Goal: Task Accomplishment & Management: Manage account settings

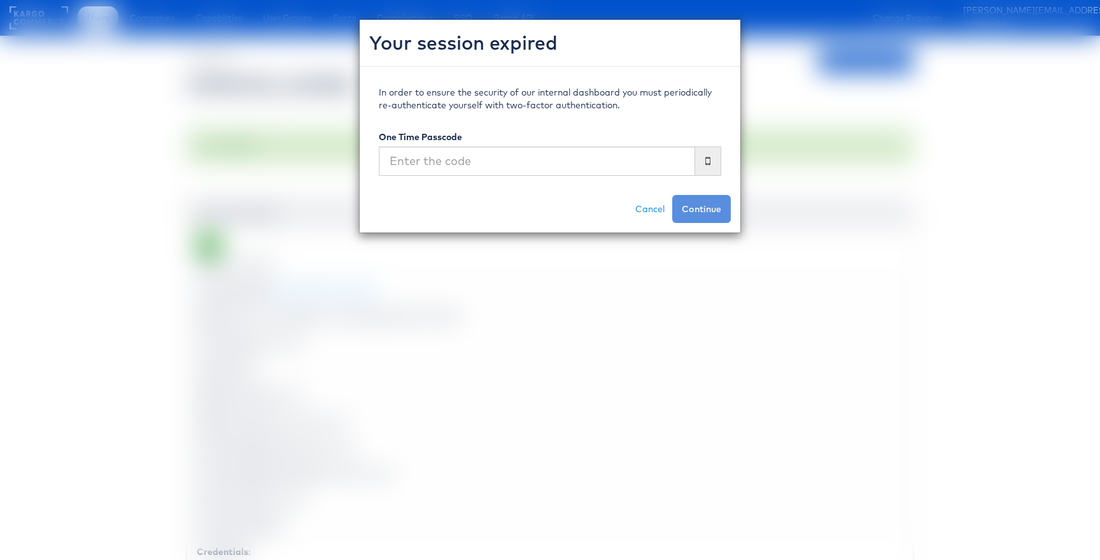
scroll to position [885, 0]
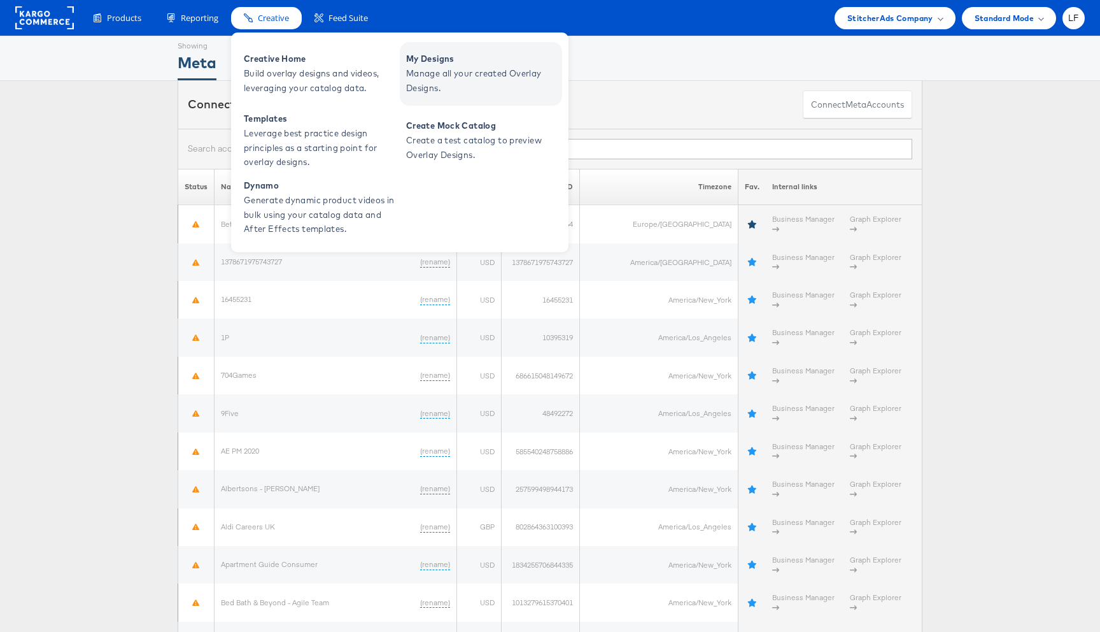
click at [477, 64] on span "My Designs" at bounding box center [482, 59] width 153 height 15
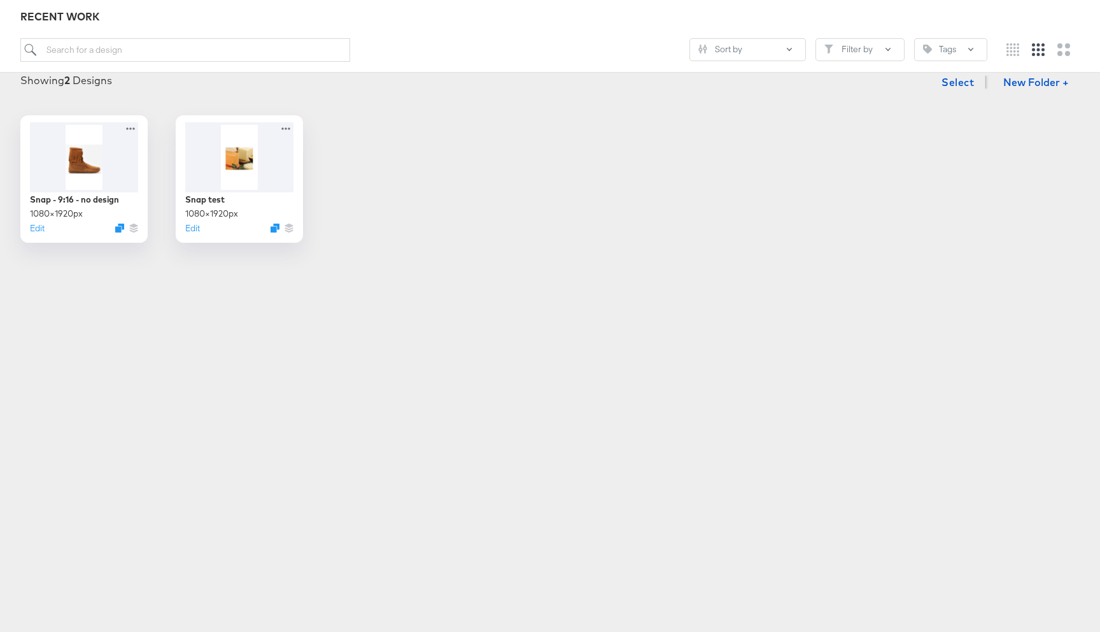
scroll to position [188, 0]
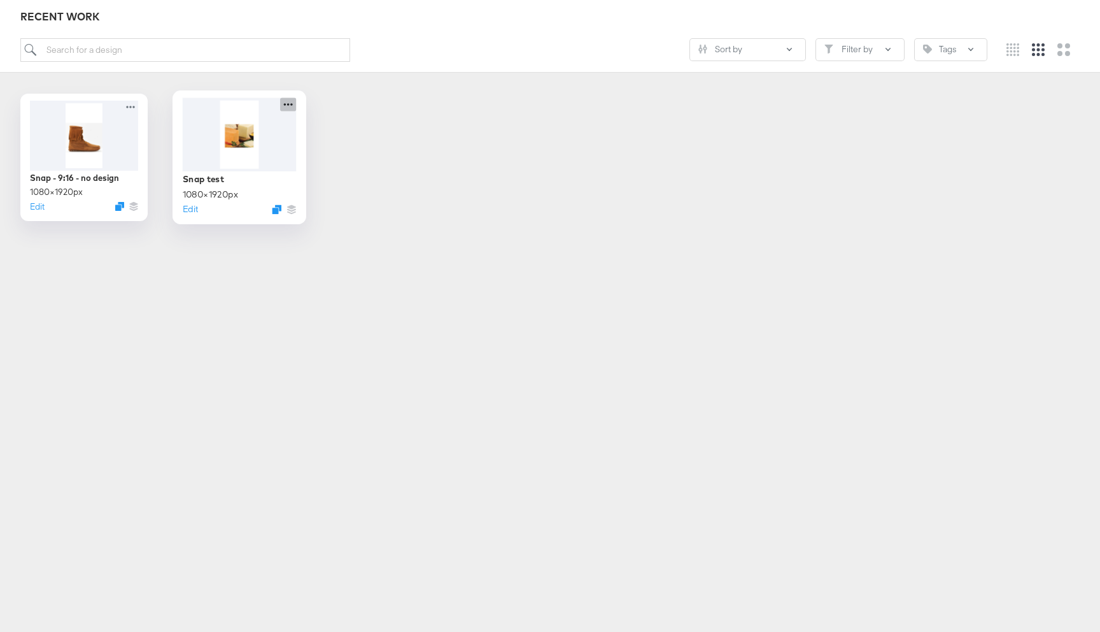
click at [288, 103] on icon at bounding box center [288, 103] width 16 height 13
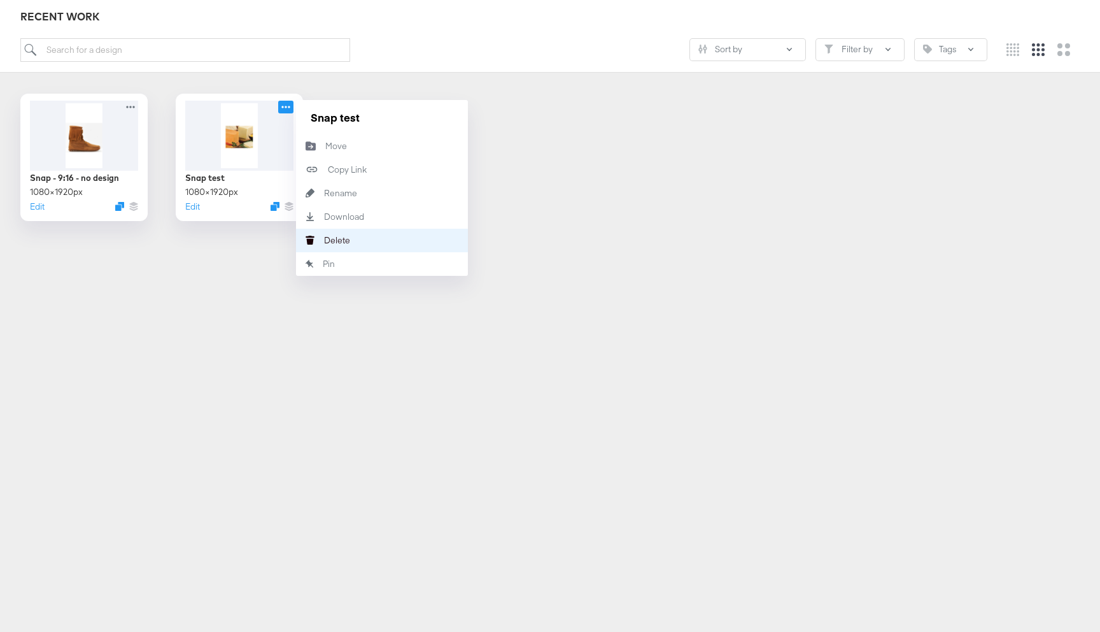
click at [355, 234] on button "Delete Delete" at bounding box center [382, 241] width 172 height 24
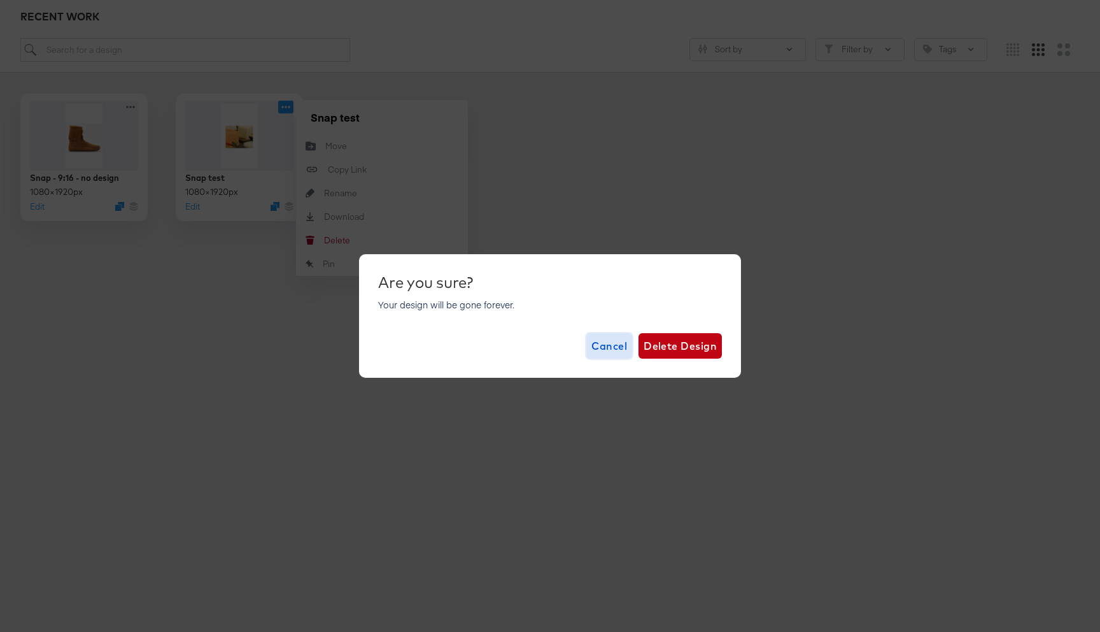
click at [605, 355] on button "Cancel" at bounding box center [610, 345] width 46 height 25
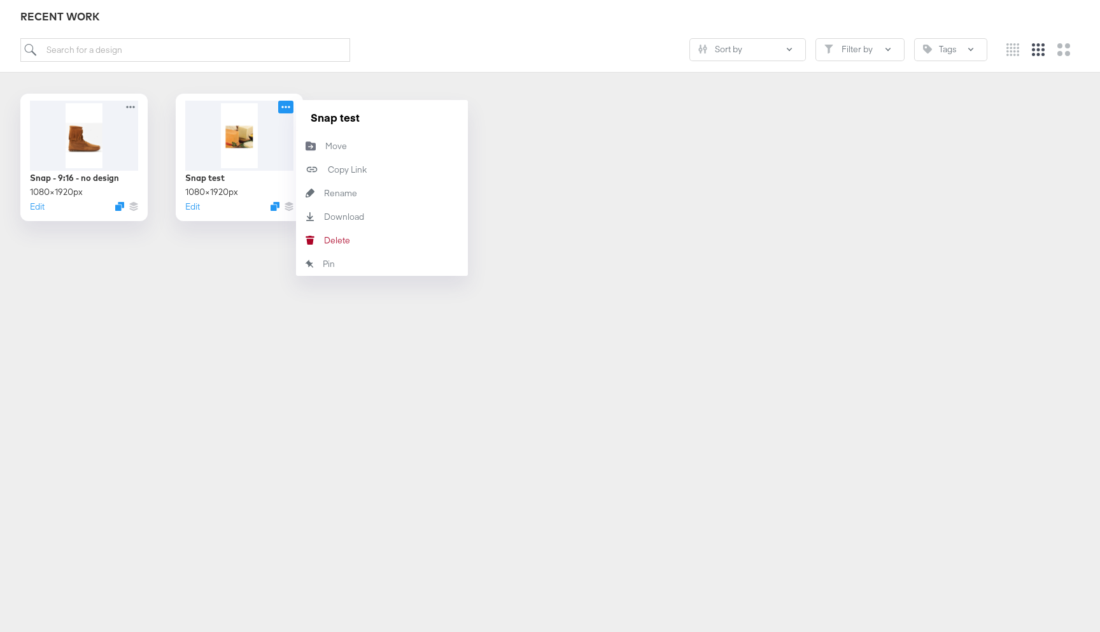
click at [218, 274] on article "Great Work! Explore your Recent Designs RECENT WORK Sort by Filter by Tags Show…" at bounding box center [550, 79] width 1100 height 406
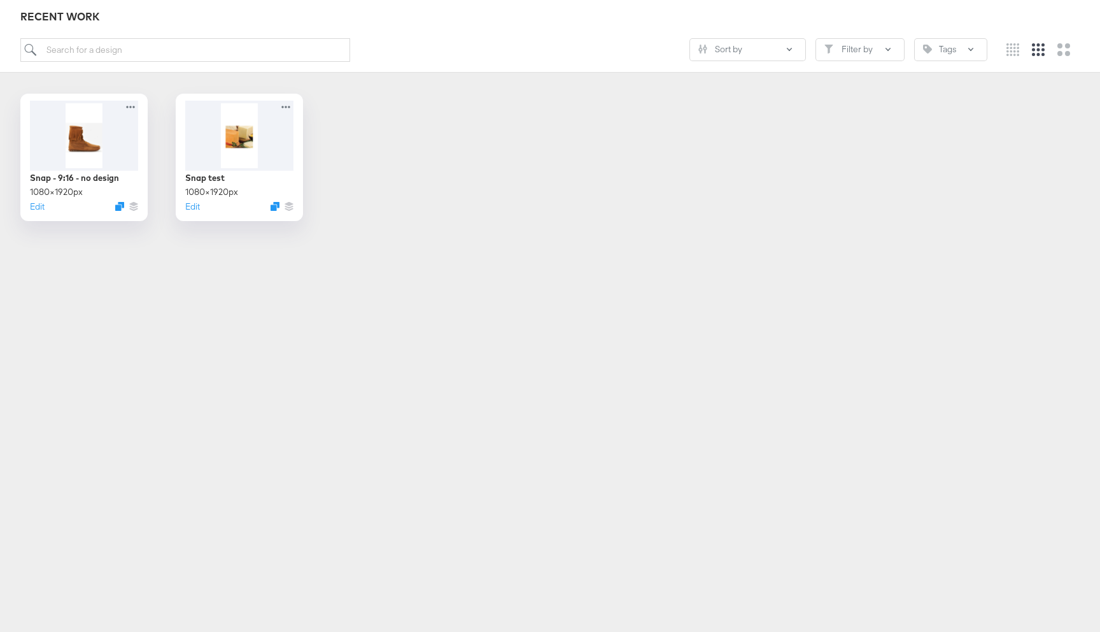
scroll to position [0, 0]
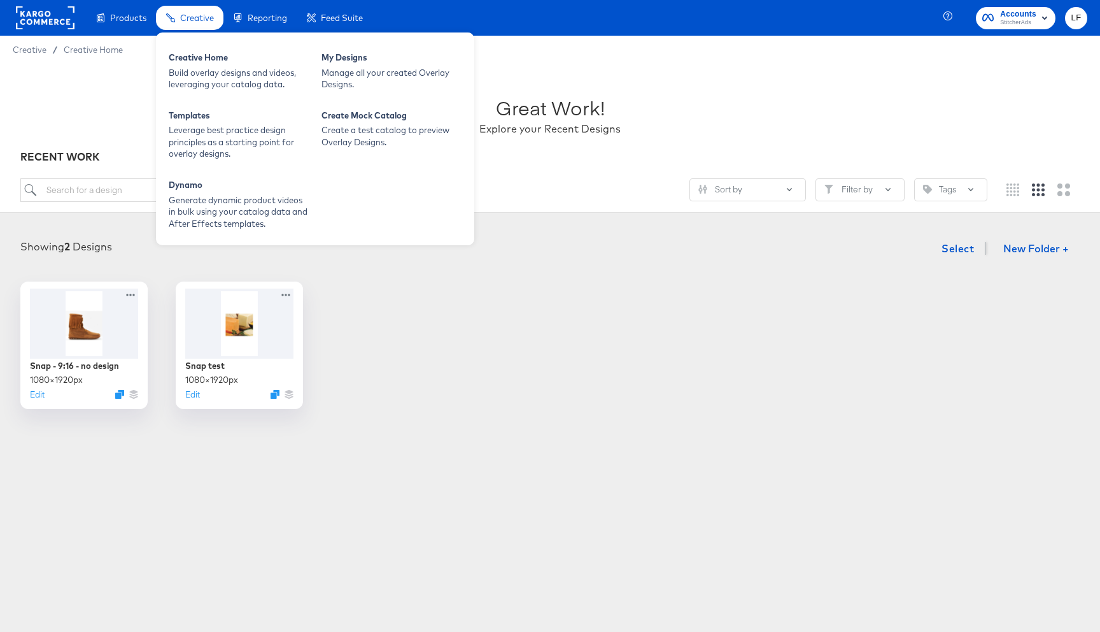
click at [179, 29] on div "Creative Creative Home Build overlay designs and videos, leveraging your catalo…" at bounding box center [315, 137] width 318 height 216
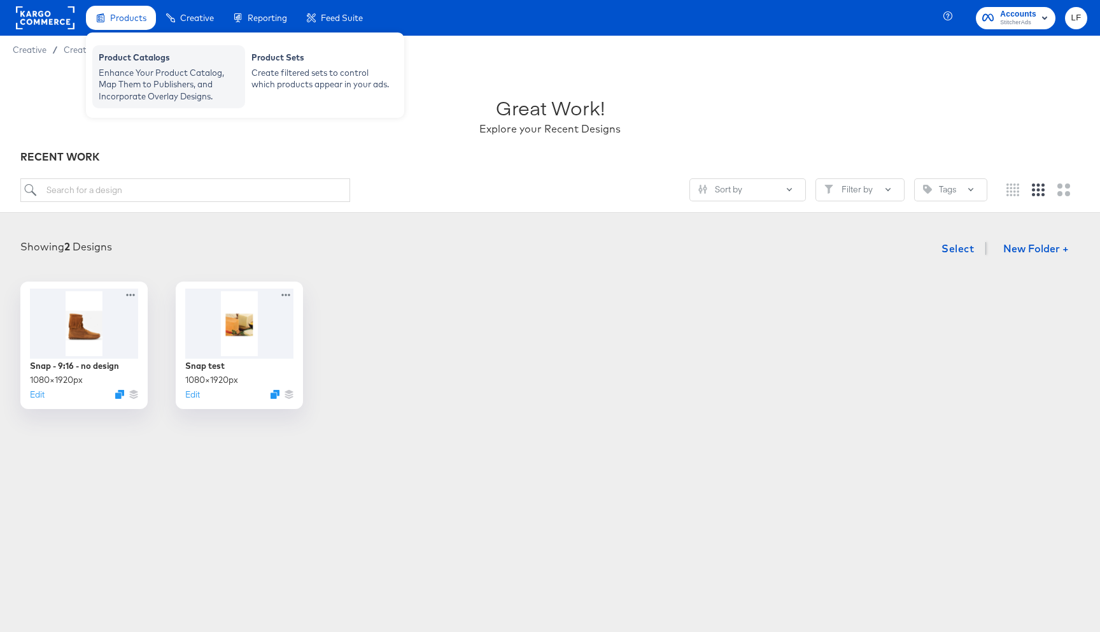
click at [158, 71] on div "Enhance Your Product Catalog, Map Them to Publishers, and Incorporate Overlay D…" at bounding box center [169, 85] width 140 height 36
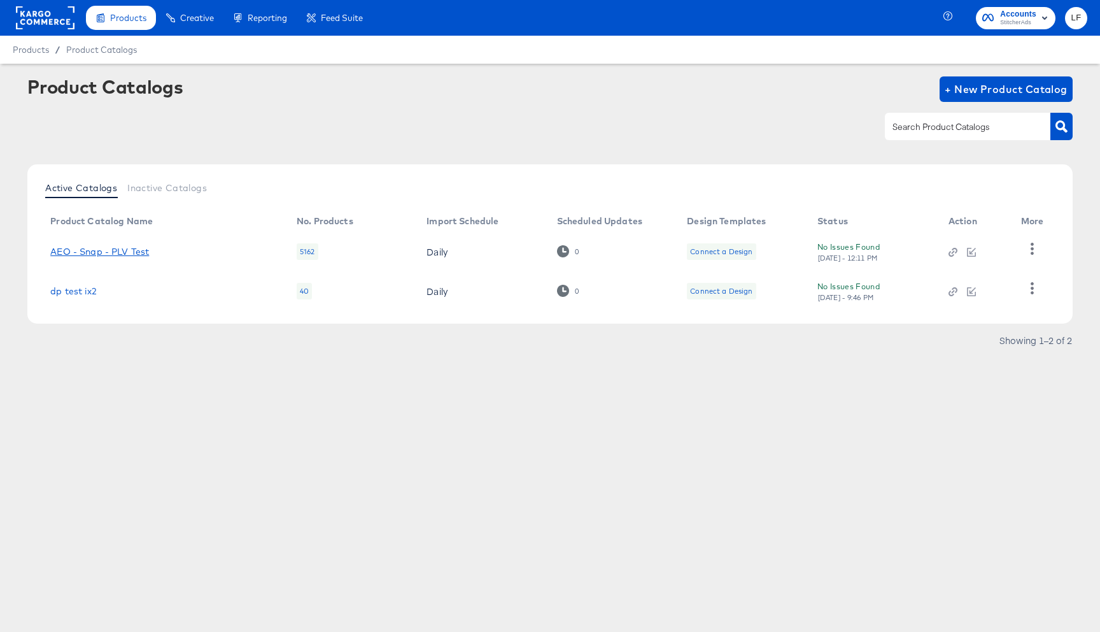
click at [95, 251] on link "AEO - Snap - PLV Test" at bounding box center [99, 251] width 99 height 10
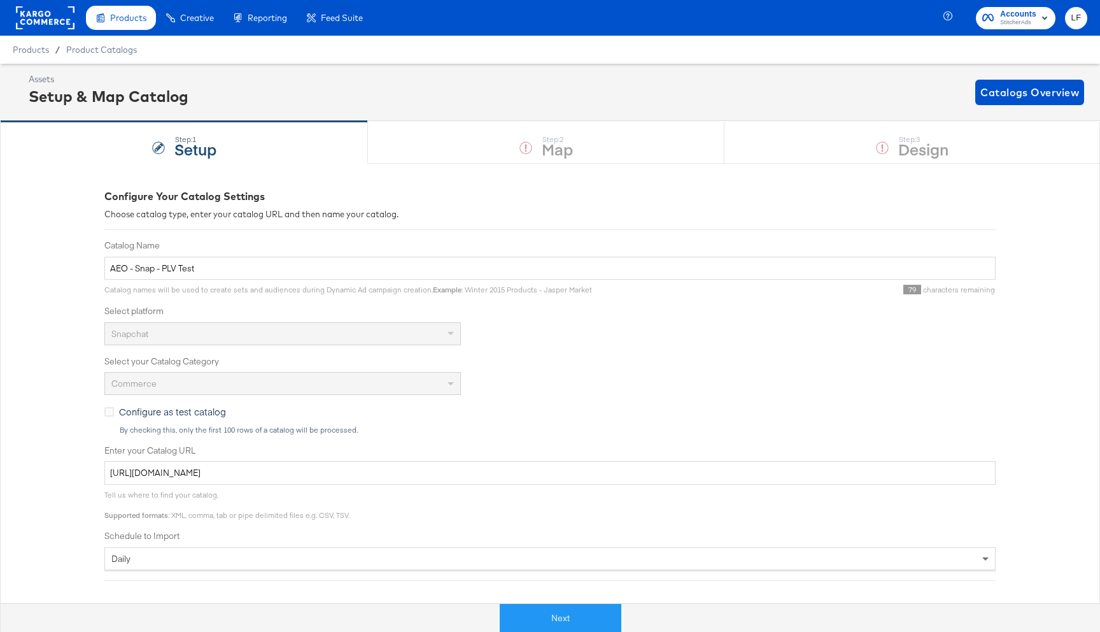
click at [1030, 22] on span "StitcherAds" at bounding box center [1018, 23] width 36 height 10
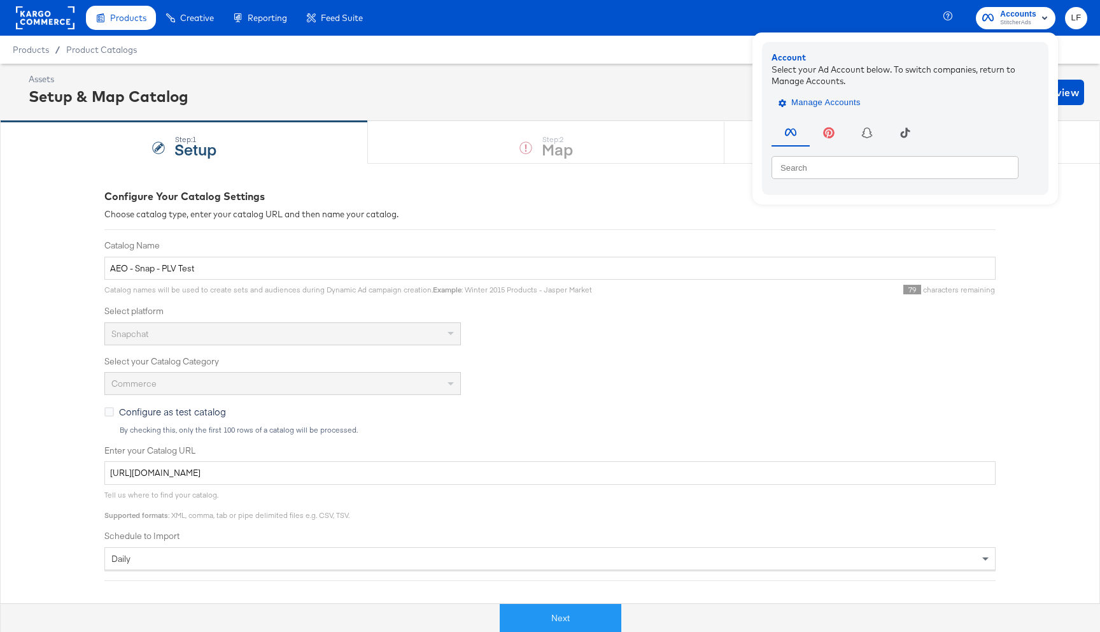
click at [830, 100] on span "Manage Accounts" at bounding box center [821, 103] width 80 height 15
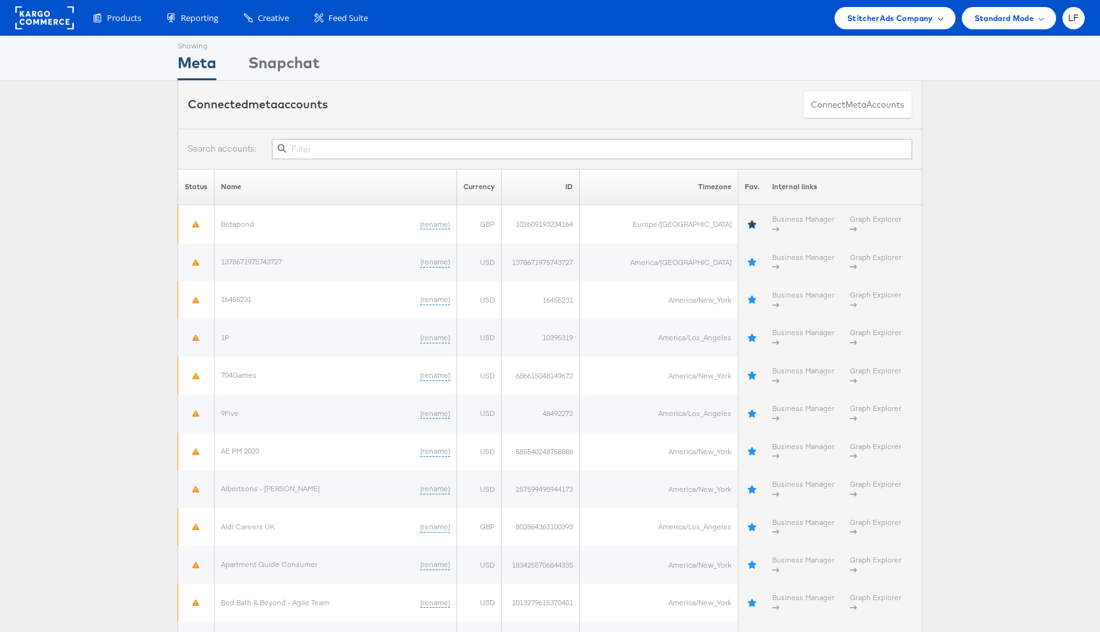
click at [922, 15] on span "StitcherAds Company" at bounding box center [891, 17] width 86 height 13
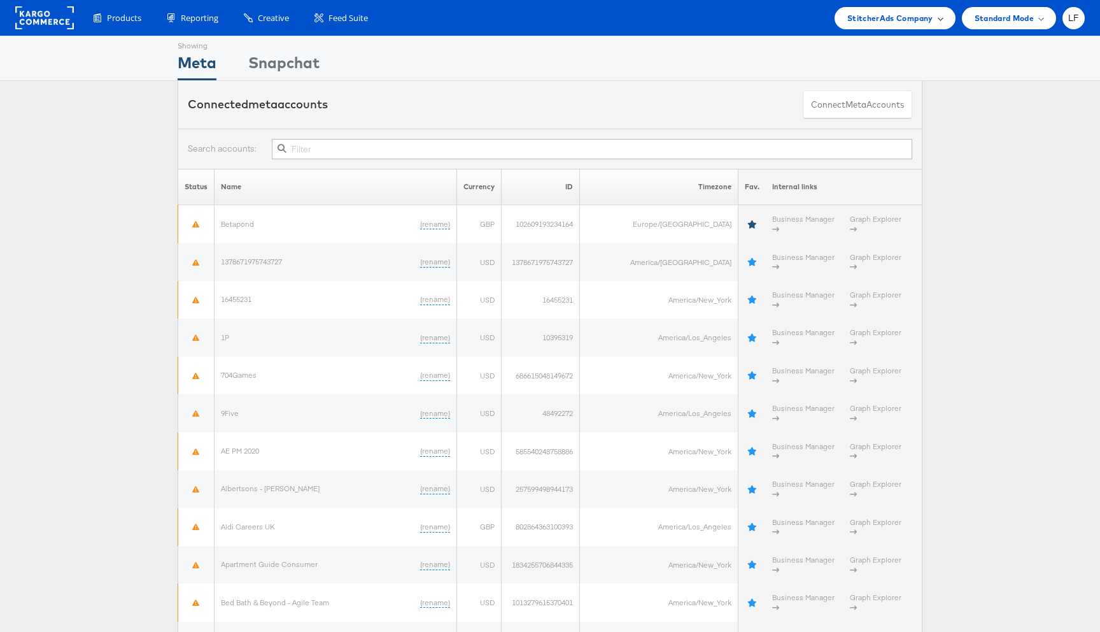
click at [944, 15] on div "StitcherAds Company" at bounding box center [895, 18] width 121 height 22
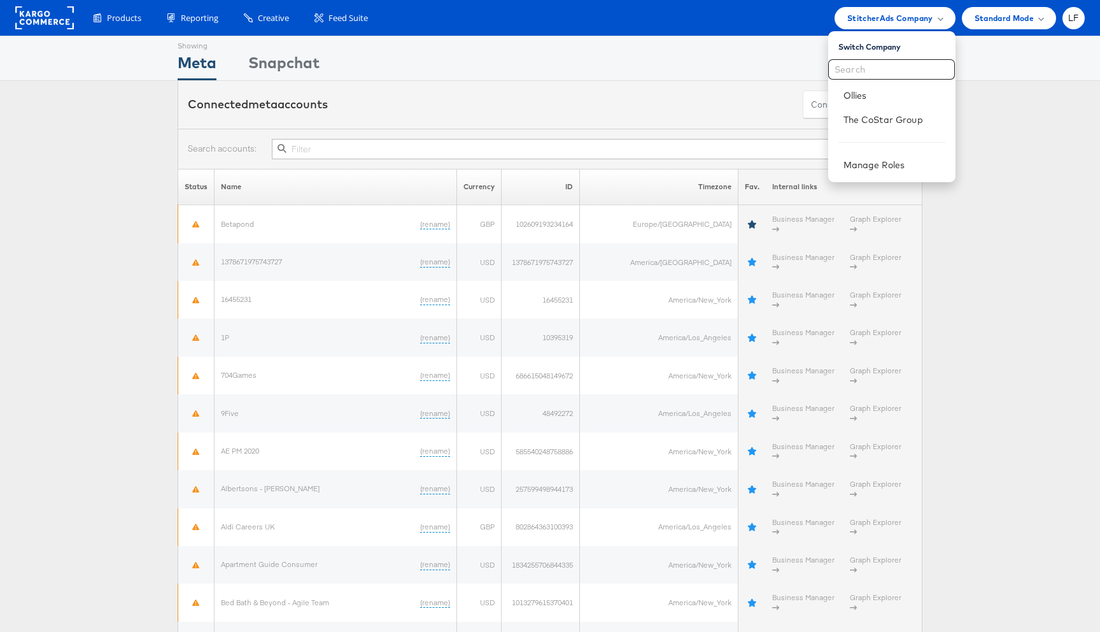
click at [998, 113] on div "Connected meta accounts Connect meta Accounts" at bounding box center [550, 105] width 1100 height 48
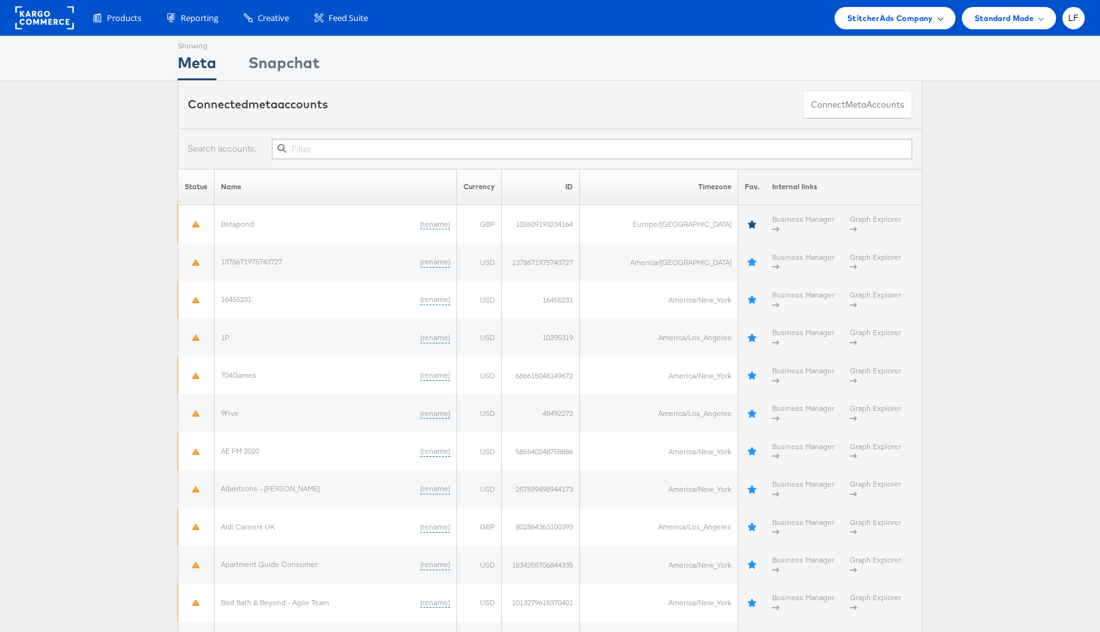
click at [909, 18] on span "StitcherAds Company" at bounding box center [891, 17] width 86 height 13
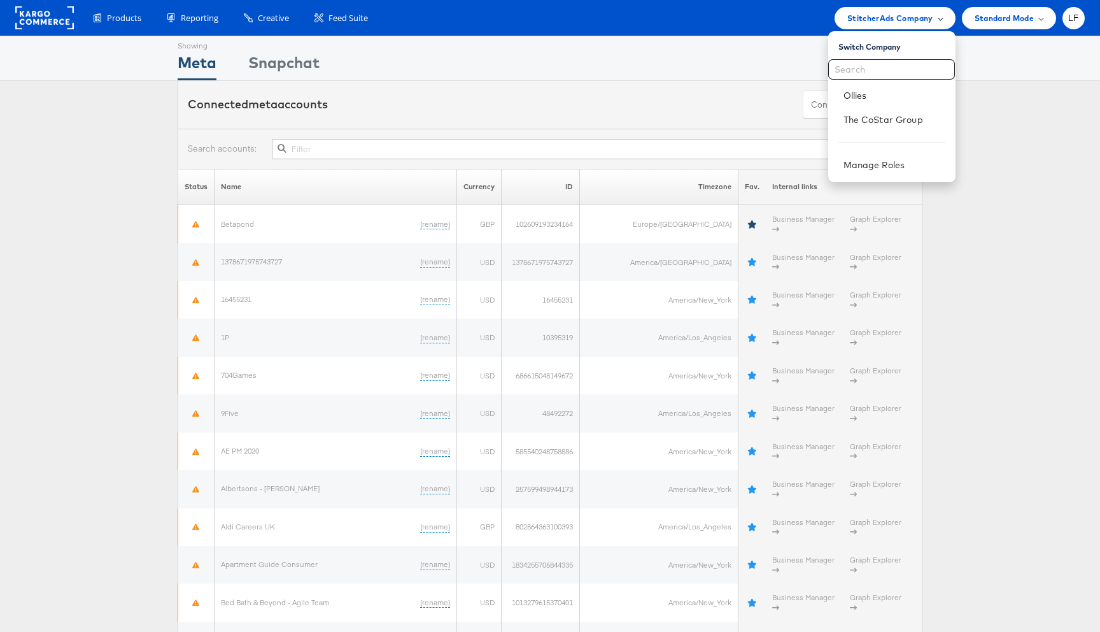
click at [909, 18] on span "StitcherAds Company" at bounding box center [891, 17] width 86 height 13
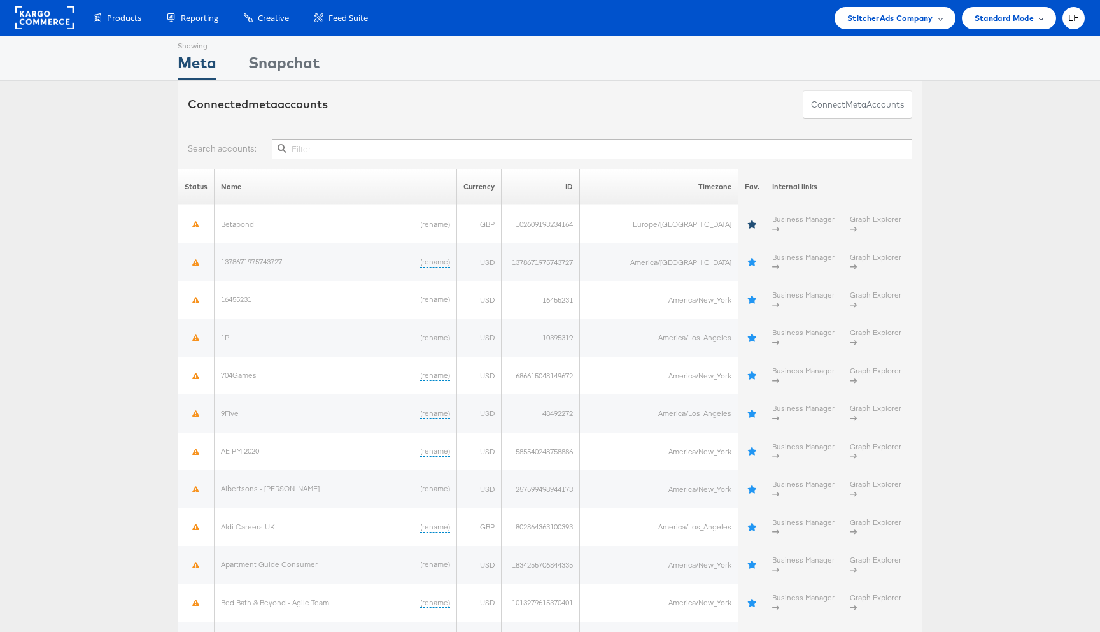
click at [1001, 24] on div "Standard Mode" at bounding box center [1009, 18] width 94 height 22
click at [941, 19] on div "StitcherAds Company" at bounding box center [896, 17] width 96 height 13
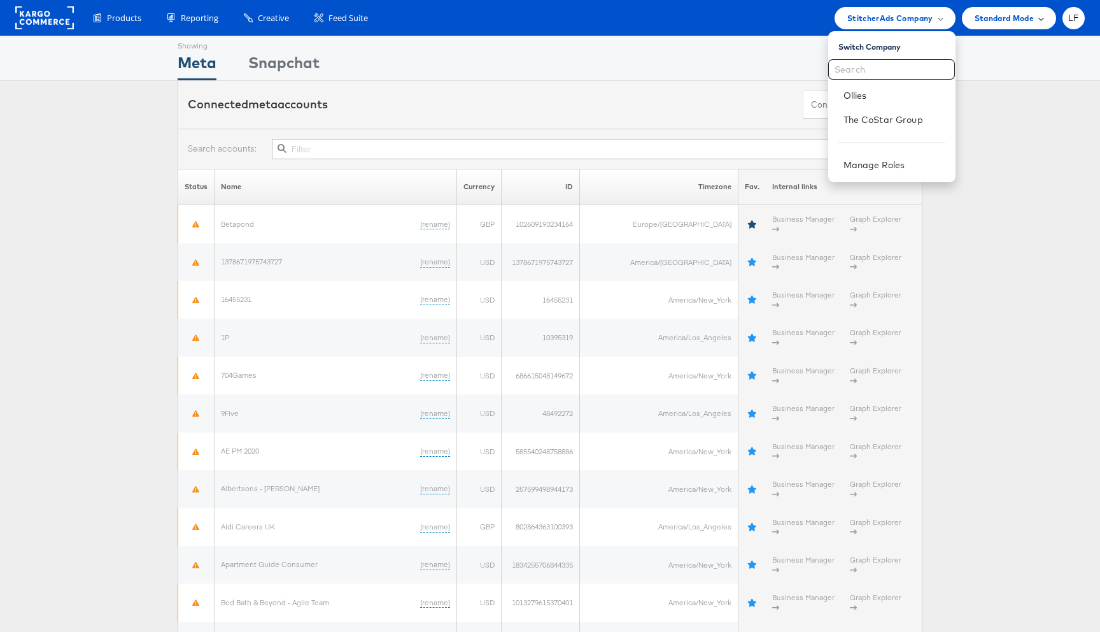
click at [1048, 13] on div "Standard Mode" at bounding box center [1009, 18] width 94 height 22
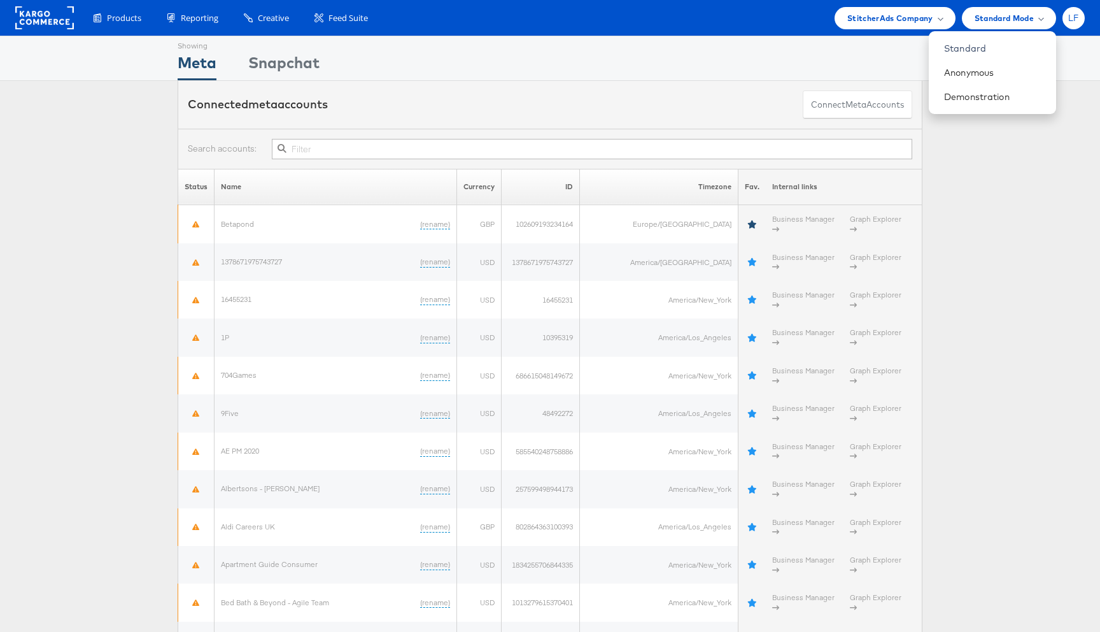
click at [1072, 14] on span "LF" at bounding box center [1074, 18] width 11 height 8
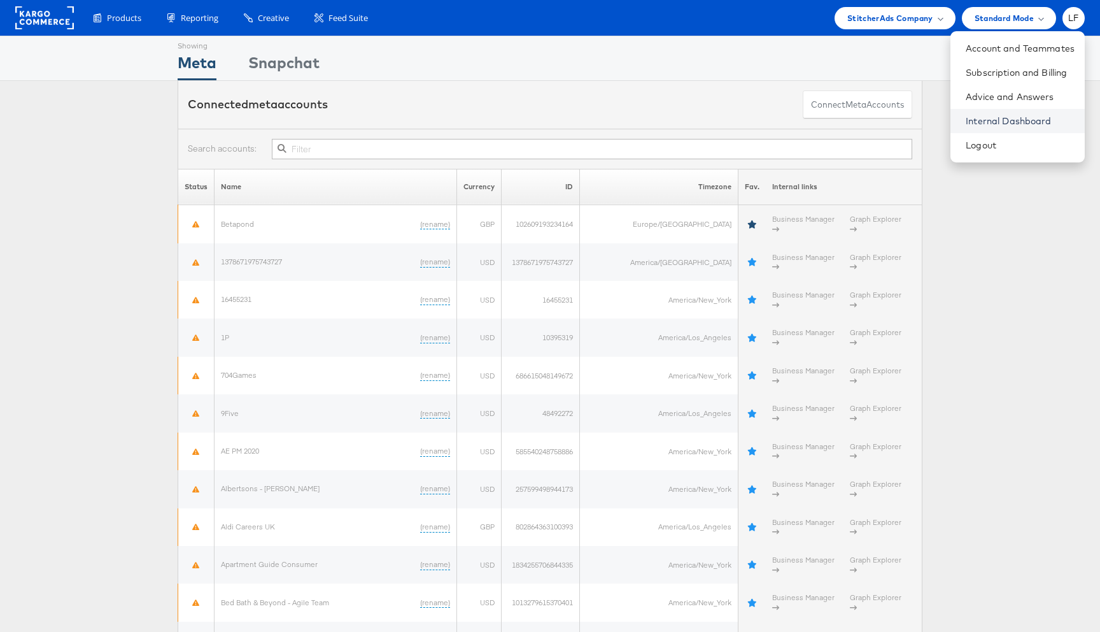
click at [1008, 123] on link "Internal Dashboard" at bounding box center [1020, 121] width 109 height 13
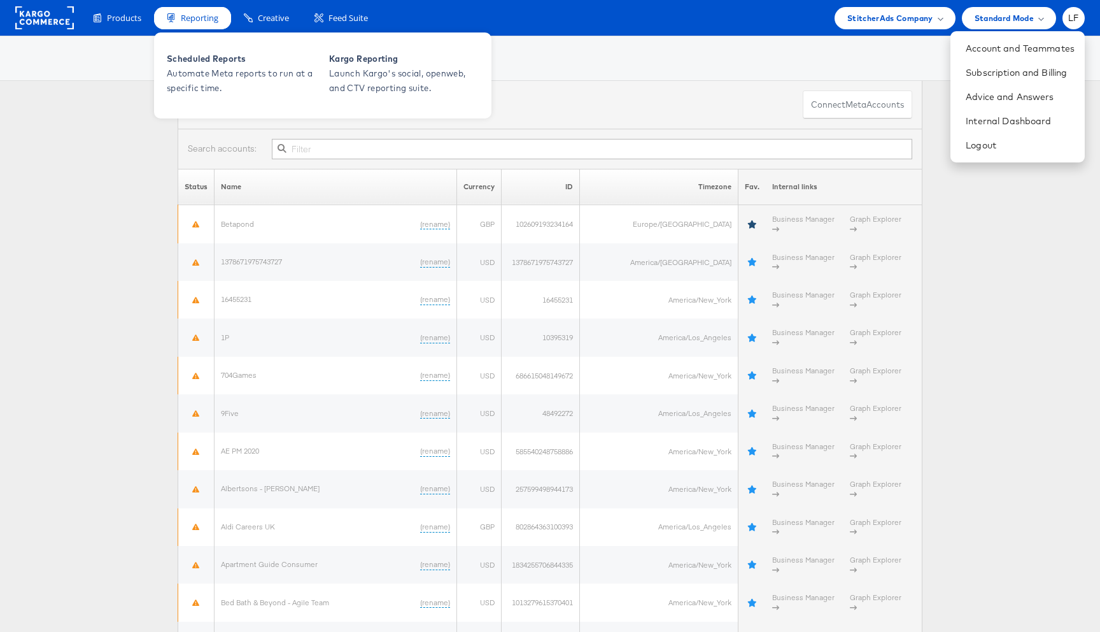
click at [181, 27] on div "Reporting" at bounding box center [192, 18] width 77 height 22
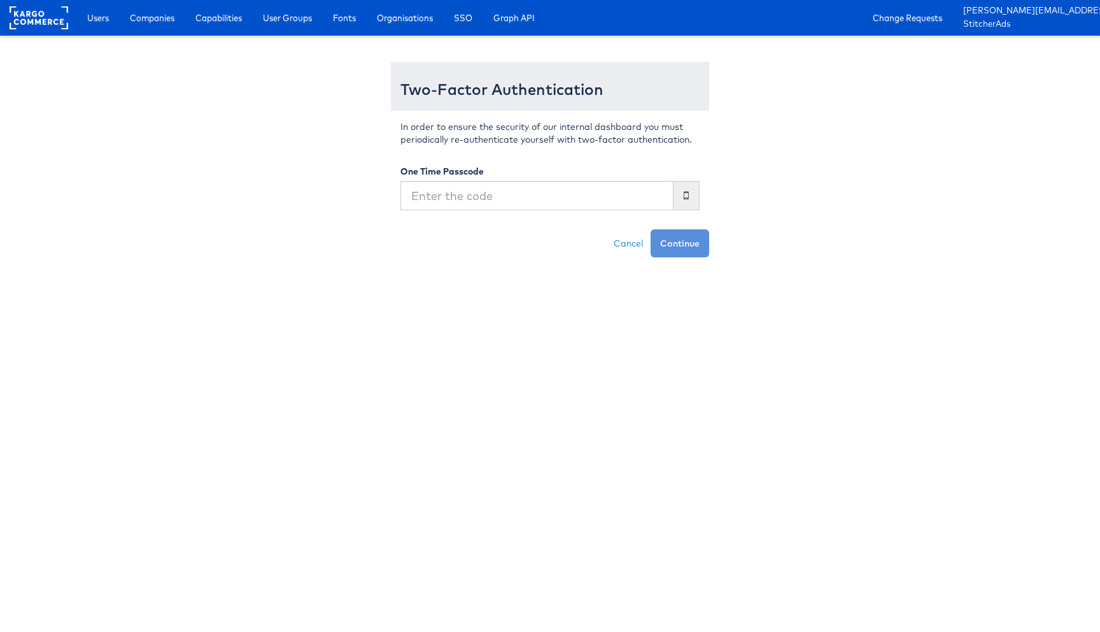
click at [519, 188] on input "text" at bounding box center [537, 195] width 273 height 29
type input "0"
click at [476, 192] on input "text" at bounding box center [537, 195] width 273 height 29
click at [163, 27] on link "Companies" at bounding box center [152, 17] width 64 height 23
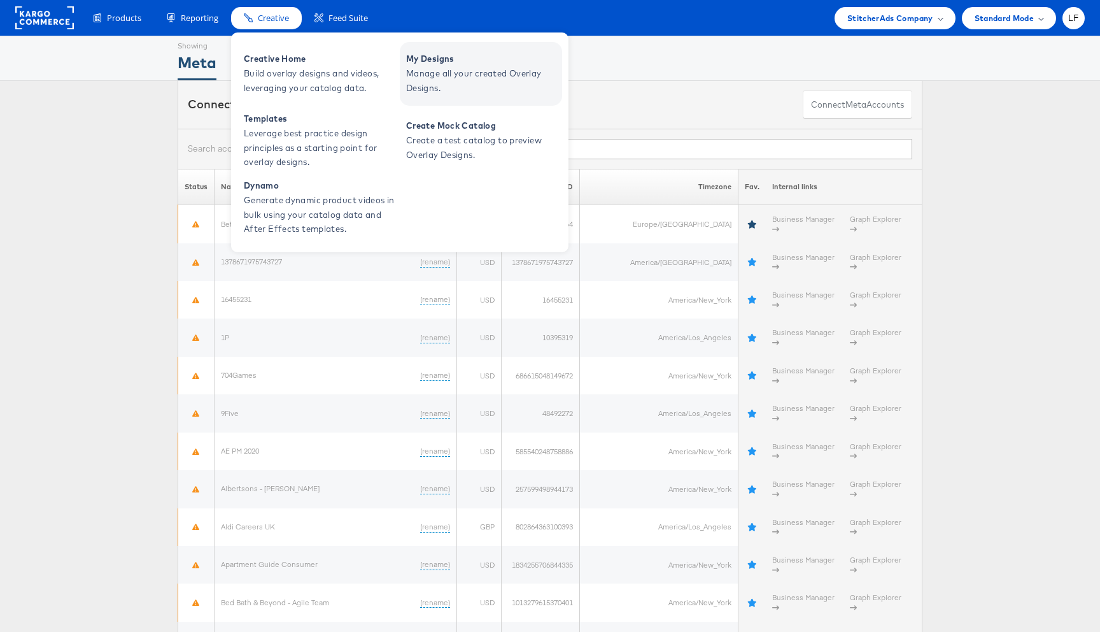
click at [461, 87] on span "Manage all your created Overlay Designs." at bounding box center [482, 80] width 153 height 29
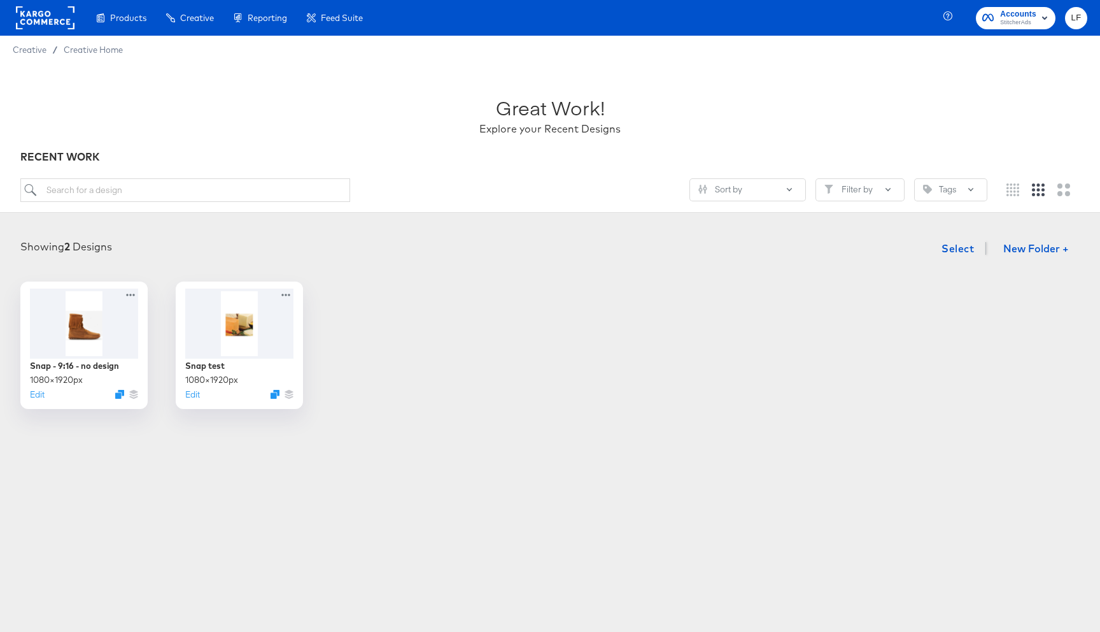
click at [1048, 18] on rect "button" at bounding box center [1044, 17] width 15 height 15
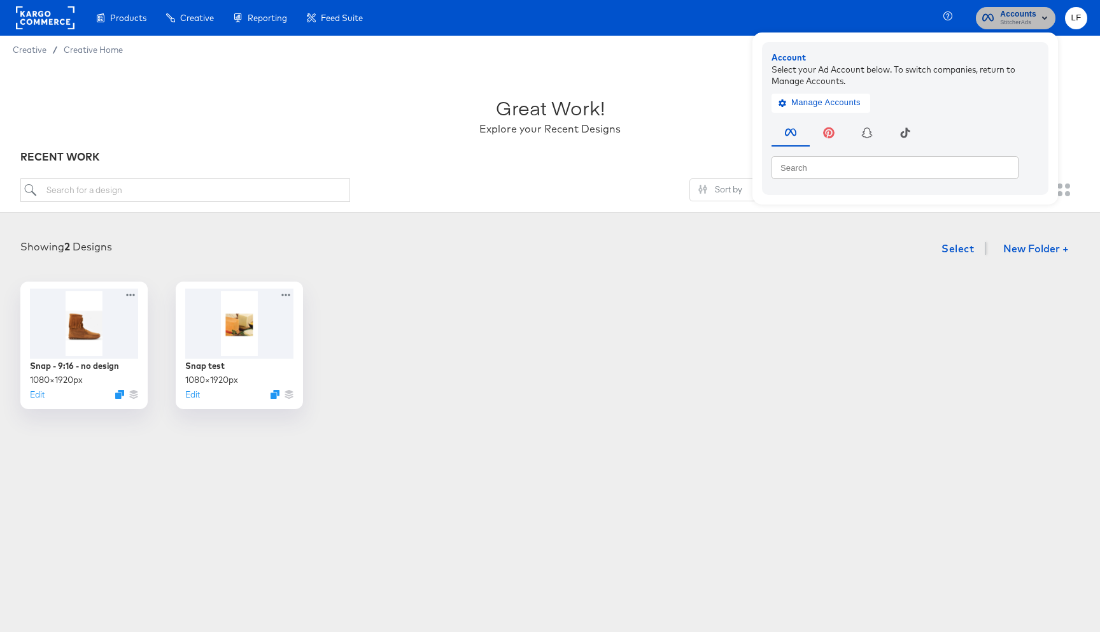
click at [1048, 18] on rect "button" at bounding box center [1044, 17] width 15 height 15
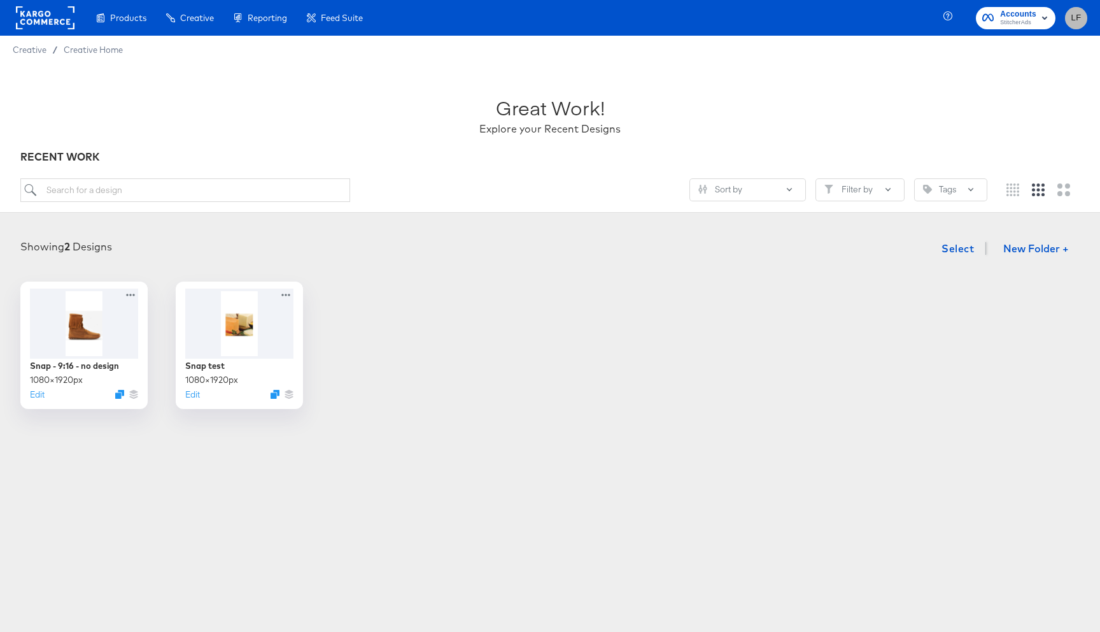
click at [1071, 18] on span "LF" at bounding box center [1076, 18] width 12 height 15
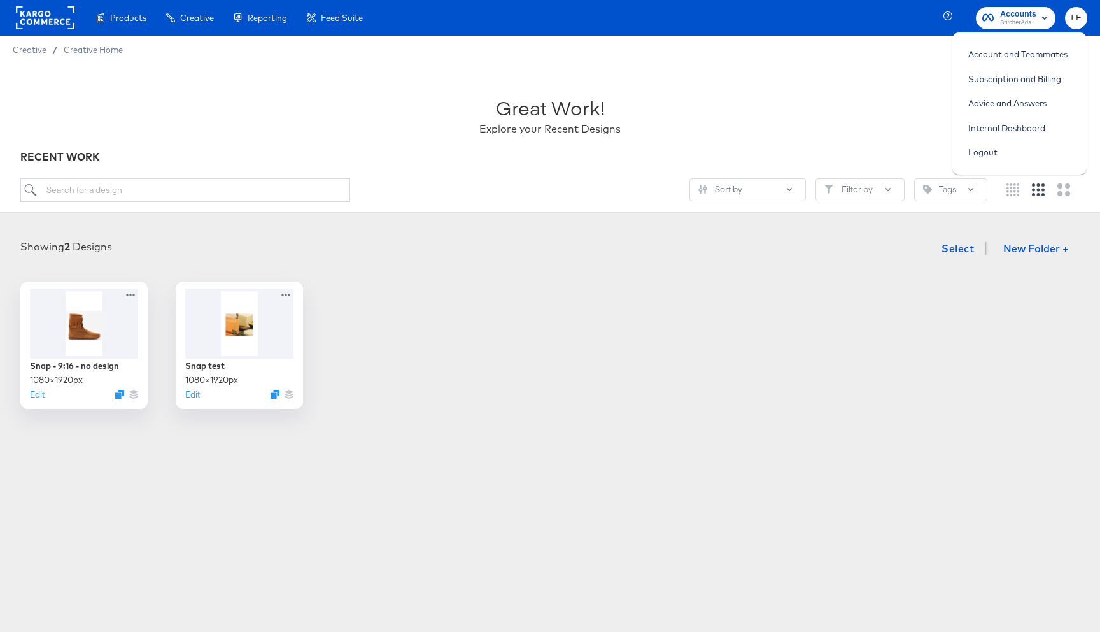
click at [1071, 18] on span "LF" at bounding box center [1076, 18] width 12 height 15
click at [1043, 15] on rect "button" at bounding box center [1044, 17] width 15 height 15
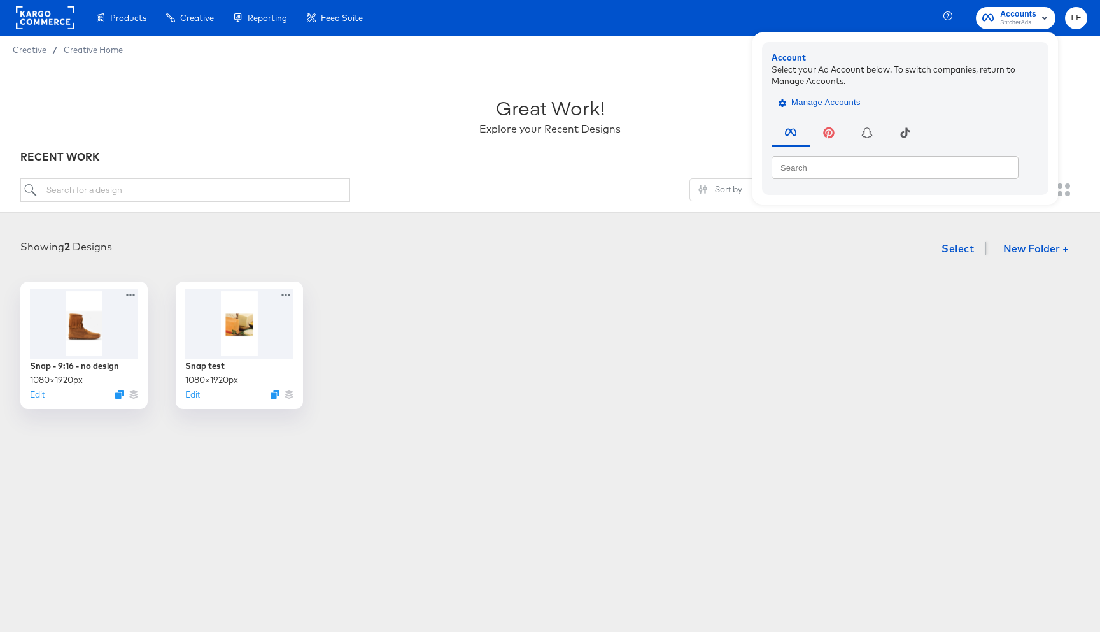
click at [843, 104] on span "Manage Accounts" at bounding box center [821, 103] width 80 height 15
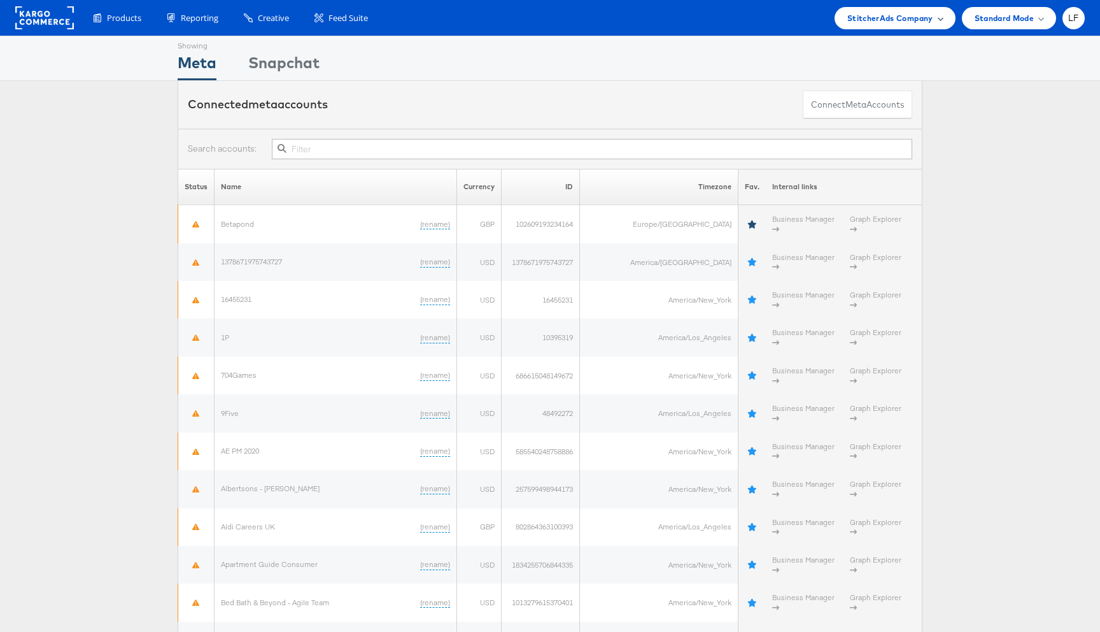
click at [939, 12] on div "StitcherAds Company" at bounding box center [896, 17] width 96 height 13
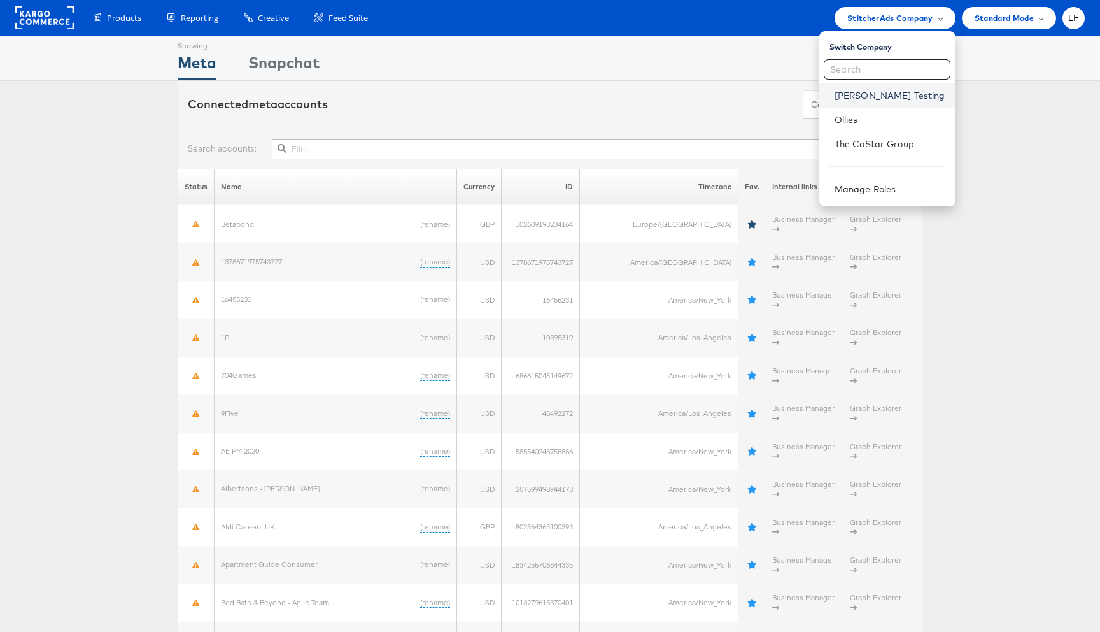
click at [886, 96] on link "Colin Clarke Testing" at bounding box center [890, 95] width 111 height 13
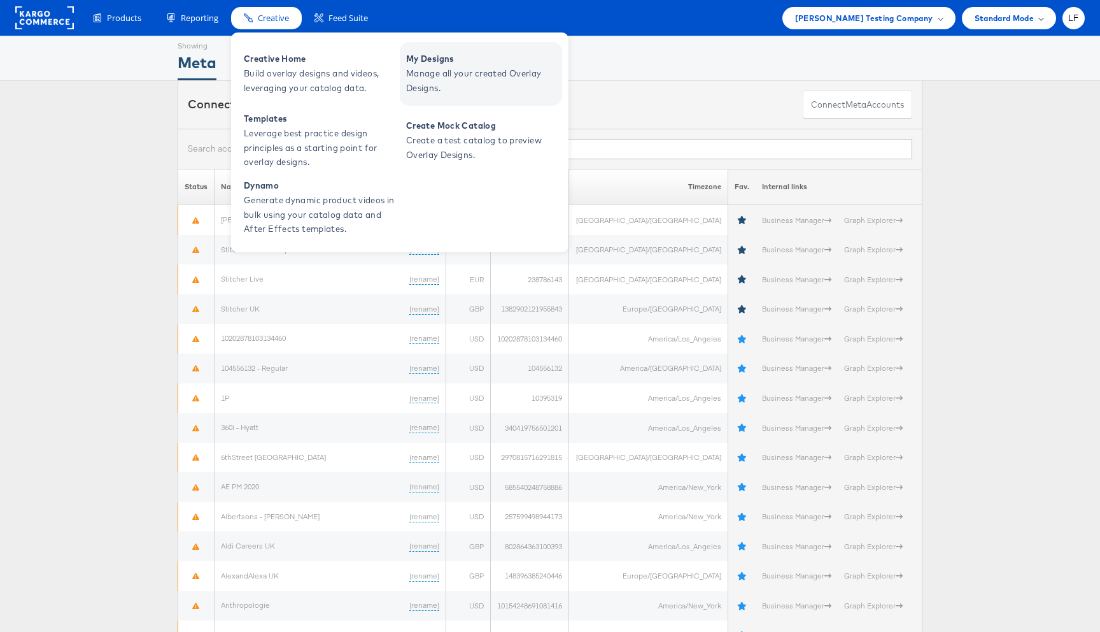
click at [512, 84] on span "Manage all your created Overlay Designs." at bounding box center [482, 80] width 153 height 29
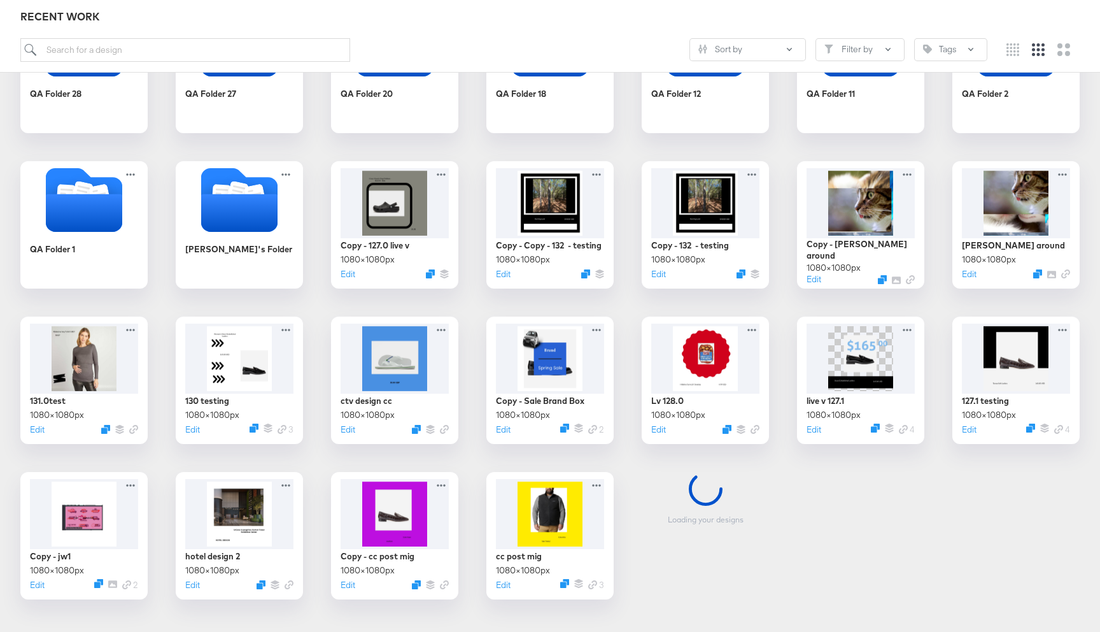
scroll to position [308, 0]
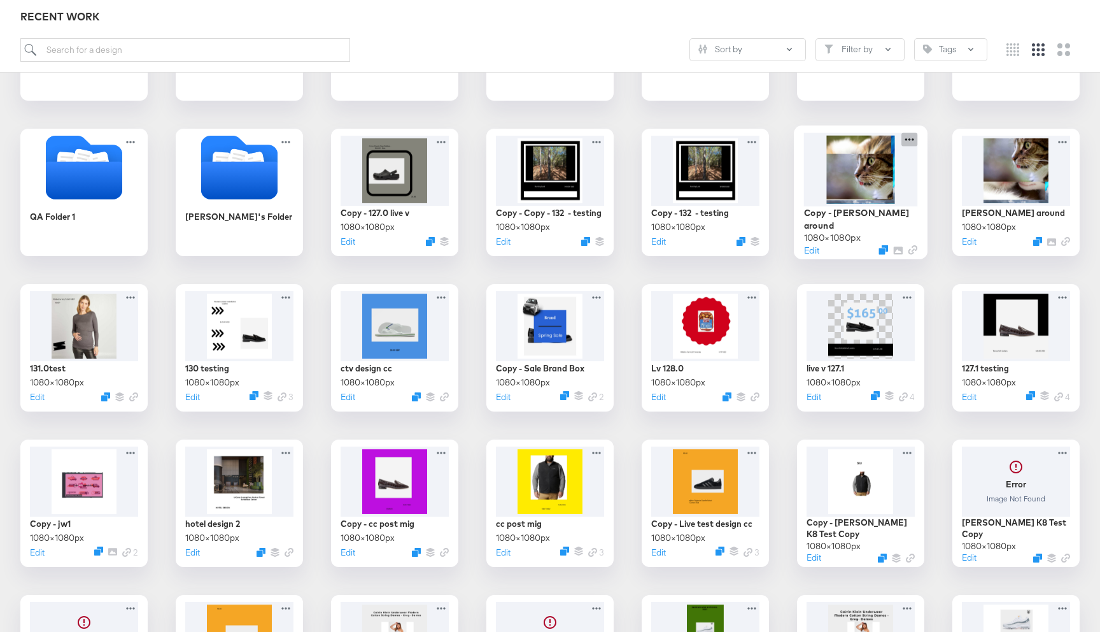
click at [910, 139] on icon at bounding box center [910, 139] width 9 height 3
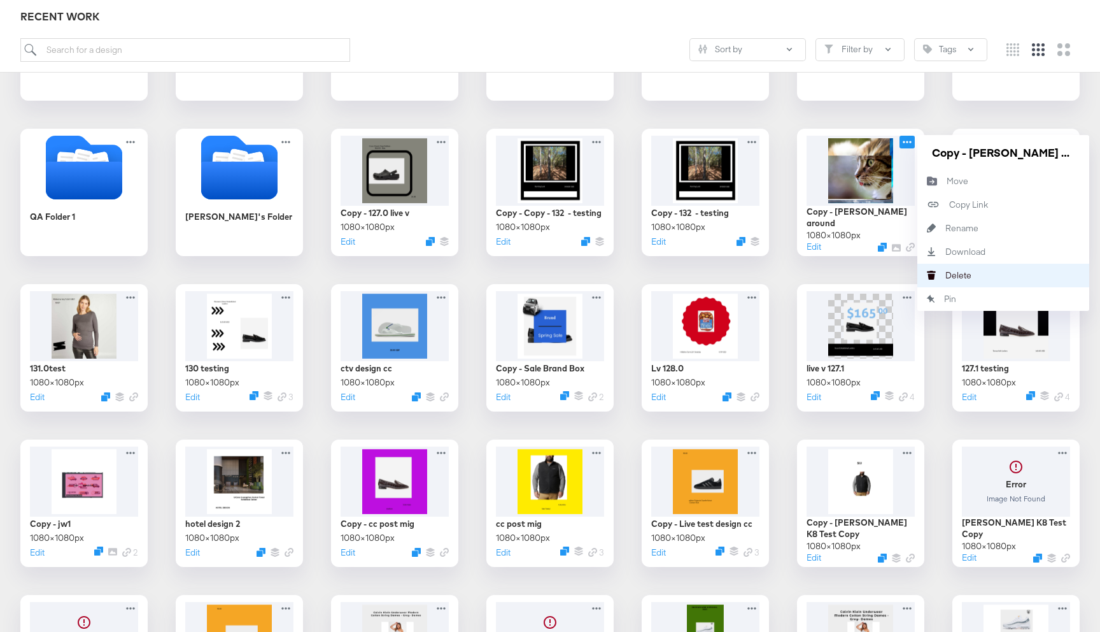
click at [946, 275] on div "Delete Delete" at bounding box center [946, 275] width 0 height 0
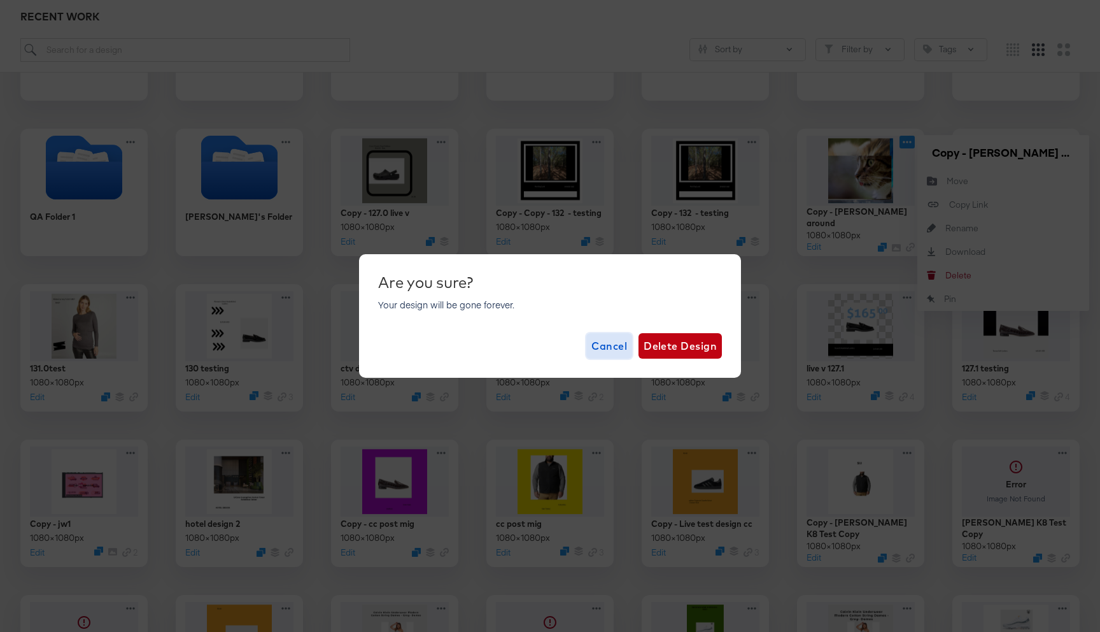
click at [617, 345] on span "Cancel" at bounding box center [610, 346] width 36 height 18
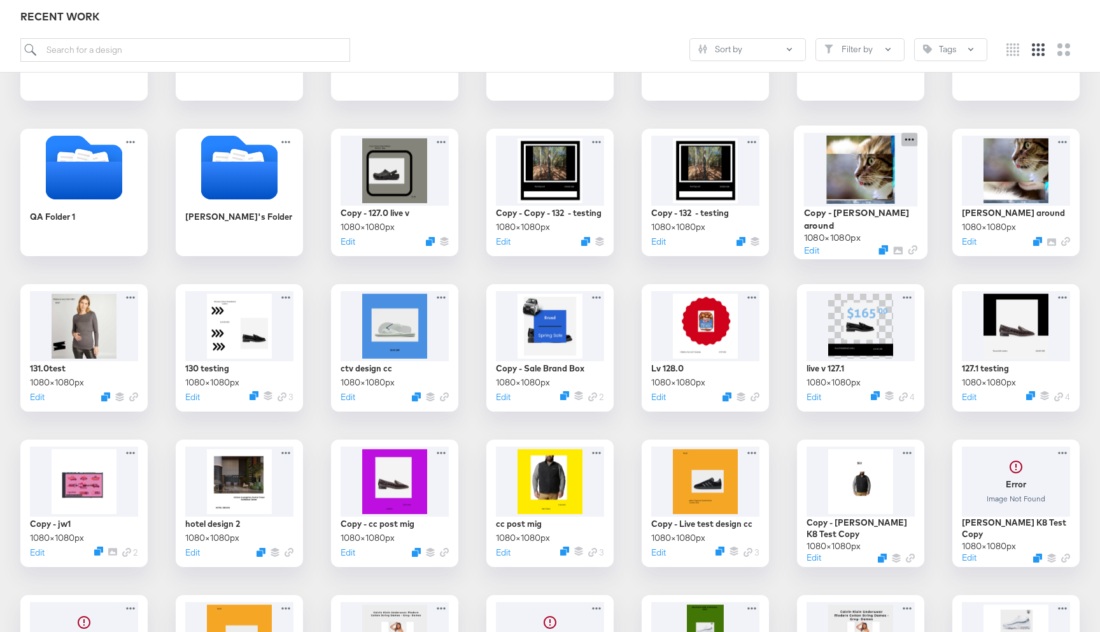
click at [911, 137] on icon at bounding box center [910, 138] width 16 height 13
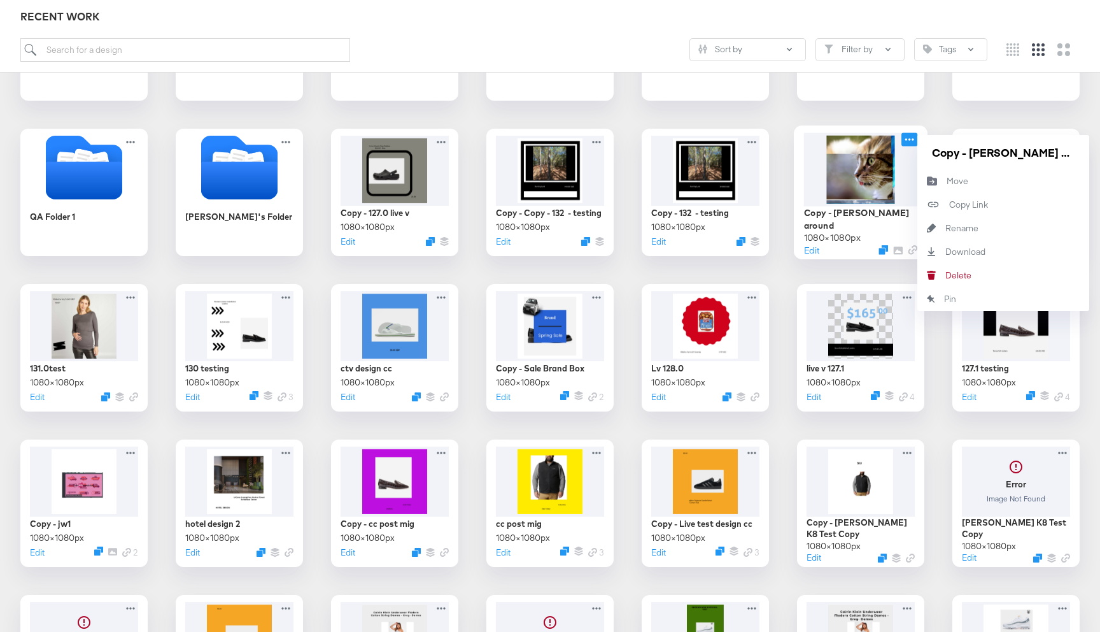
click at [911, 137] on icon at bounding box center [910, 138] width 16 height 13
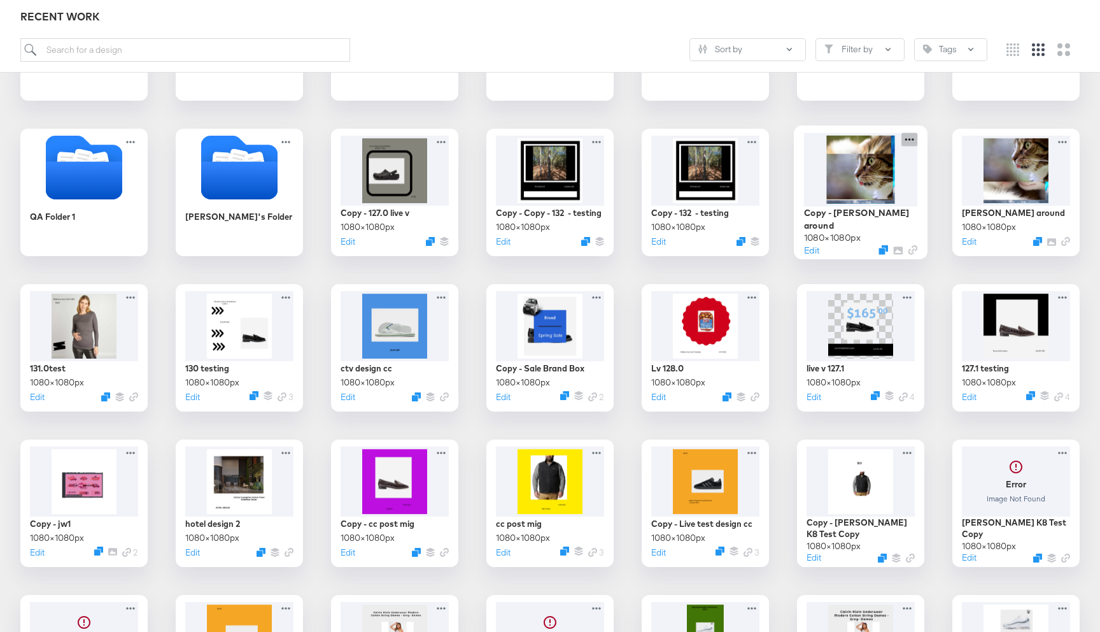
click at [911, 137] on icon at bounding box center [910, 138] width 16 height 13
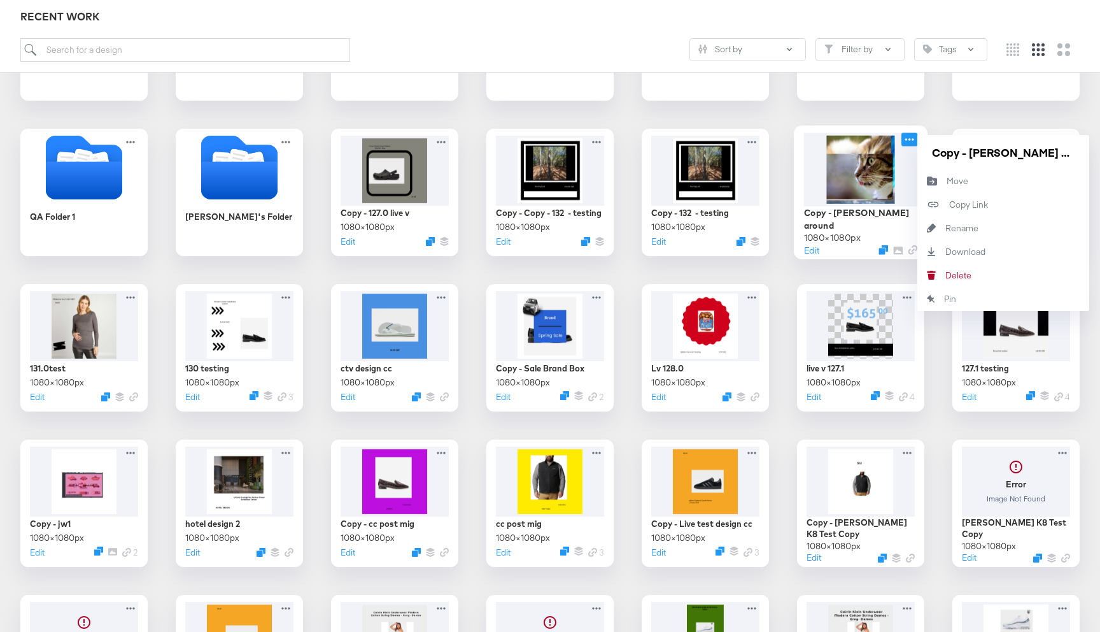
click at [910, 139] on icon at bounding box center [910, 139] width 9 height 3
click at [942, 274] on icon "Delete" at bounding box center [932, 275] width 28 height 9
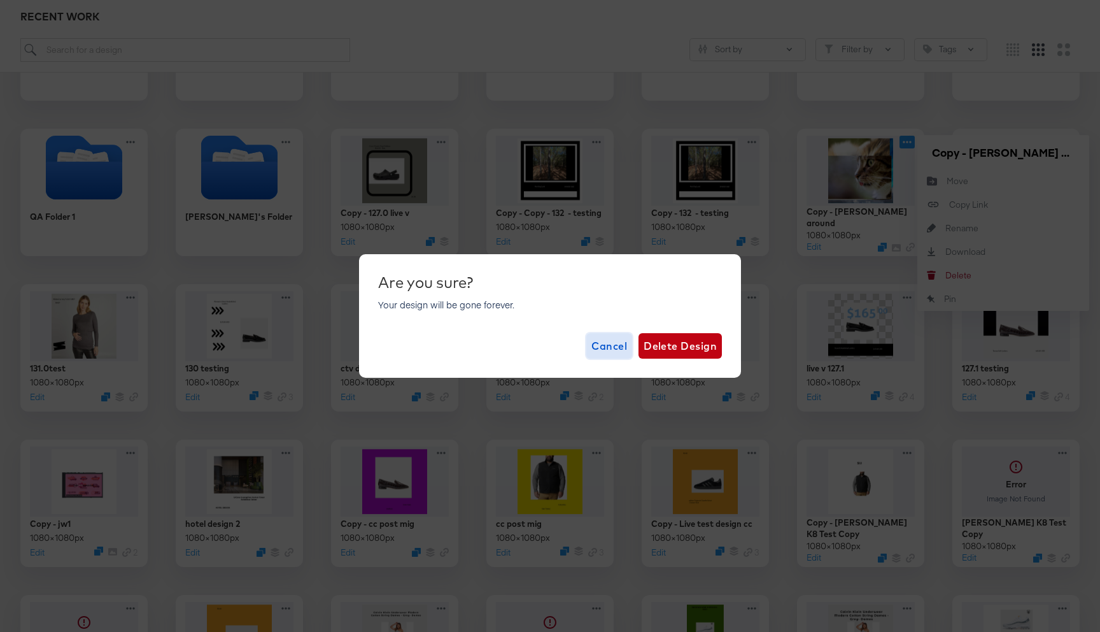
click at [606, 351] on span "Cancel" at bounding box center [610, 346] width 36 height 18
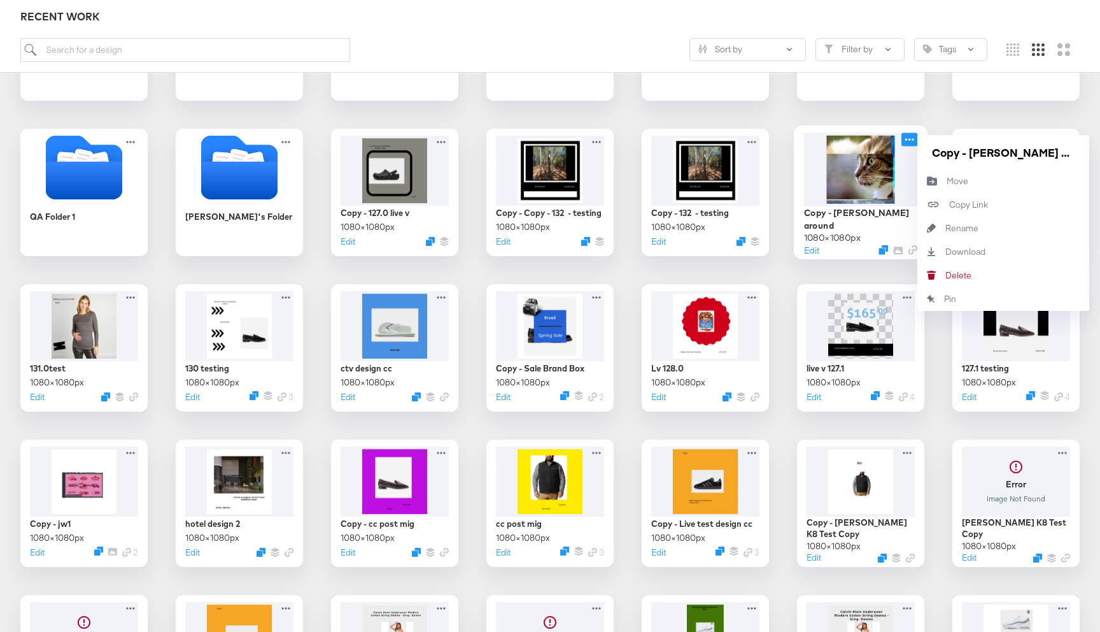
click at [913, 139] on icon at bounding box center [910, 138] width 16 height 13
click at [914, 138] on icon at bounding box center [910, 138] width 16 height 13
click at [979, 269] on button "[PERSON_NAME]" at bounding box center [1004, 276] width 172 height 24
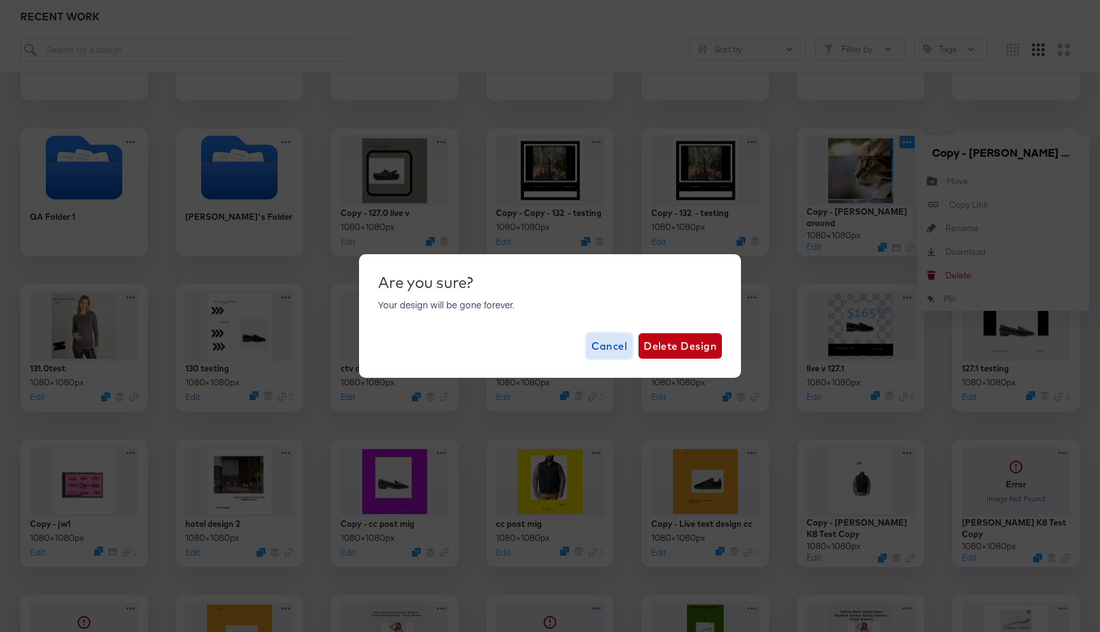
click at [619, 349] on span "Cancel" at bounding box center [610, 346] width 36 height 18
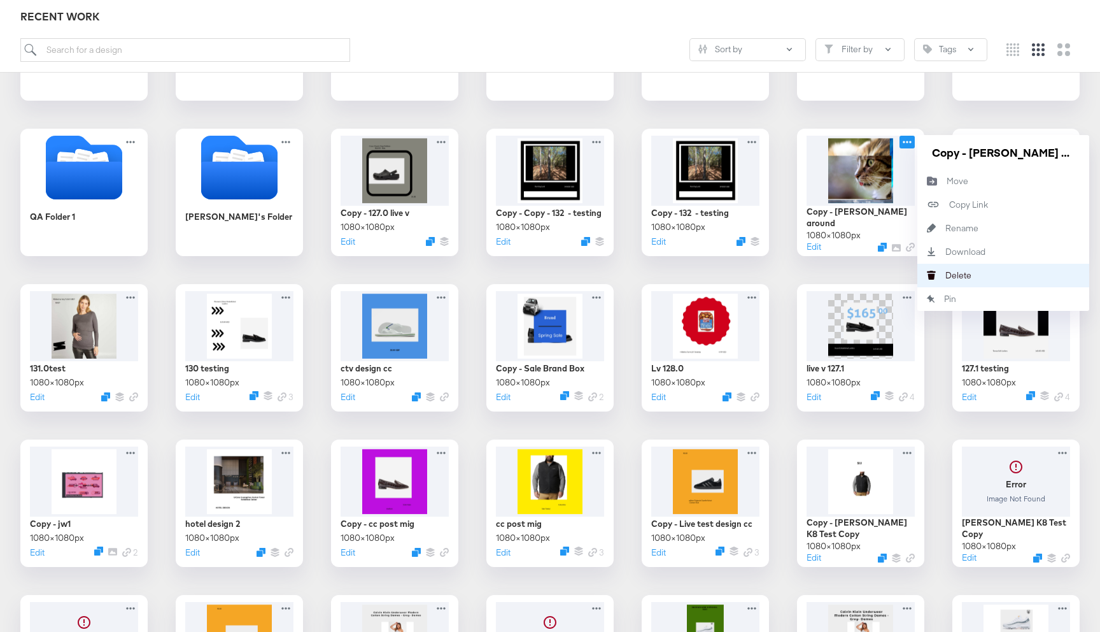
click at [946, 275] on div "Delete Delete" at bounding box center [946, 275] width 0 height 0
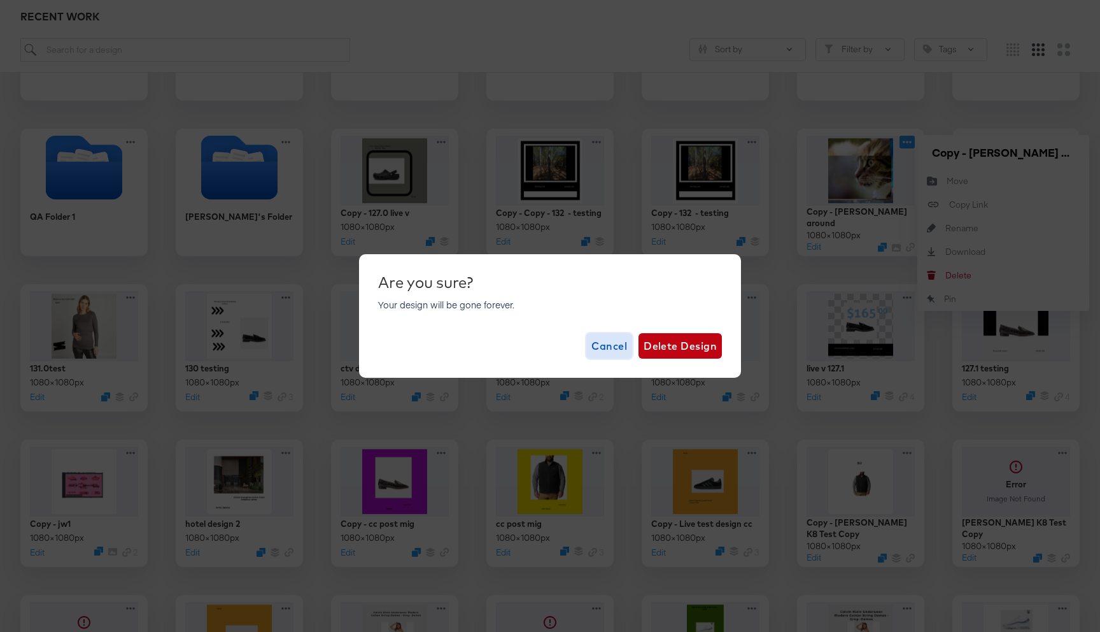
click at [613, 343] on span "Cancel" at bounding box center [610, 346] width 36 height 18
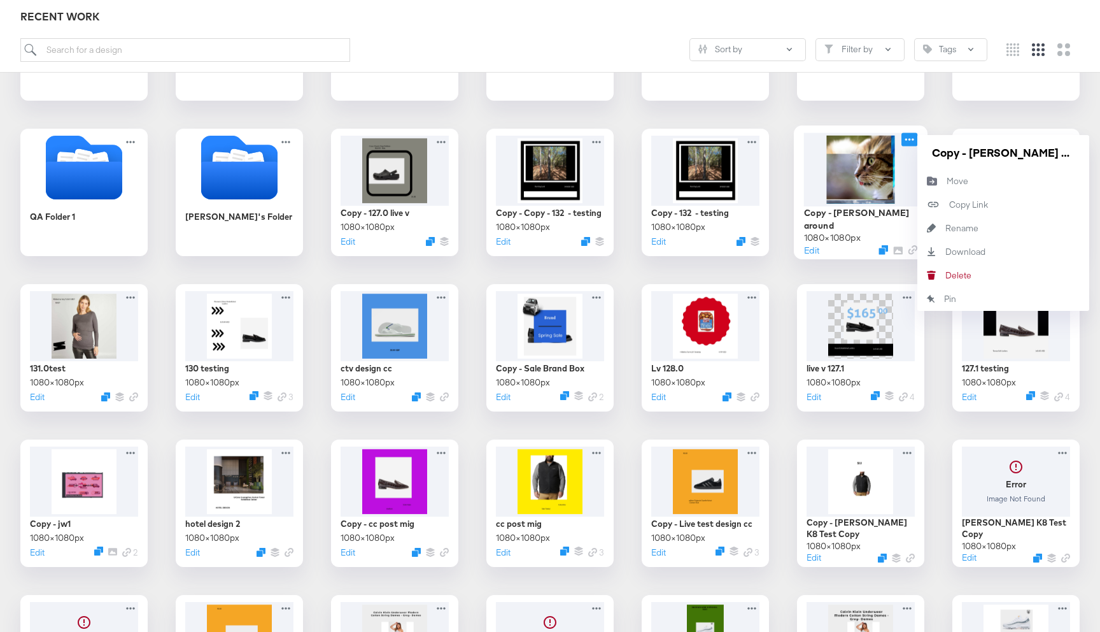
click at [909, 140] on icon at bounding box center [910, 139] width 9 height 3
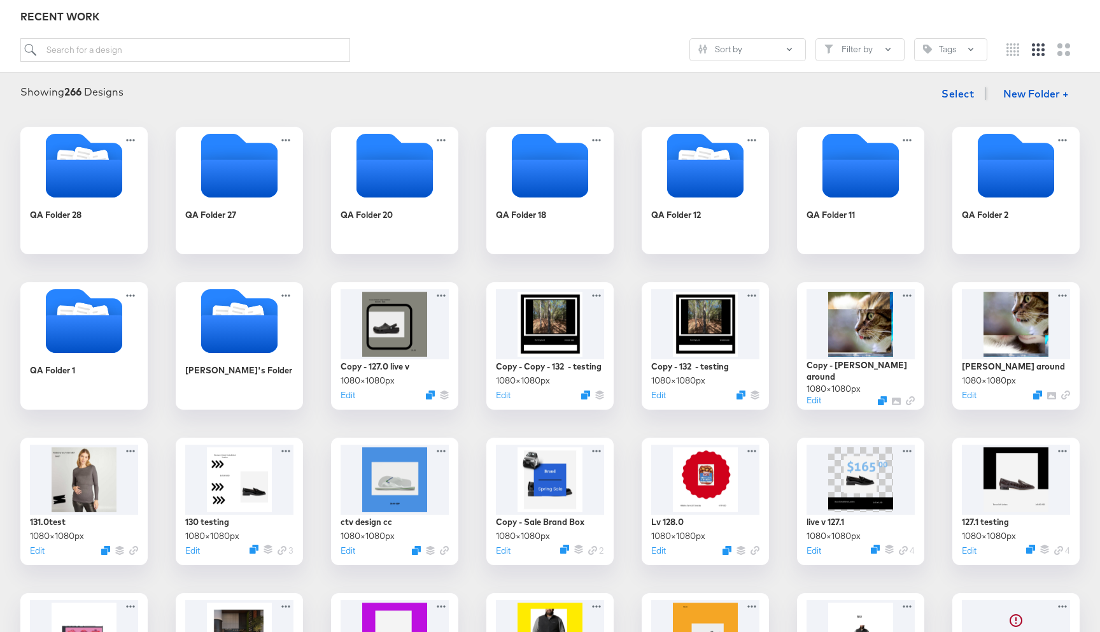
scroll to position [0, 0]
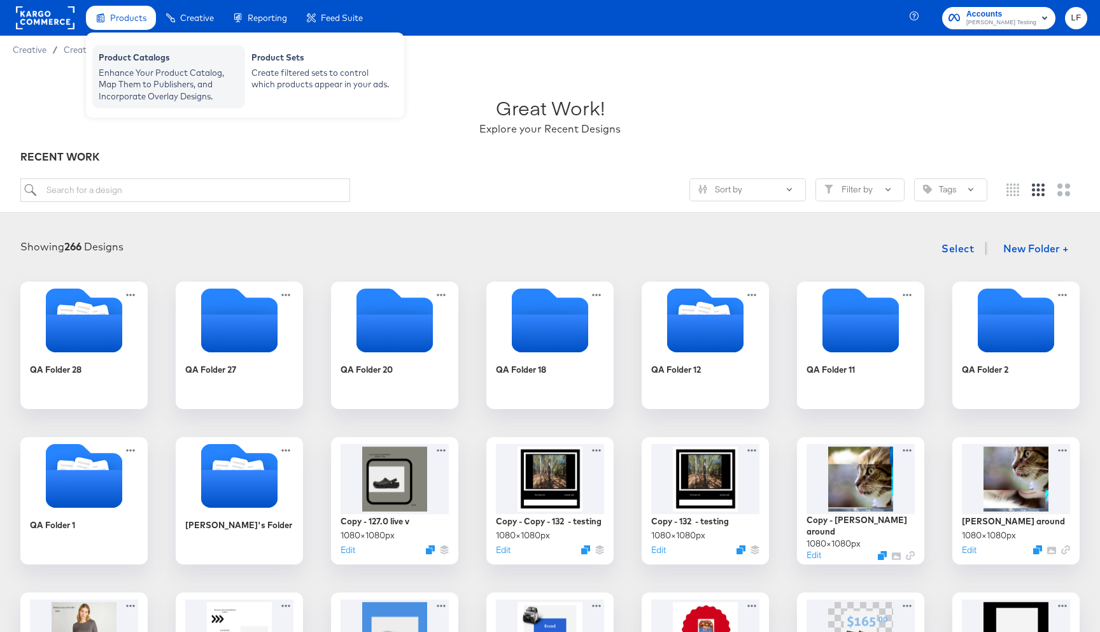
click at [146, 65] on div "Product Catalogs" at bounding box center [169, 59] width 140 height 15
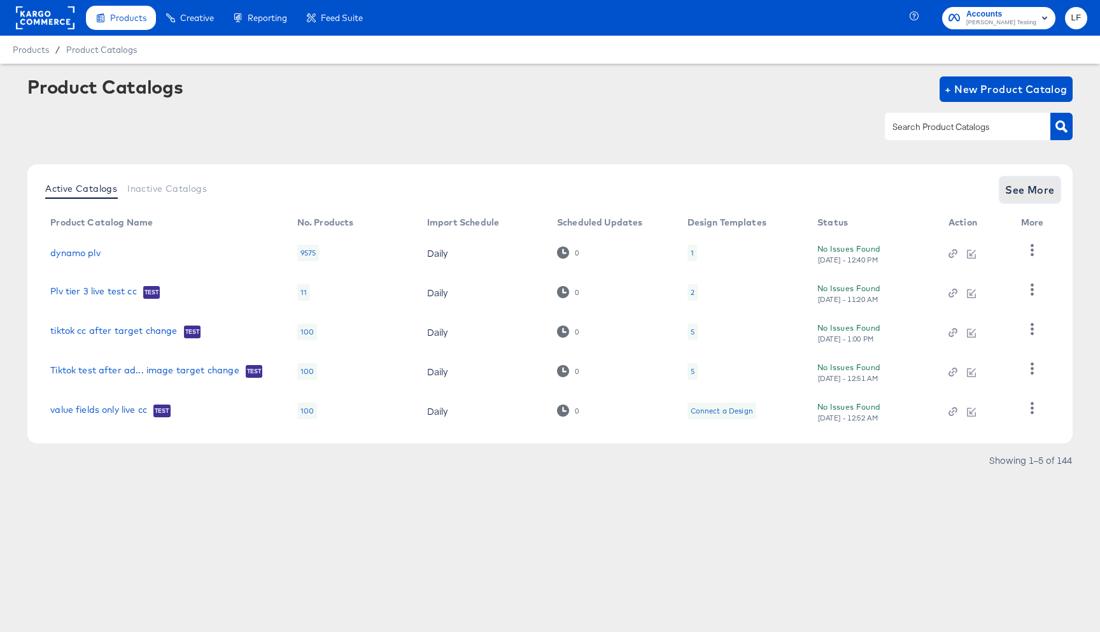
click at [1036, 190] on span "See More" at bounding box center [1031, 190] width 50 height 18
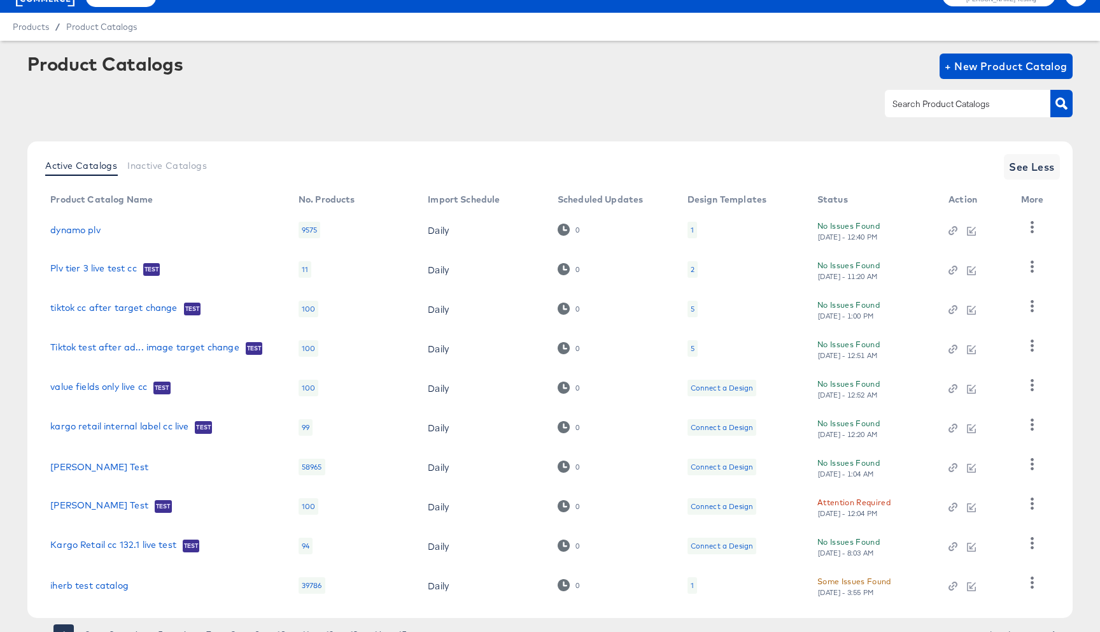
scroll to position [80, 0]
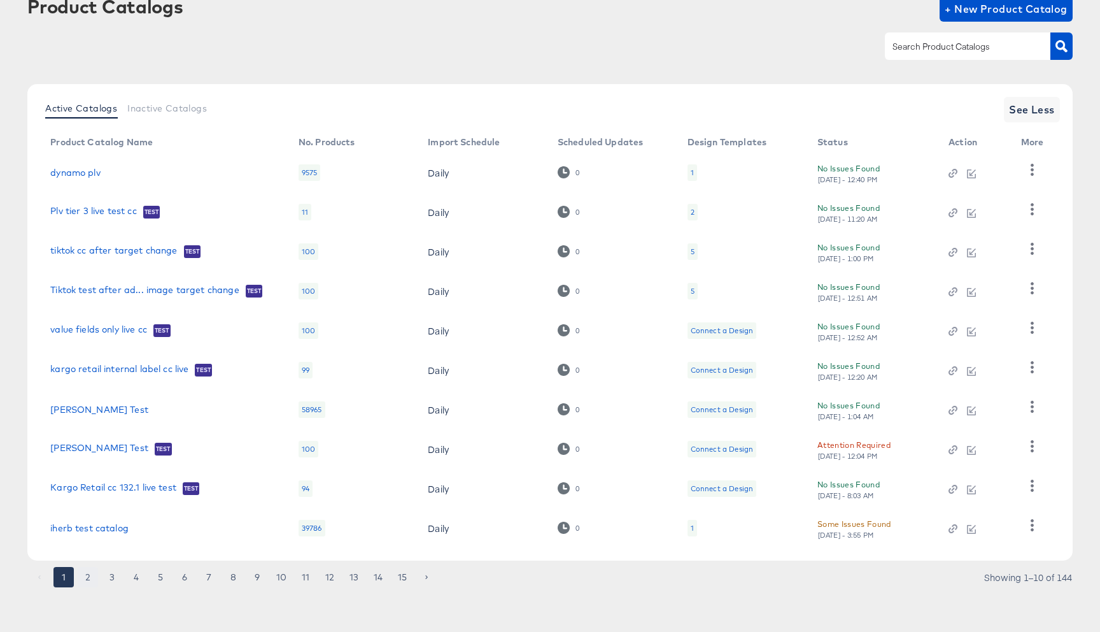
click at [85, 576] on button "2" at bounding box center [88, 577] width 20 height 20
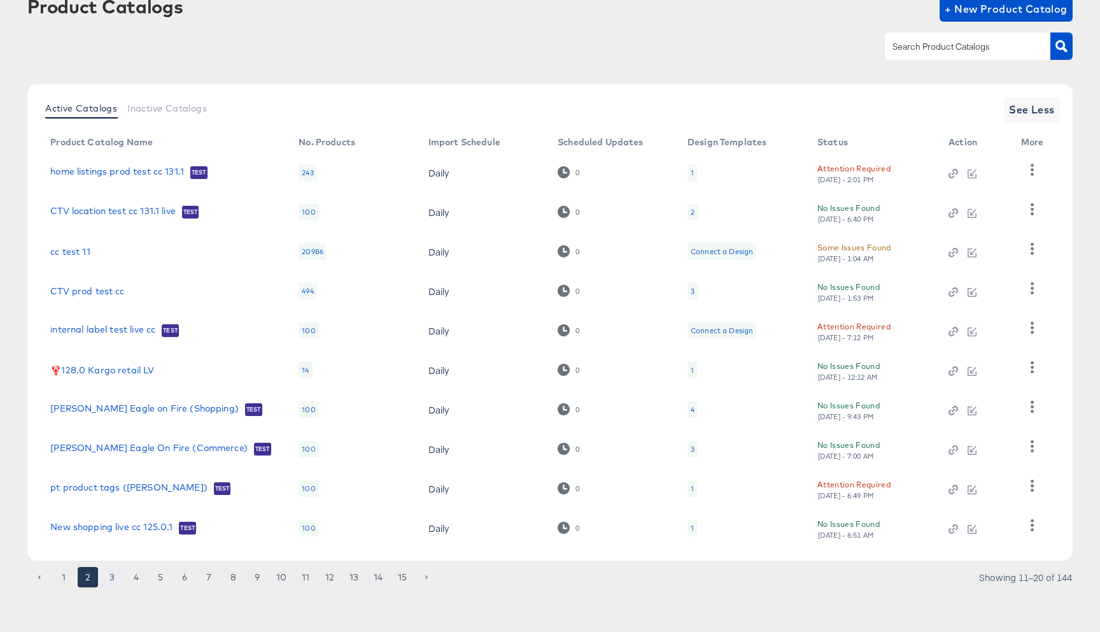
click at [106, 581] on button "3" at bounding box center [112, 577] width 20 height 20
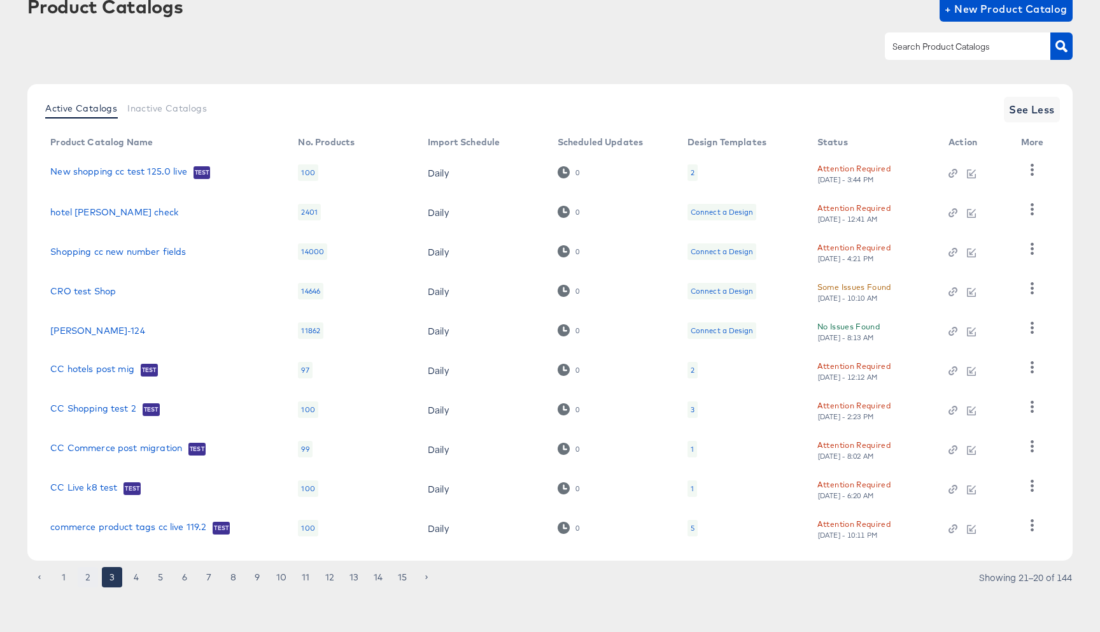
click at [88, 573] on button "2" at bounding box center [88, 577] width 20 height 20
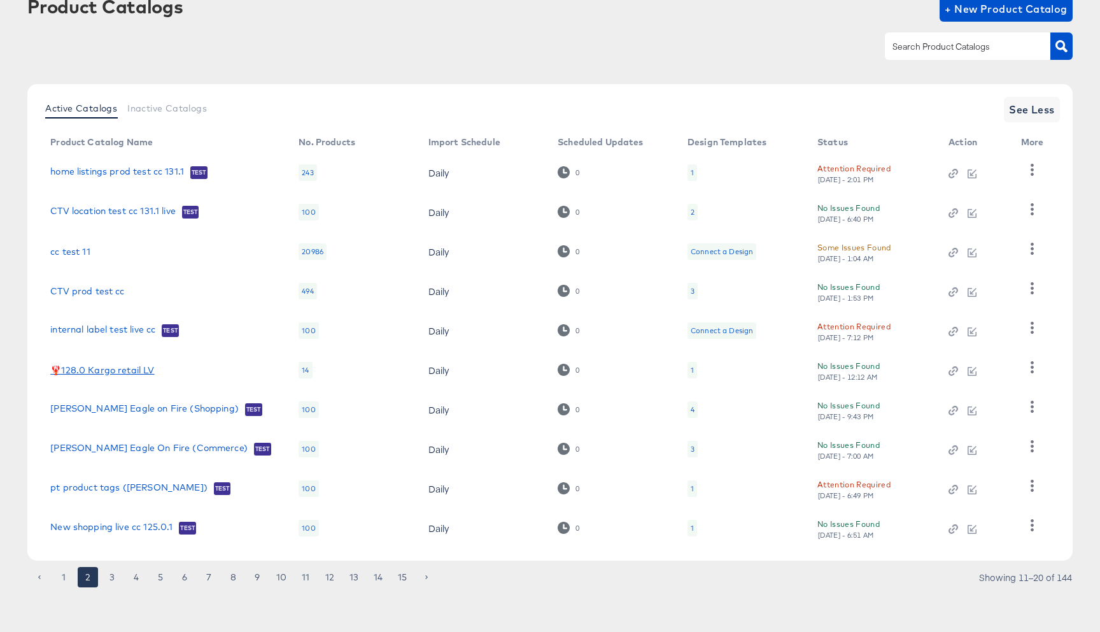
click at [92, 370] on link "🦞128.0 Kargo retail LV" at bounding box center [102, 370] width 104 height 10
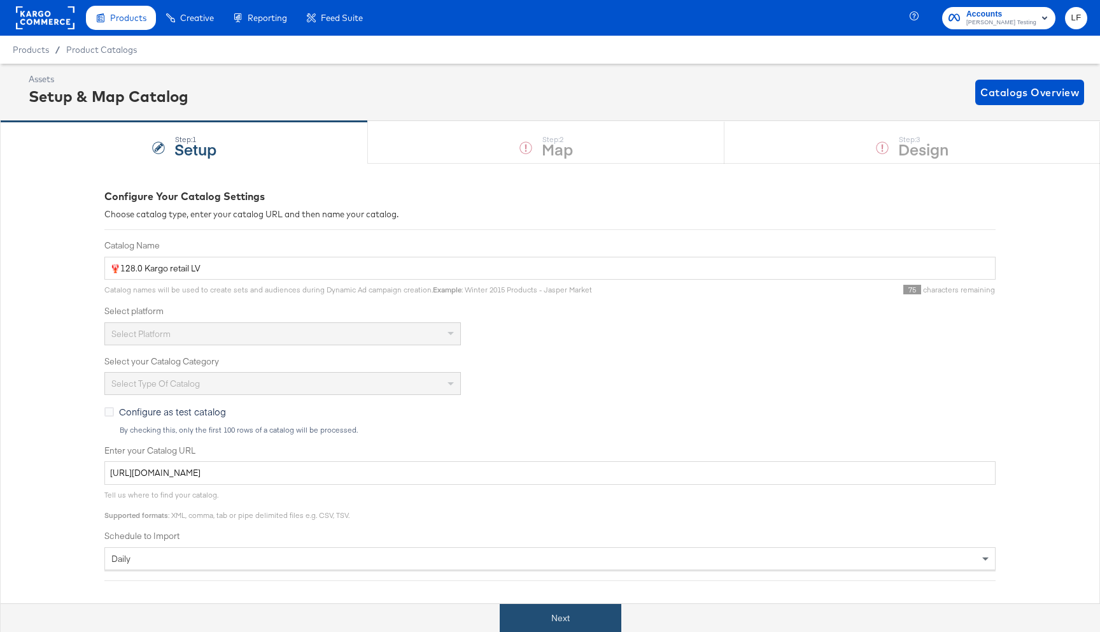
click at [597, 621] on button "Next" at bounding box center [561, 618] width 122 height 29
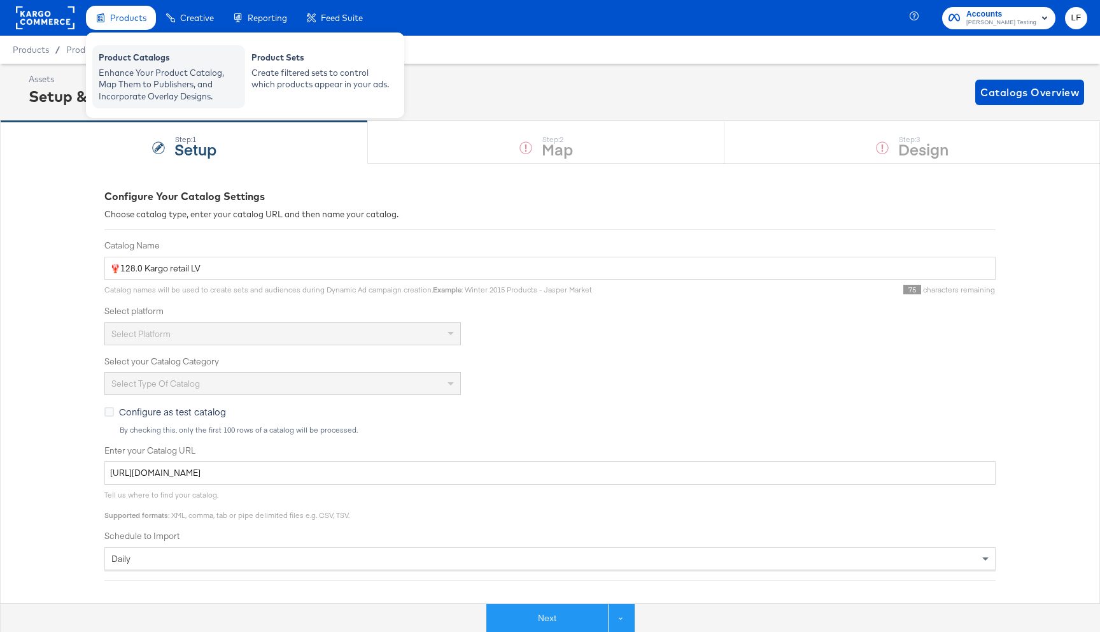
click at [170, 85] on div "Enhance Your Product Catalog, Map Them to Publishers, and Incorporate Overlay D…" at bounding box center [169, 85] width 140 height 36
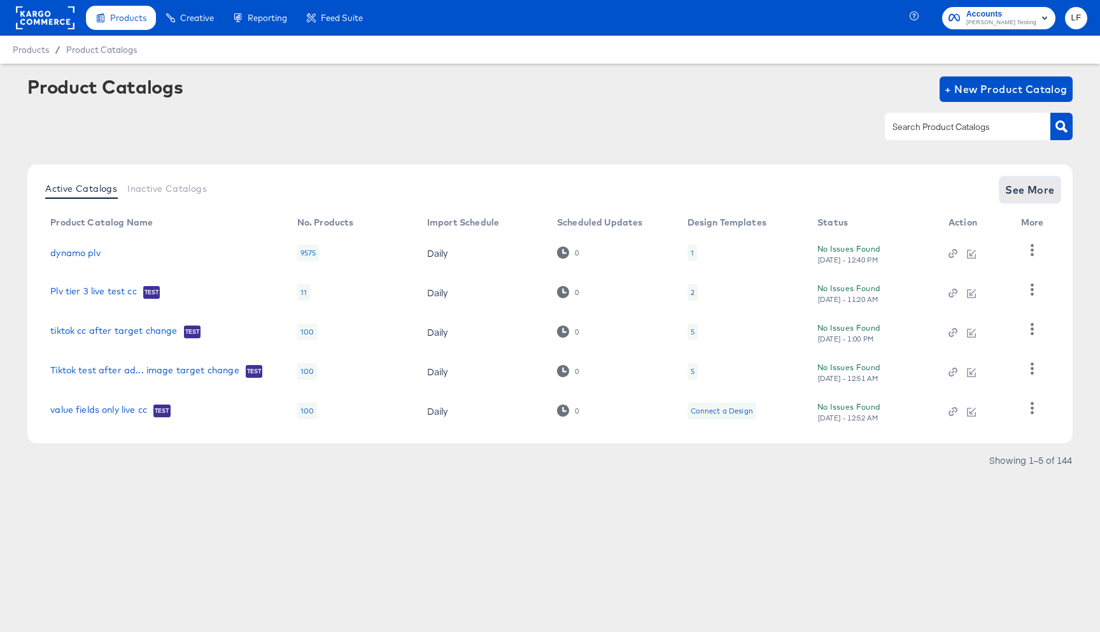
click at [1010, 199] on button "See More" at bounding box center [1030, 189] width 60 height 25
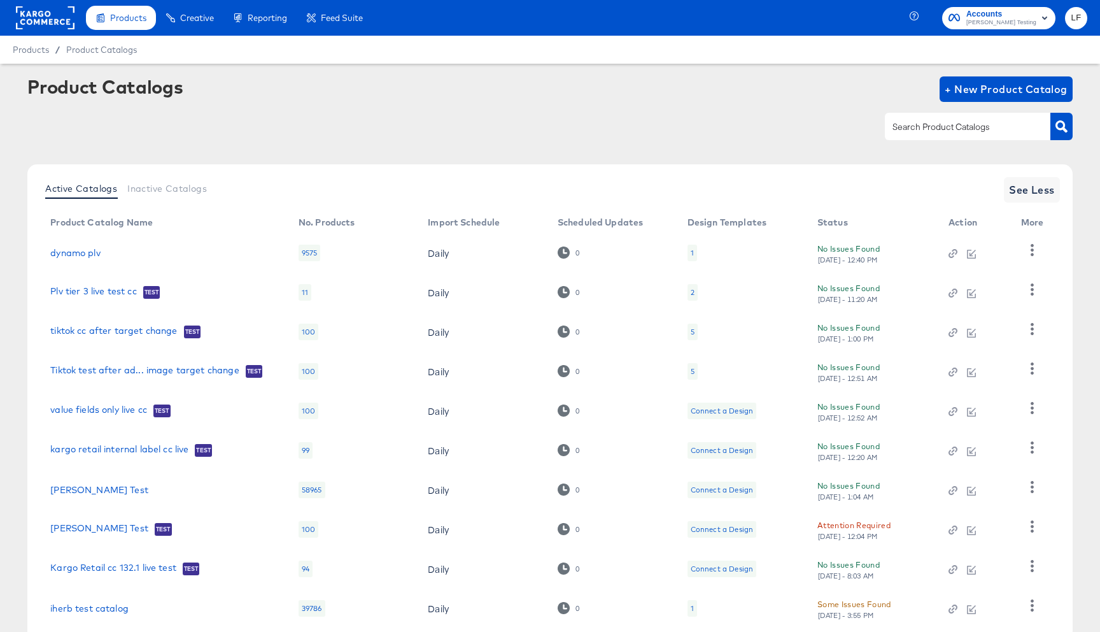
scroll to position [80, 0]
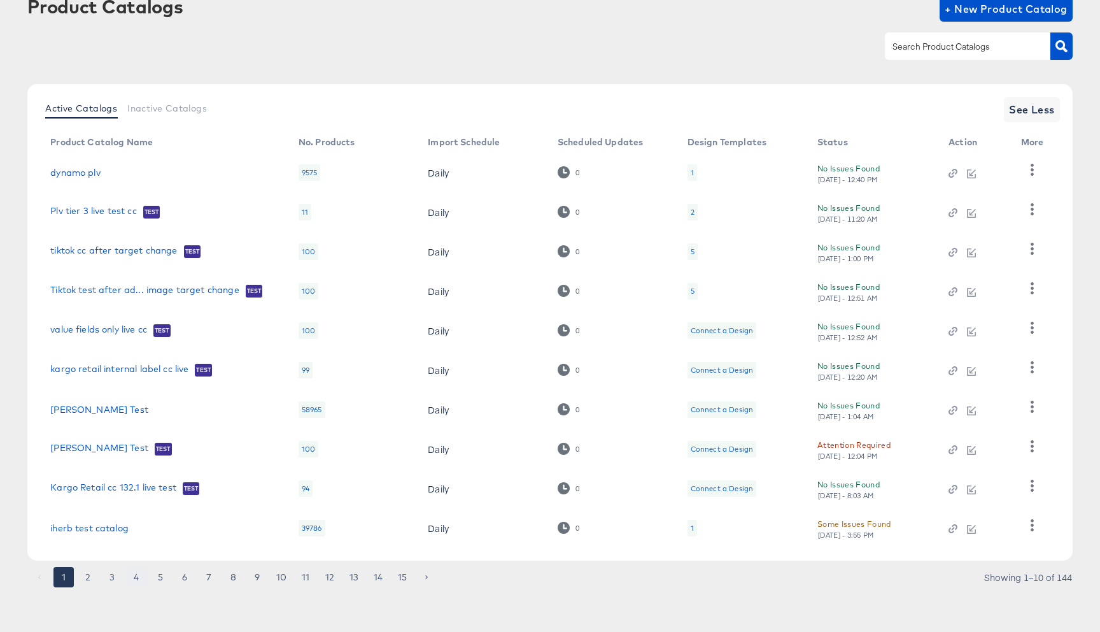
click at [133, 573] on button "4" at bounding box center [136, 577] width 20 height 20
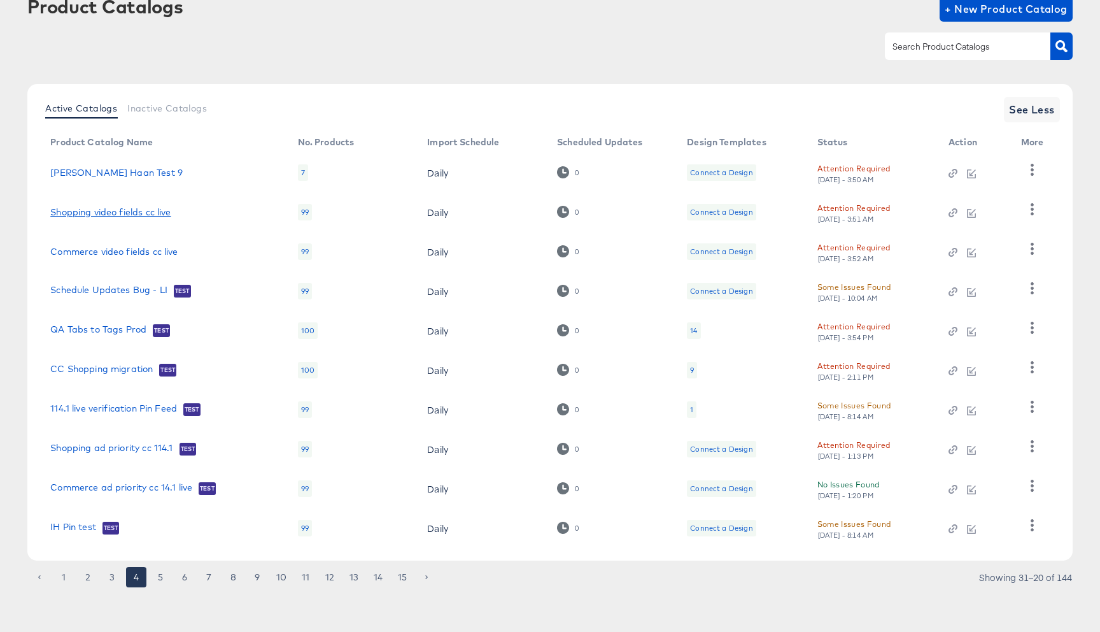
click at [108, 208] on link "Shopping video fields cc live" at bounding box center [110, 212] width 120 height 10
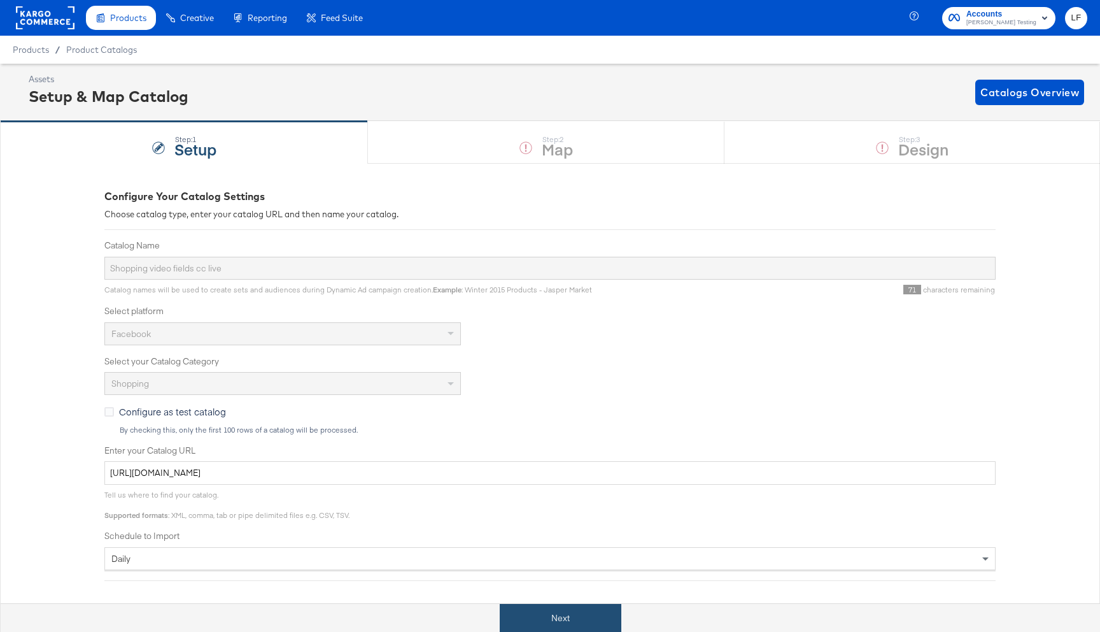
click at [553, 620] on button "Next" at bounding box center [561, 618] width 122 height 29
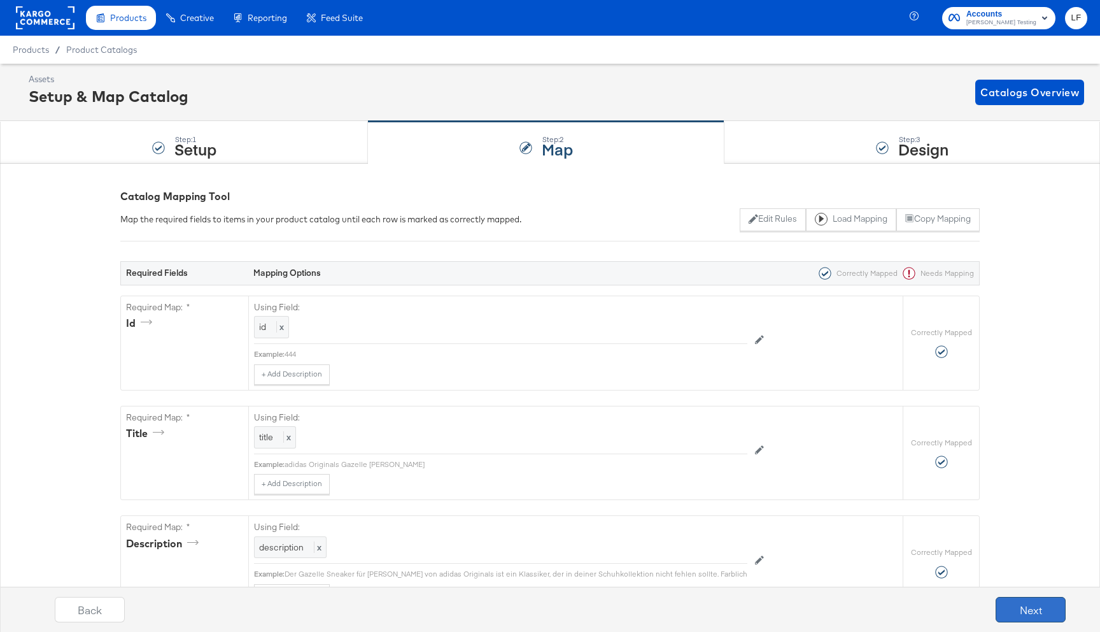
click at [1005, 606] on button "Next" at bounding box center [1031, 609] width 70 height 25
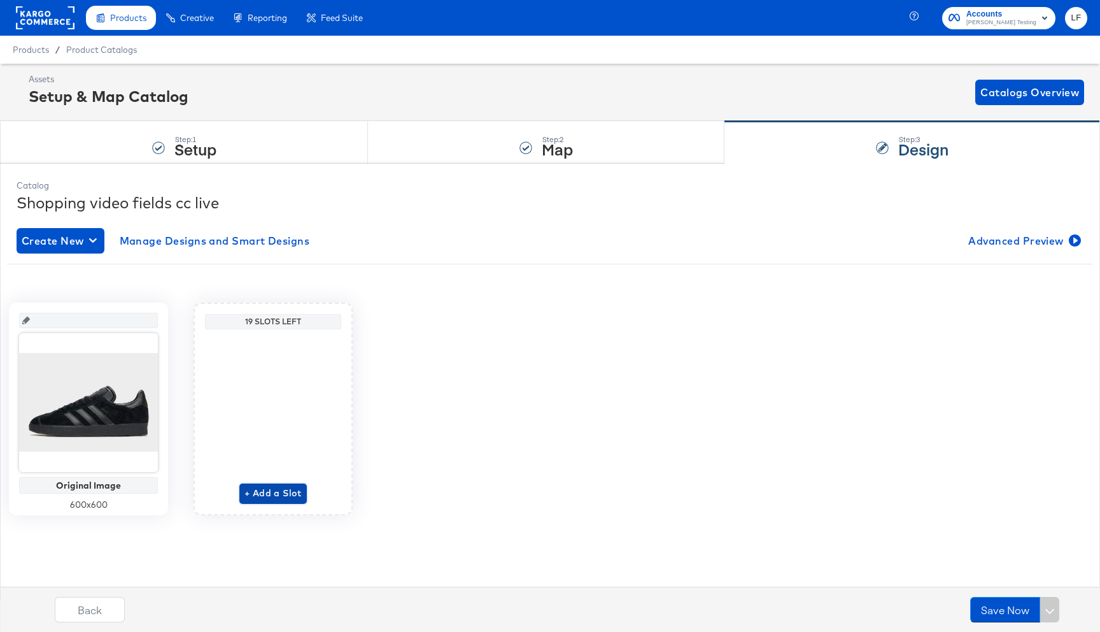
click at [271, 498] on span "+ Add a Slot" at bounding box center [273, 493] width 57 height 16
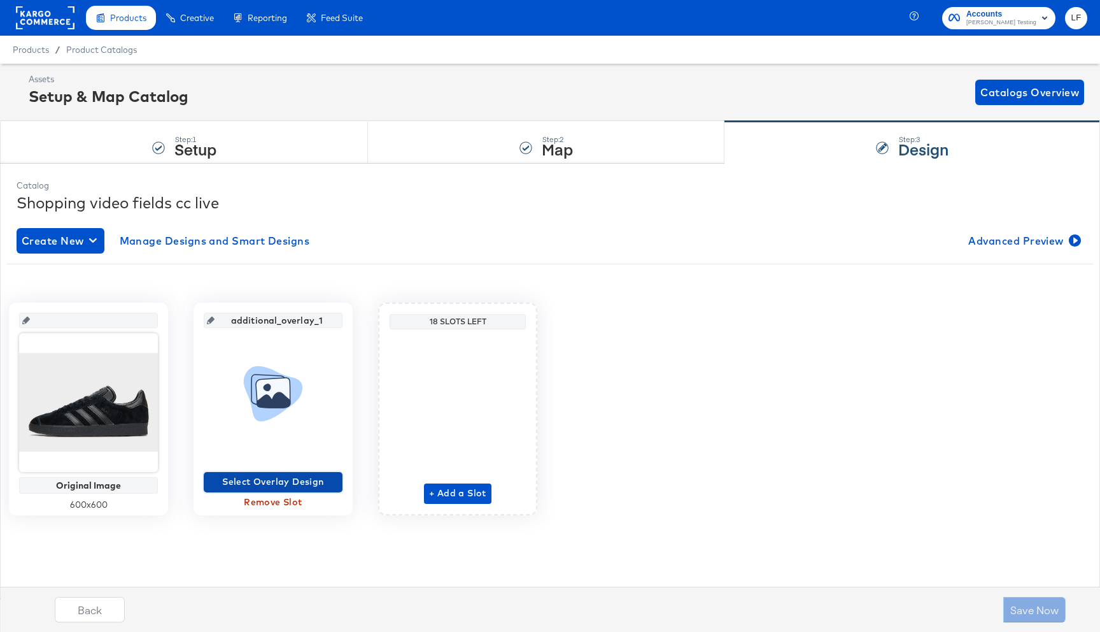
click at [284, 483] on span "Select Overlay Design" at bounding box center [273, 482] width 129 height 16
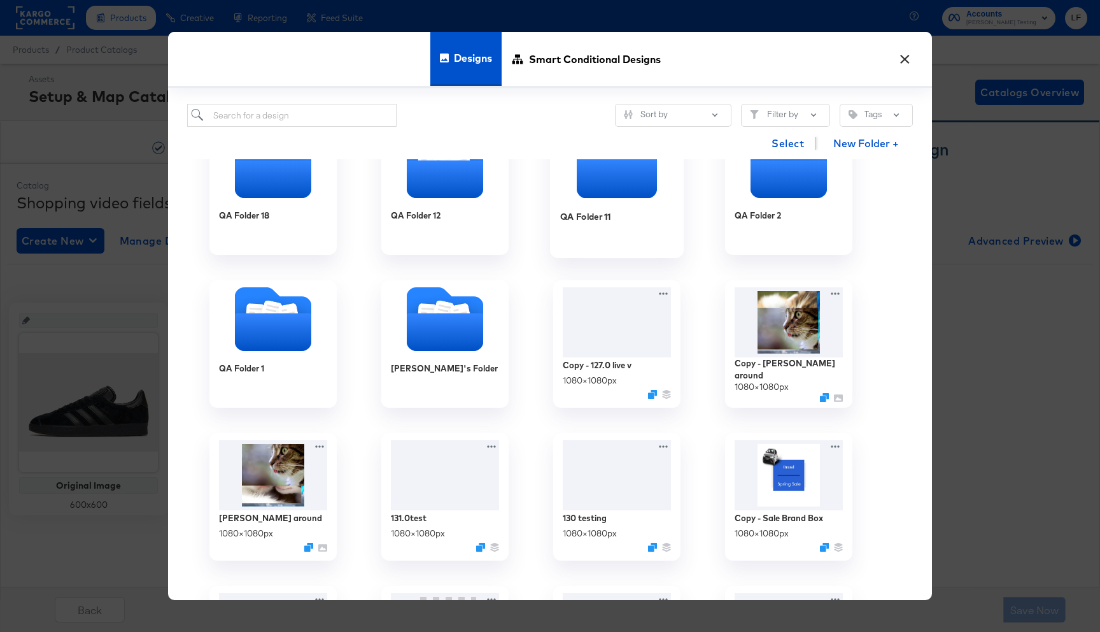
scroll to position [204, 0]
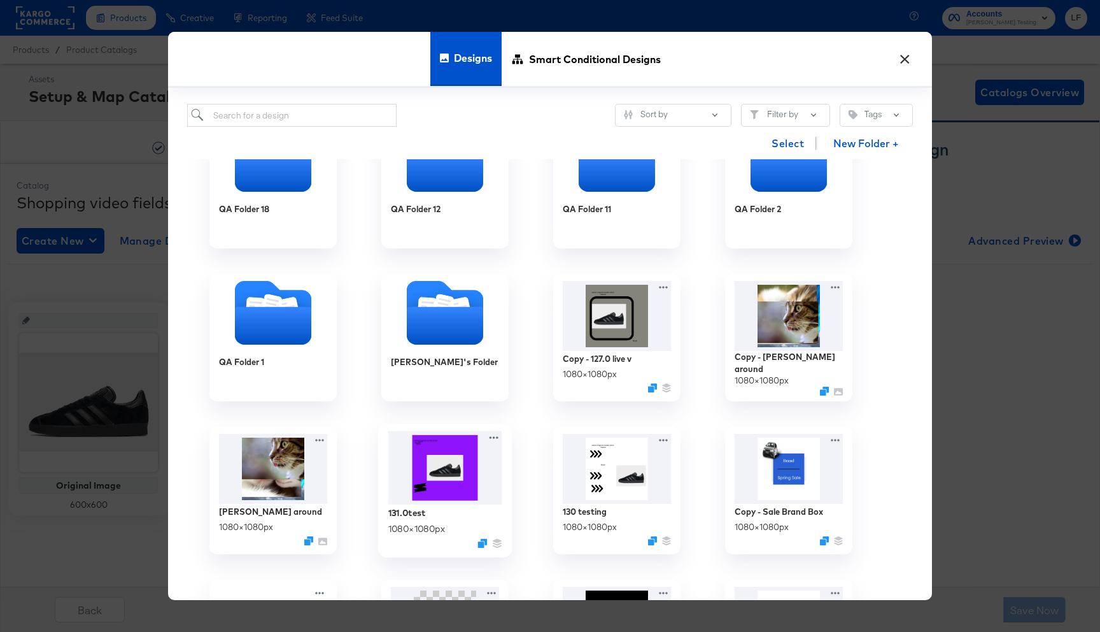
click at [441, 496] on img at bounding box center [445, 467] width 114 height 74
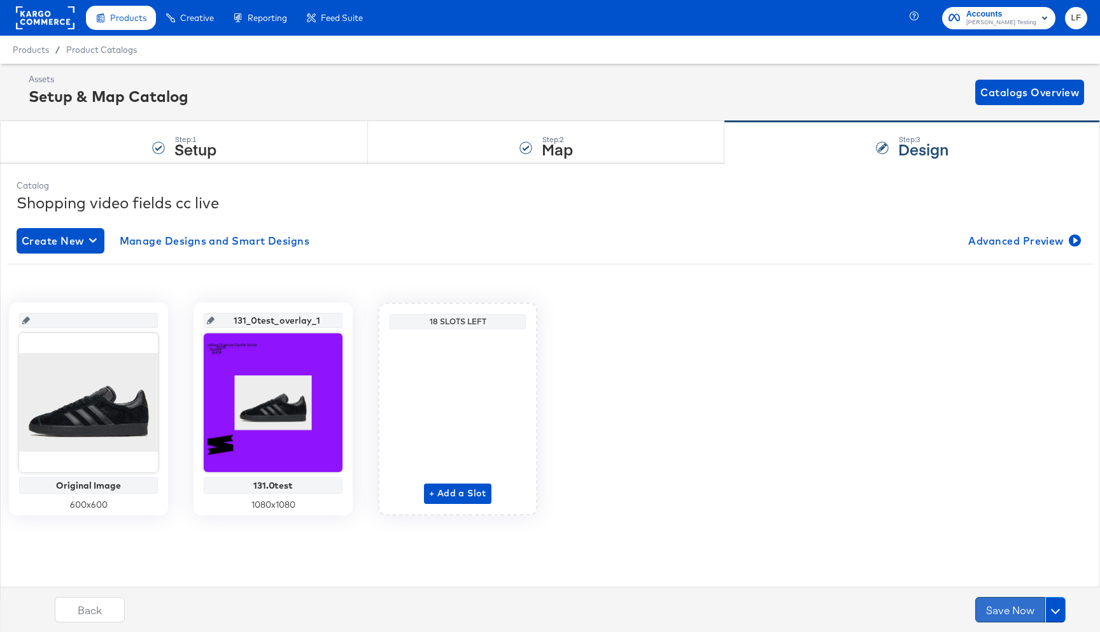
click at [997, 604] on button "Save Now" at bounding box center [1011, 609] width 70 height 25
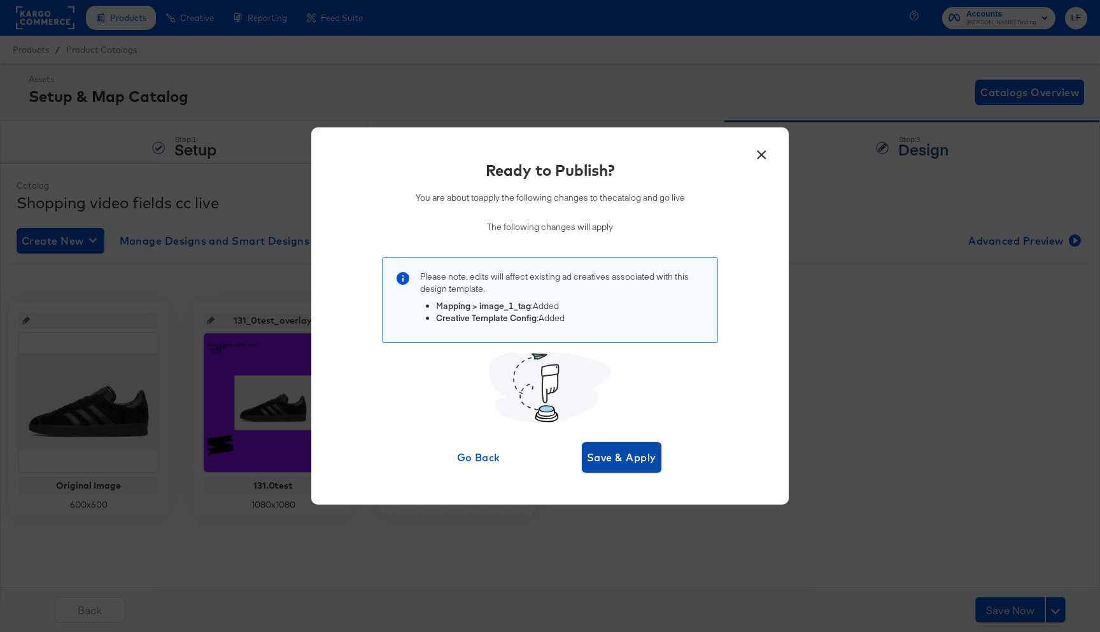
click at [630, 463] on span "Save & Apply" at bounding box center [621, 457] width 69 height 18
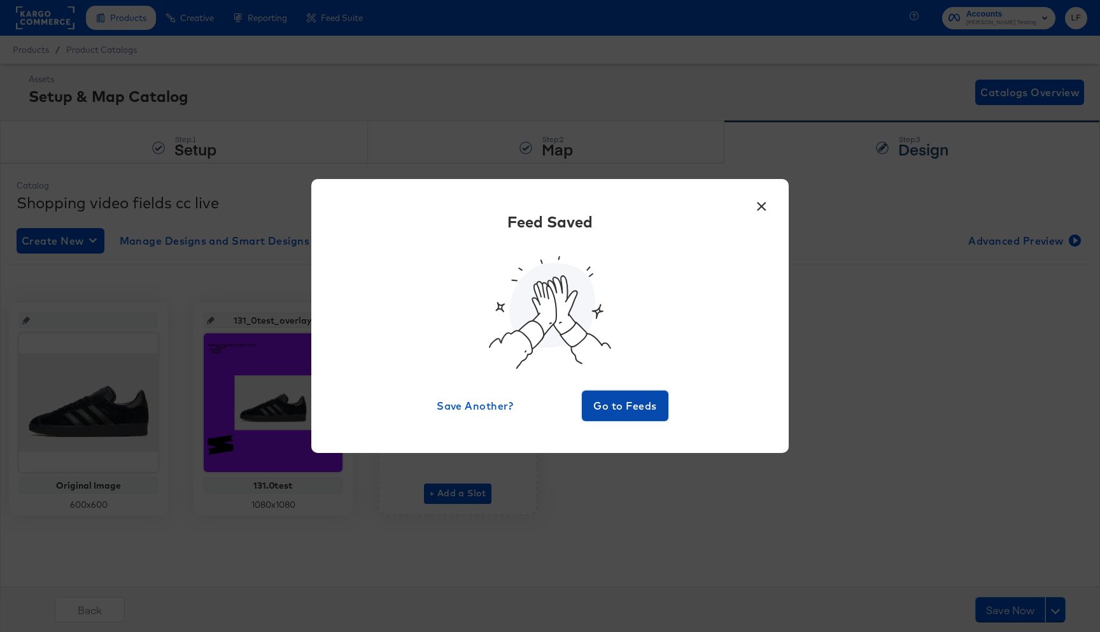
click at [629, 408] on span "Go to Feeds" at bounding box center [625, 406] width 76 height 18
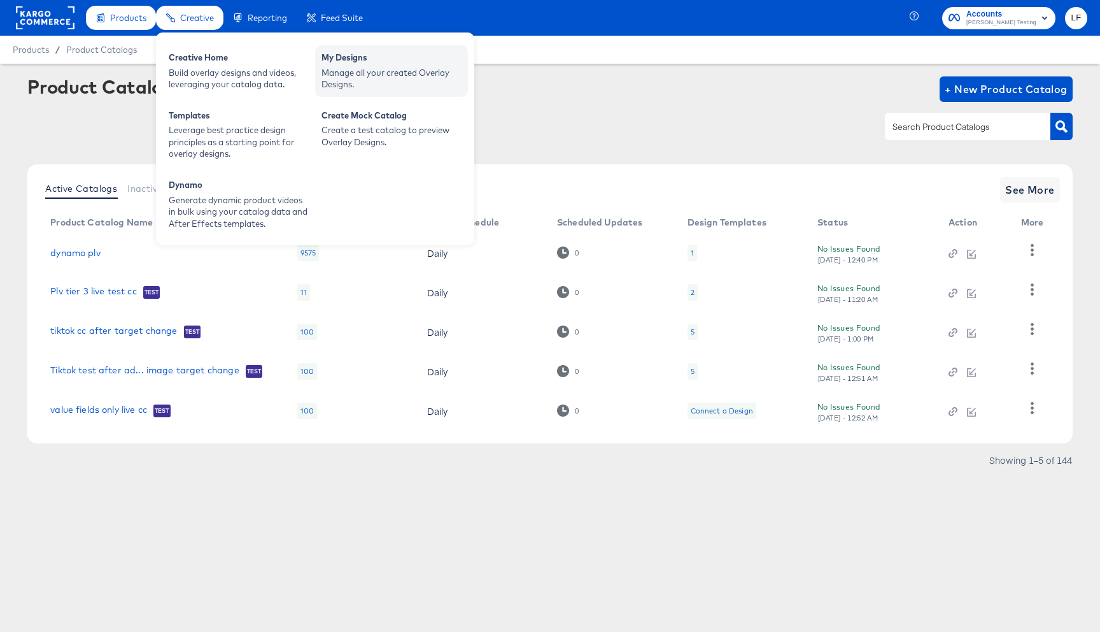
click at [332, 63] on div "My Designs" at bounding box center [392, 59] width 140 height 15
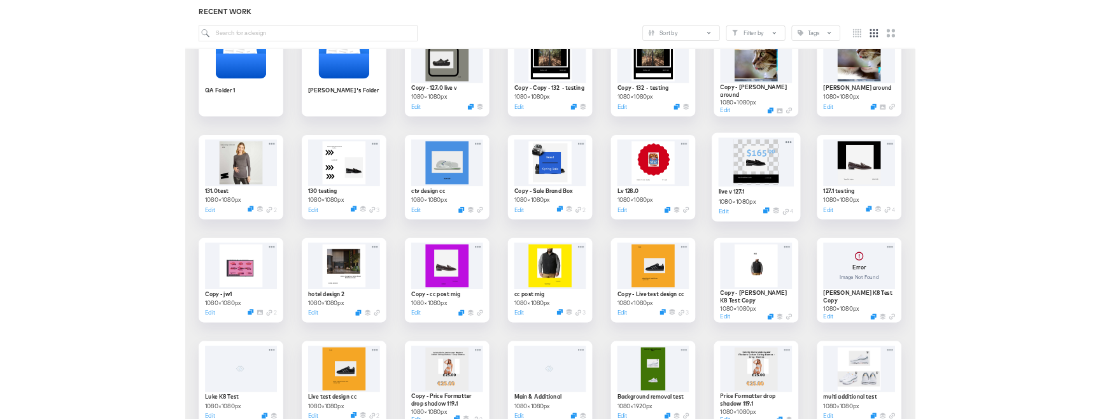
scroll to position [389, 0]
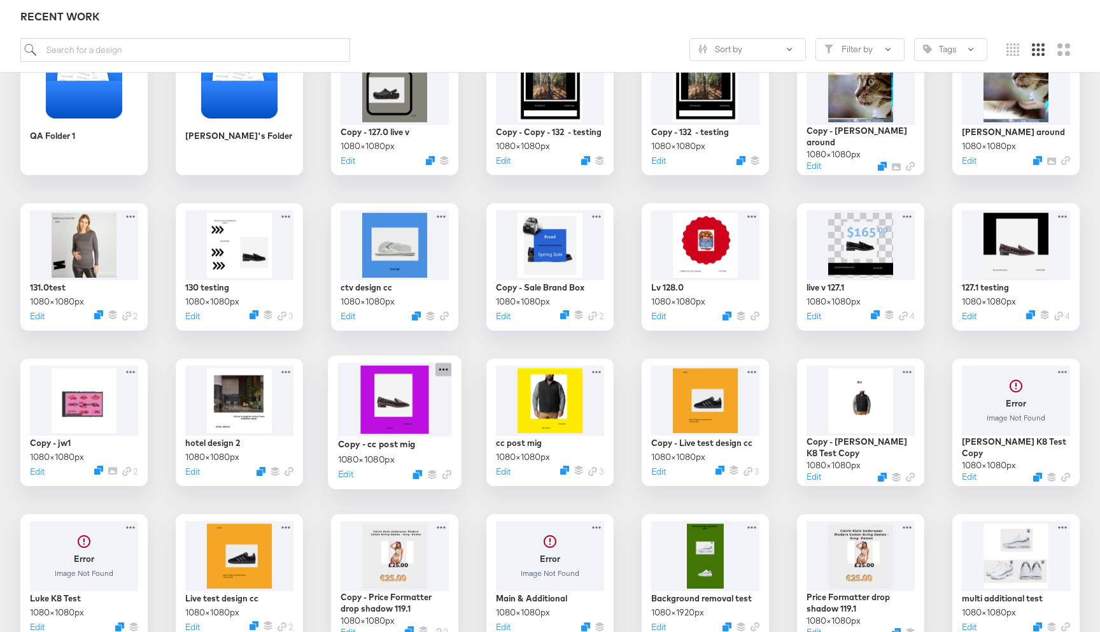
click at [439, 371] on icon at bounding box center [444, 368] width 16 height 13
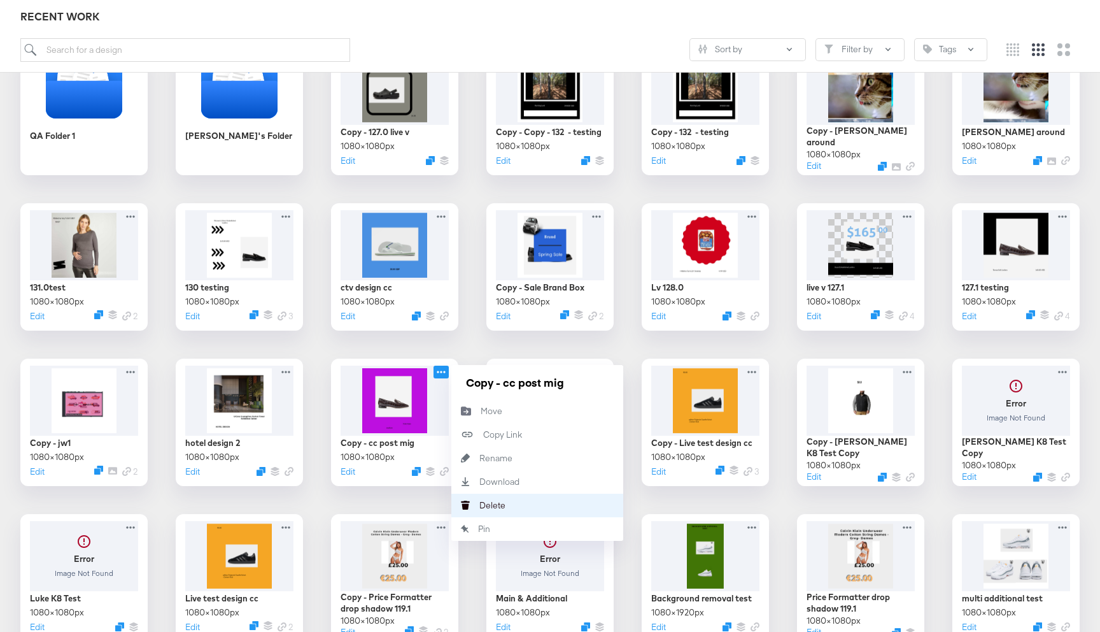
click at [480, 505] on div "[PERSON_NAME]" at bounding box center [480, 505] width 0 height 0
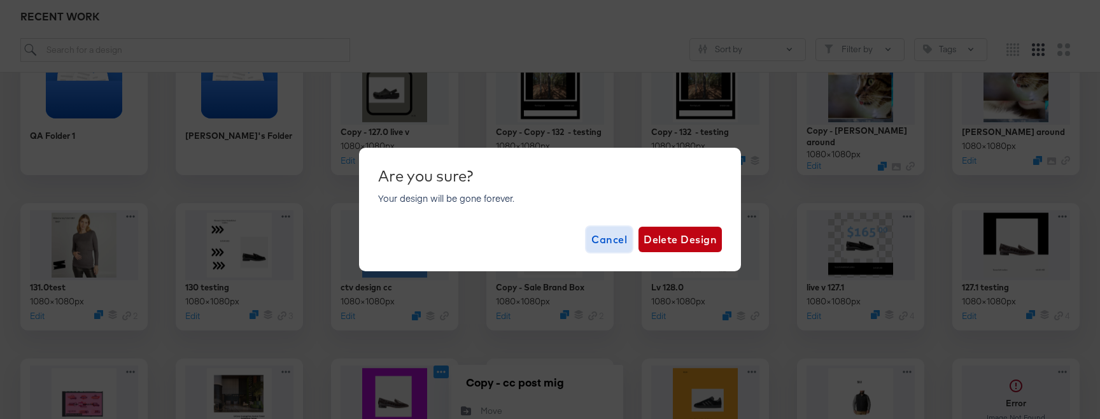
click at [606, 245] on span "Cancel" at bounding box center [610, 240] width 36 height 18
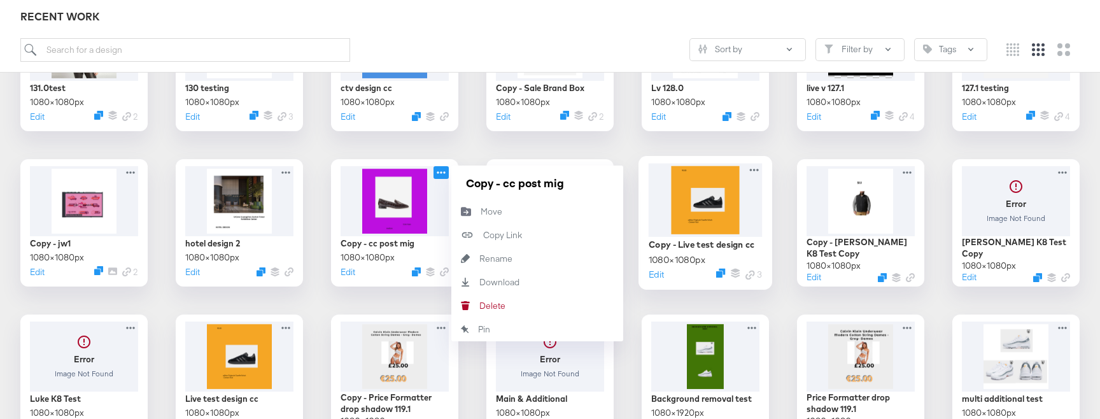
scroll to position [615, 0]
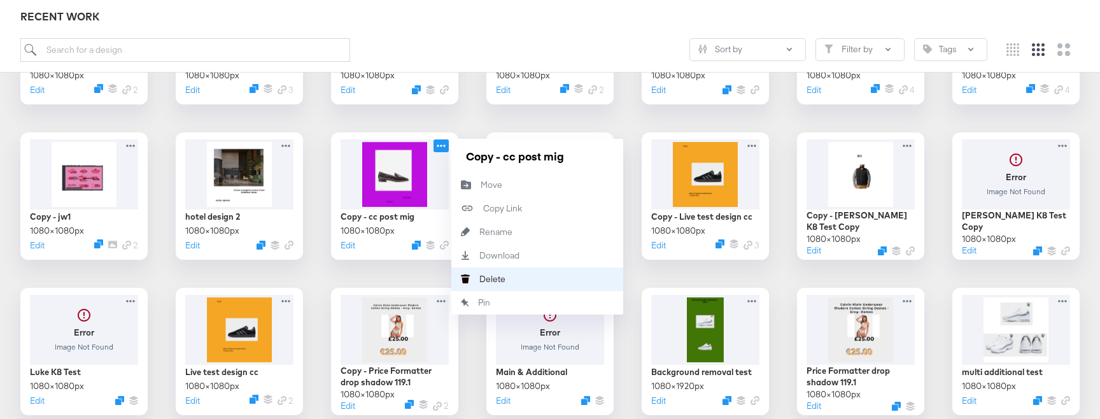
click at [480, 279] on div "[PERSON_NAME]" at bounding box center [480, 279] width 0 height 0
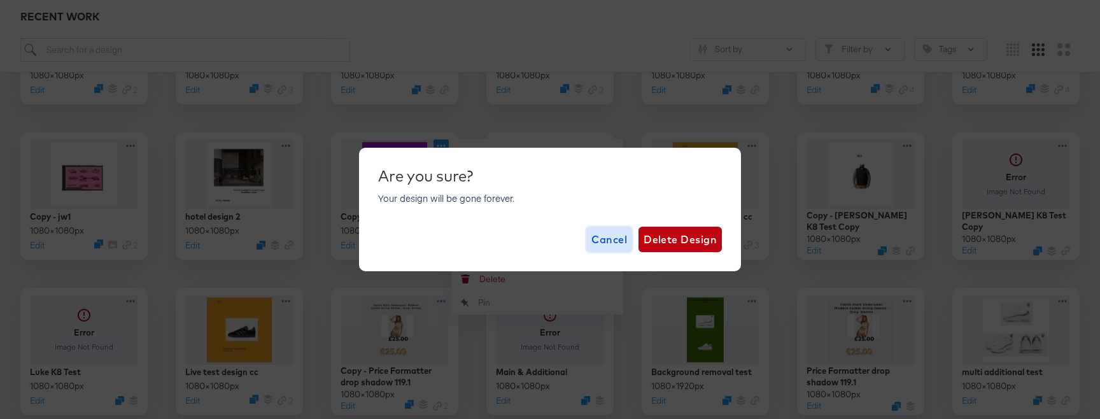
click at [614, 241] on span "Cancel" at bounding box center [610, 240] width 36 height 18
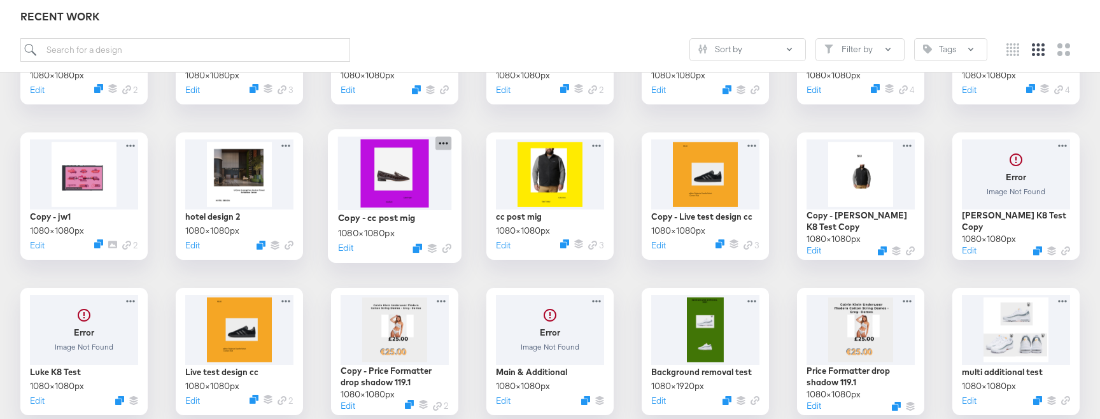
click at [445, 140] on icon at bounding box center [444, 142] width 16 height 13
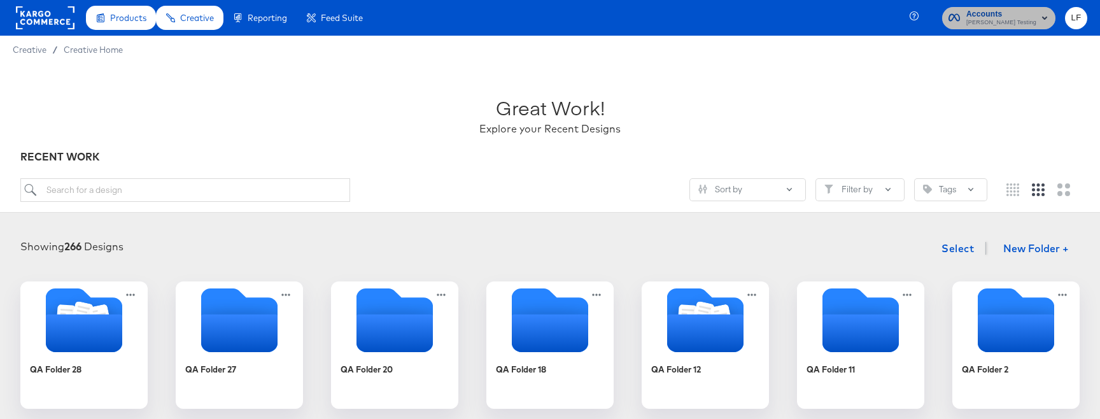
click at [1042, 19] on rect "button" at bounding box center [1044, 17] width 15 height 15
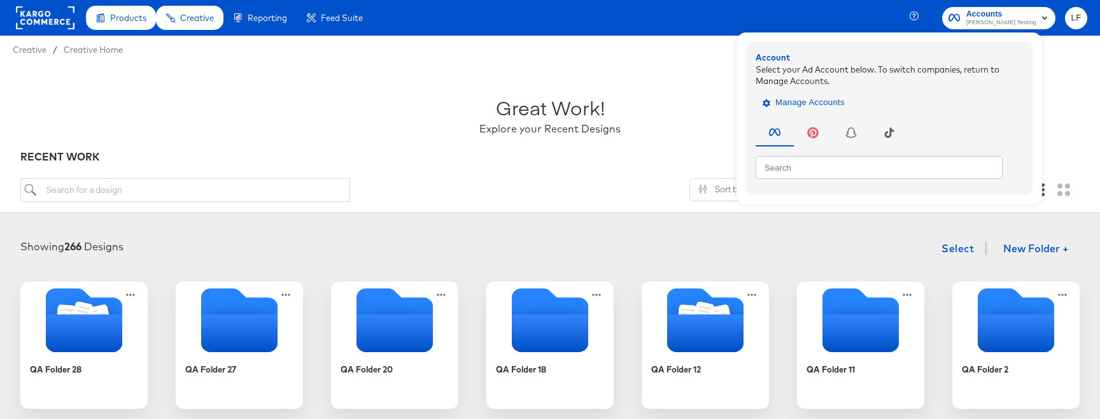
click at [827, 101] on span "Manage Accounts" at bounding box center [805, 103] width 80 height 15
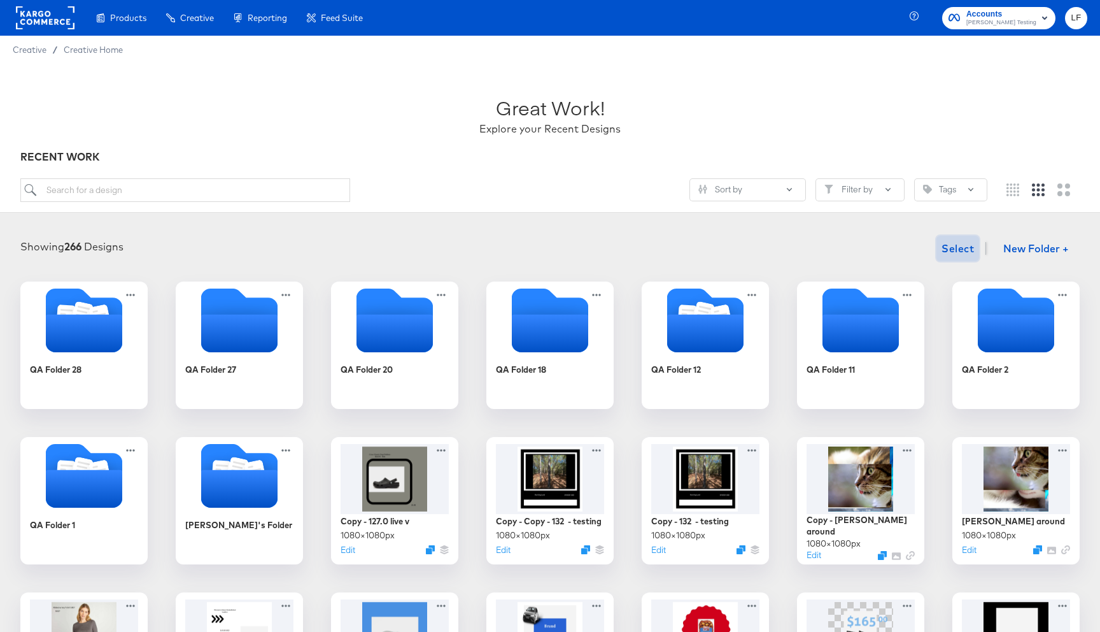
click at [966, 245] on span "Select" at bounding box center [958, 248] width 32 height 18
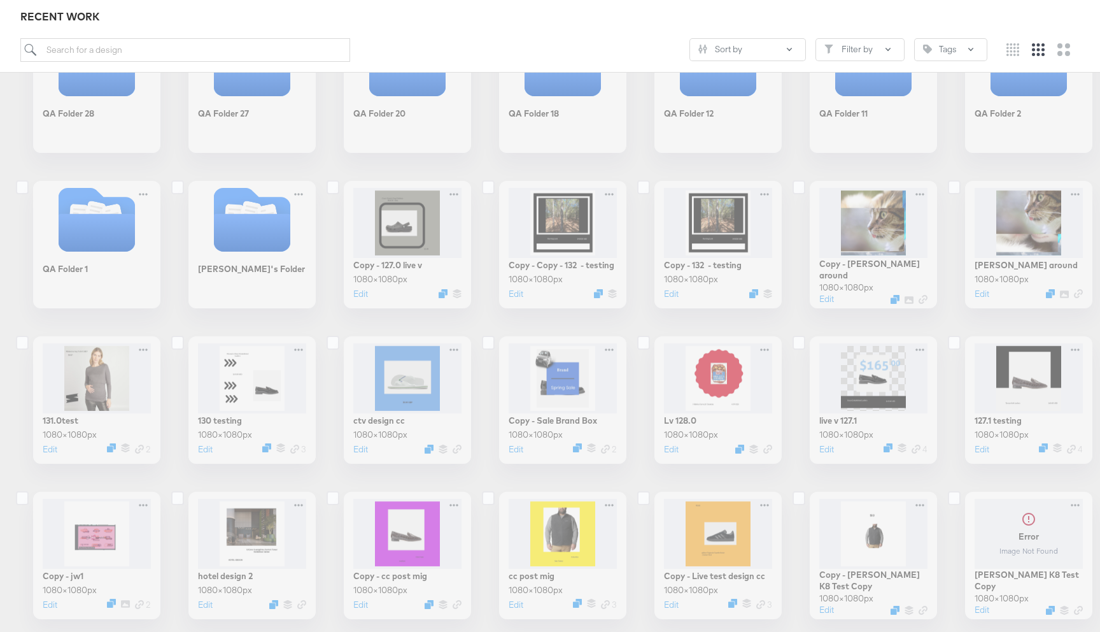
scroll to position [258, 0]
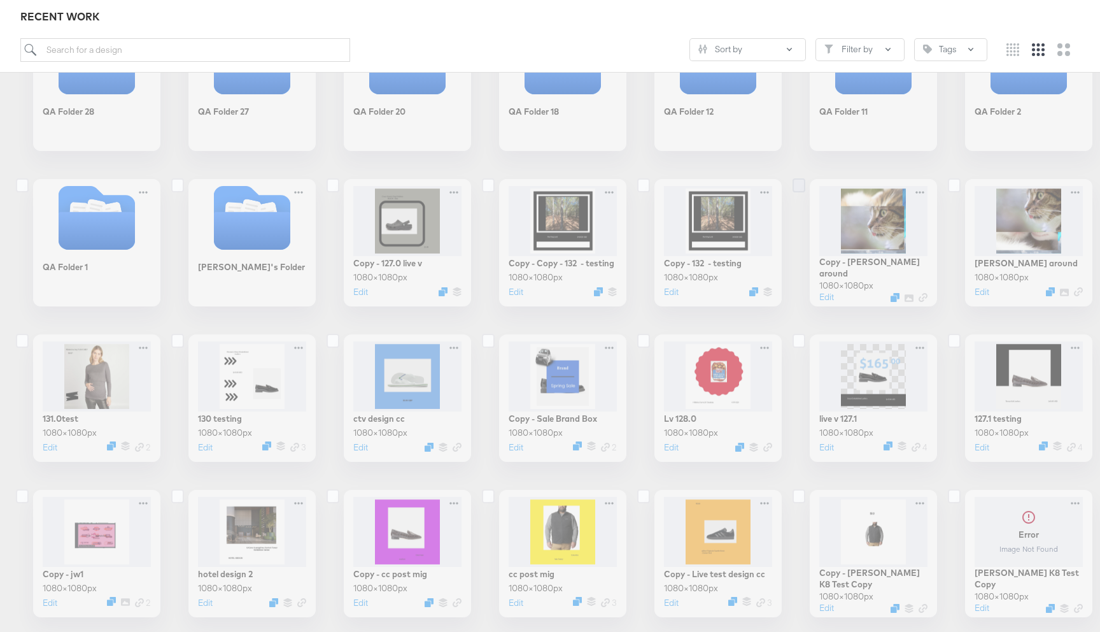
click at [795, 184] on icon at bounding box center [799, 185] width 13 height 14
click at [0, 0] on input "checkbox" at bounding box center [0, 0] width 0 height 0
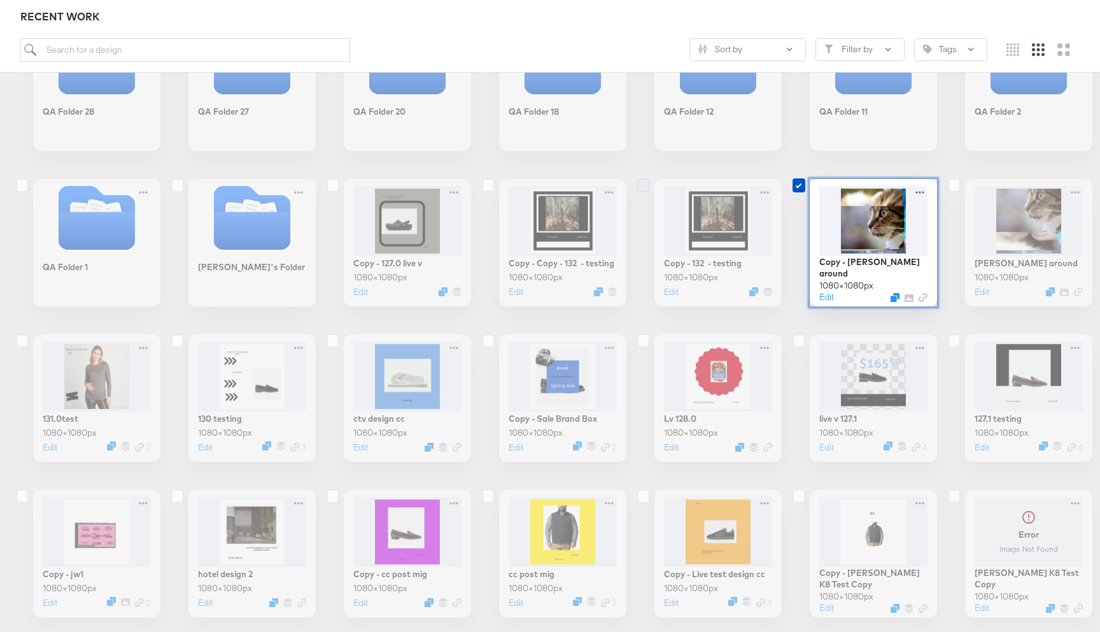
click at [641, 185] on icon at bounding box center [643, 185] width 13 height 14
click at [0, 0] on input "checkbox" at bounding box center [0, 0] width 0 height 0
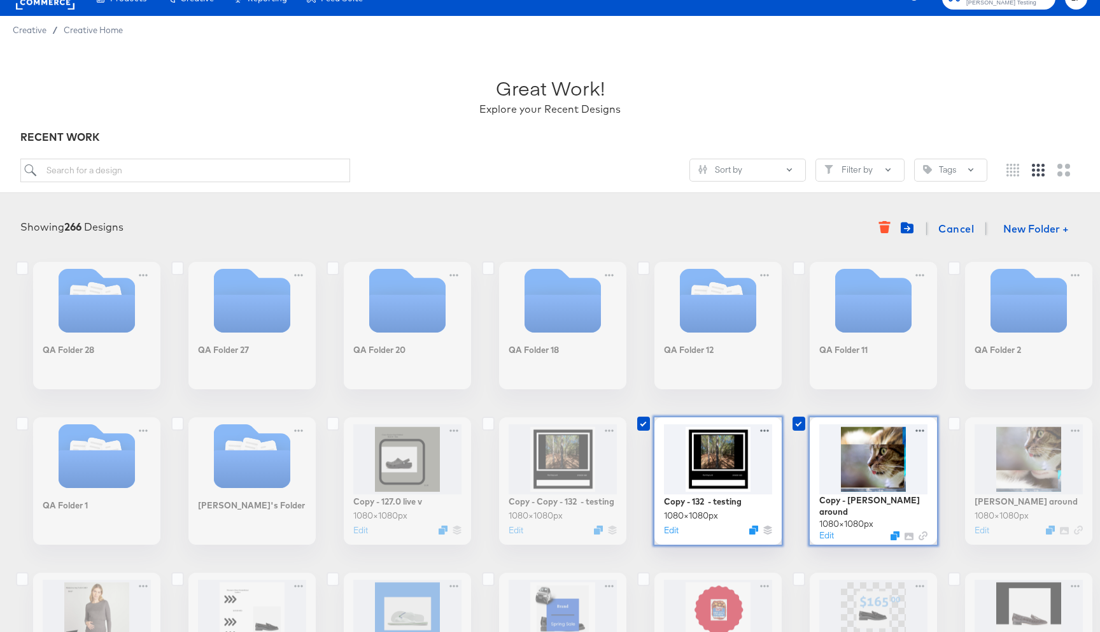
scroll to position [0, 0]
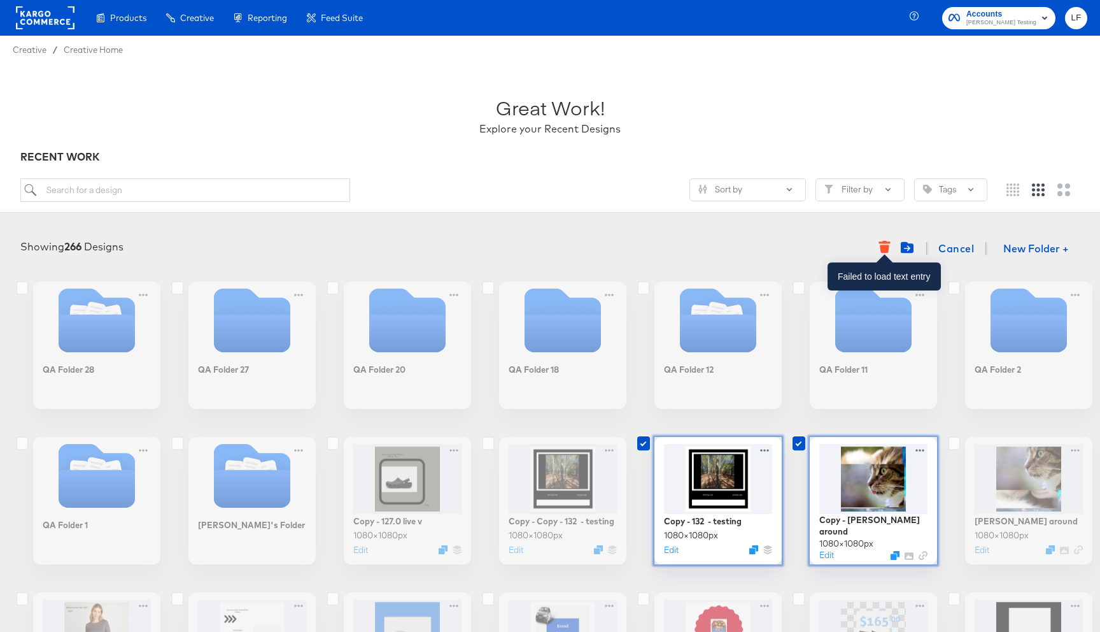
click at [882, 248] on icon "button" at bounding box center [885, 249] width 10 height 8
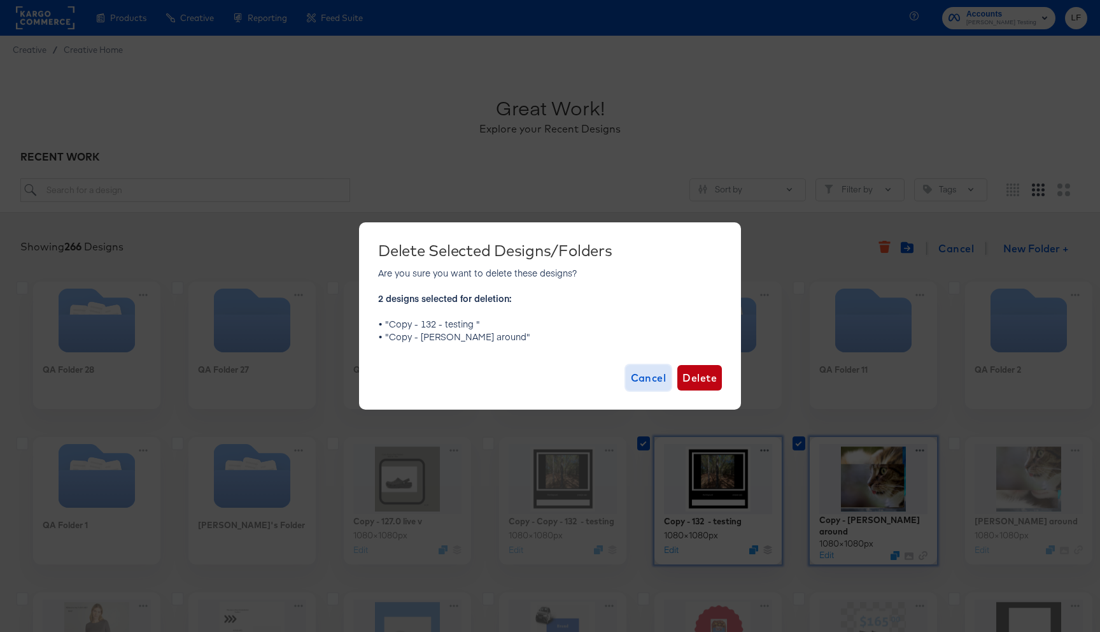
click at [650, 383] on span "Cancel" at bounding box center [649, 378] width 36 height 18
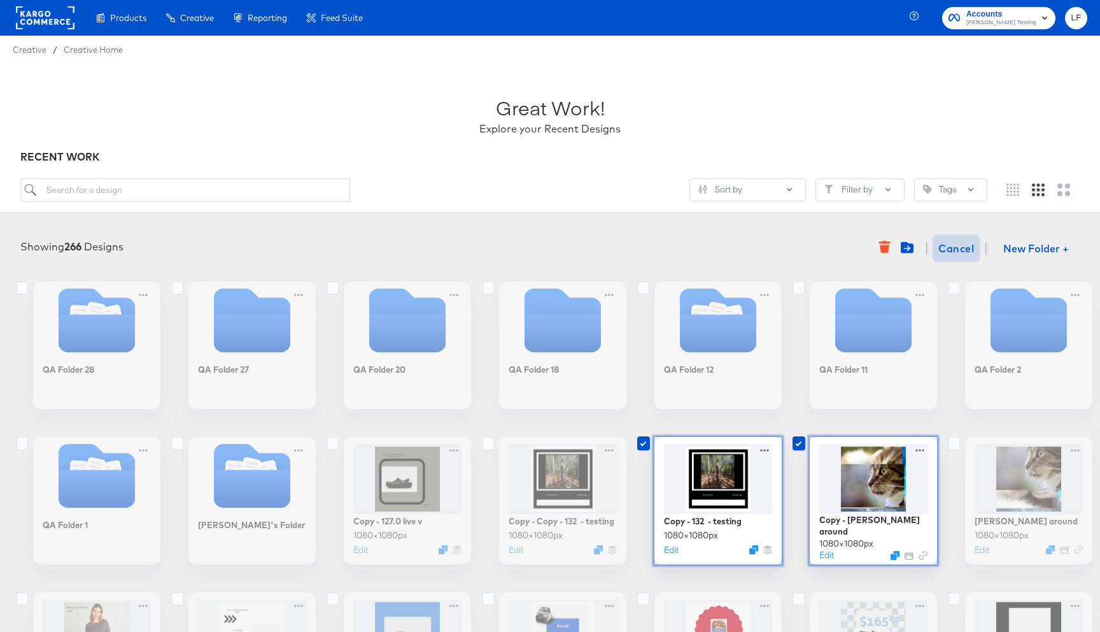
click at [955, 251] on span "Cancel" at bounding box center [957, 248] width 36 height 18
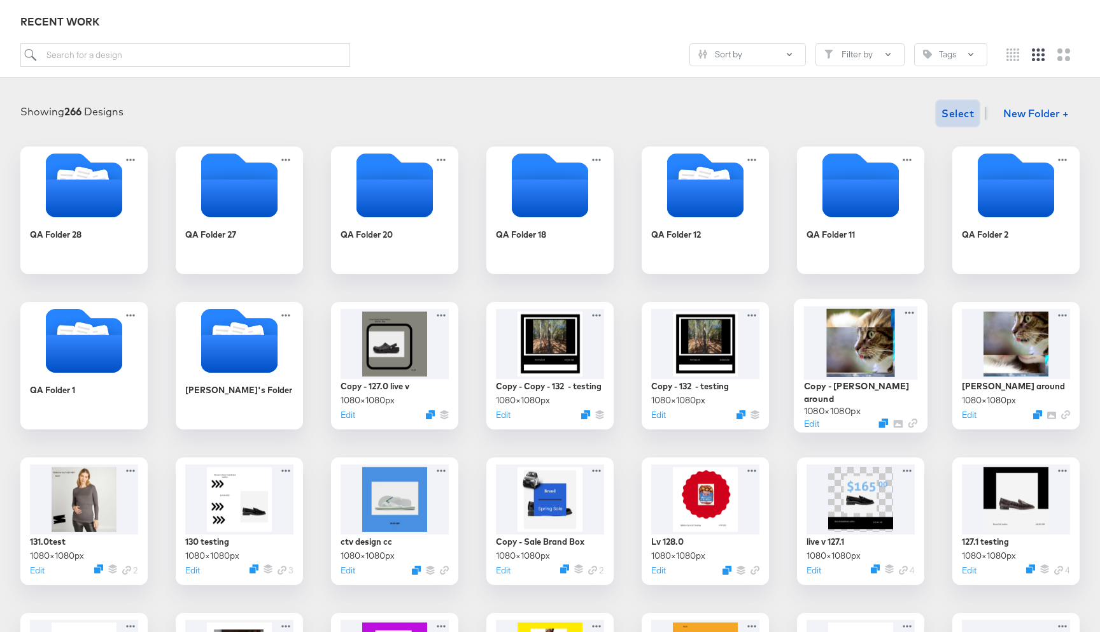
scroll to position [143, 0]
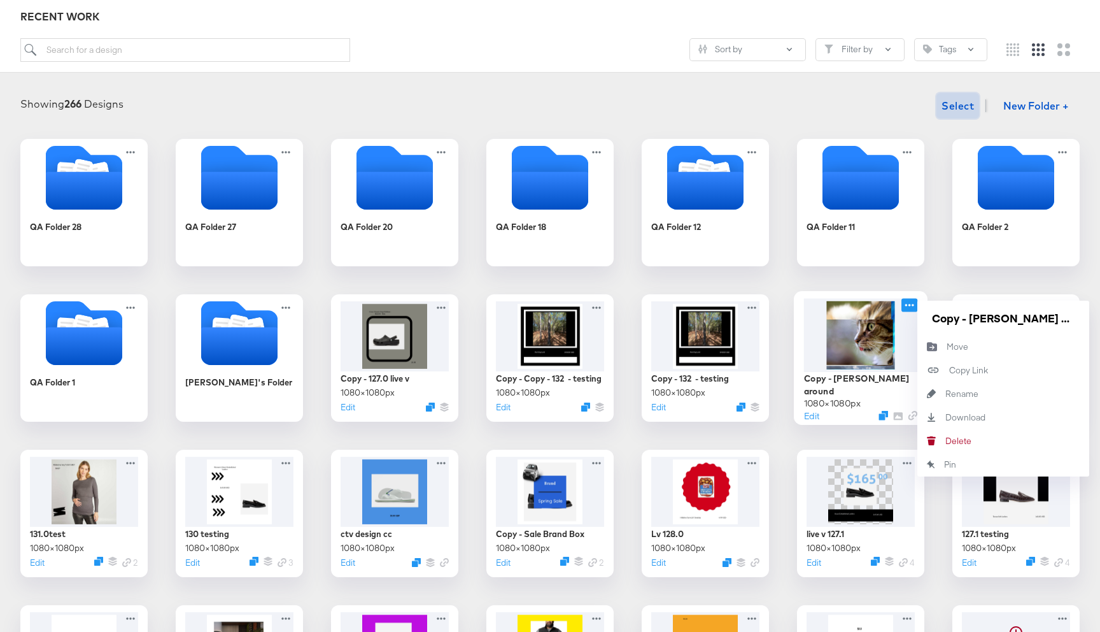
click at [909, 302] on icon at bounding box center [910, 304] width 16 height 13
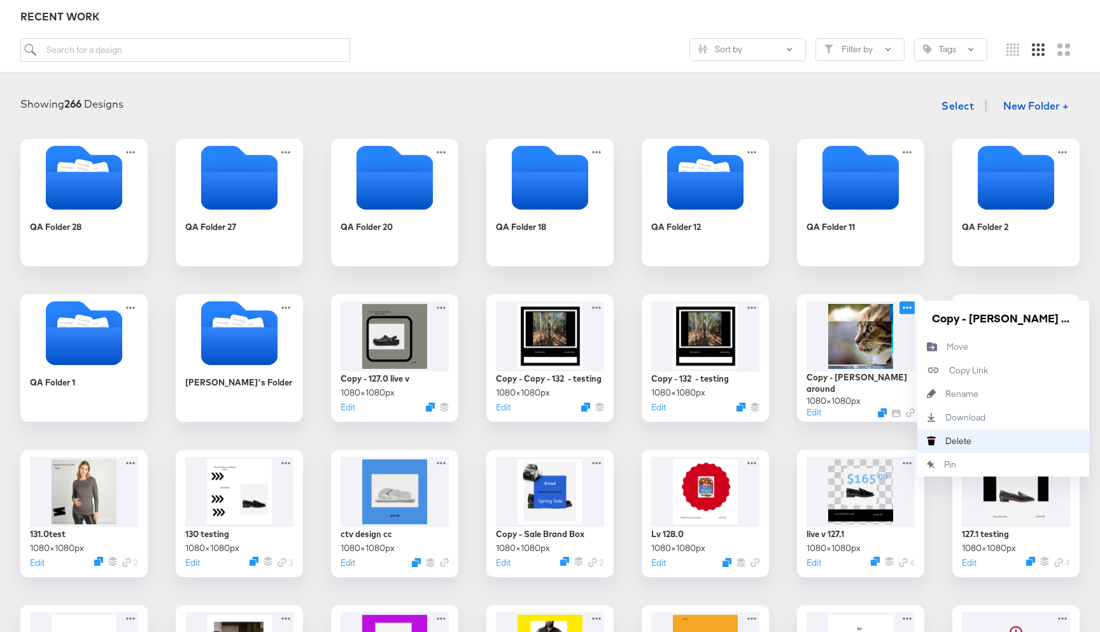
click at [946, 441] on div "[PERSON_NAME]" at bounding box center [946, 441] width 0 height 0
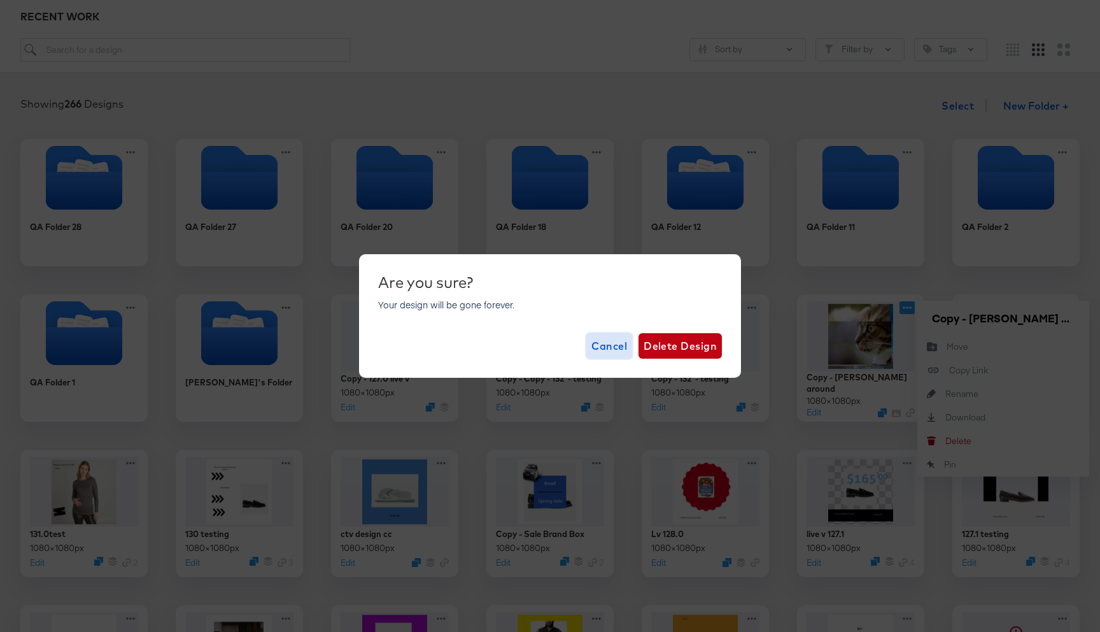
click at [602, 355] on button "Cancel" at bounding box center [610, 345] width 46 height 25
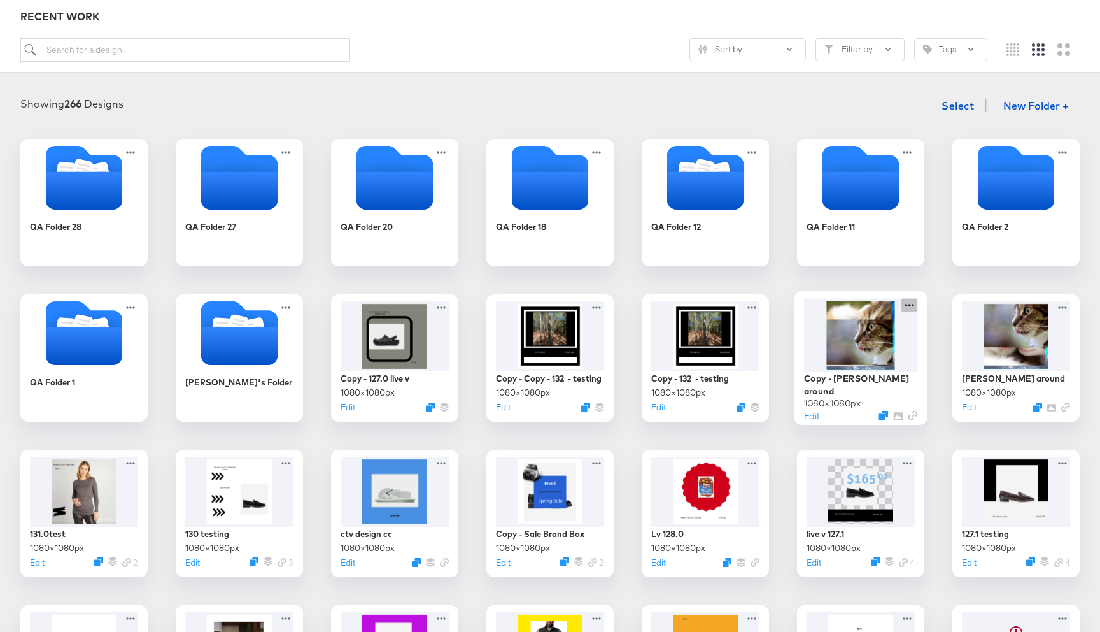
click at [913, 307] on icon at bounding box center [910, 304] width 16 height 13
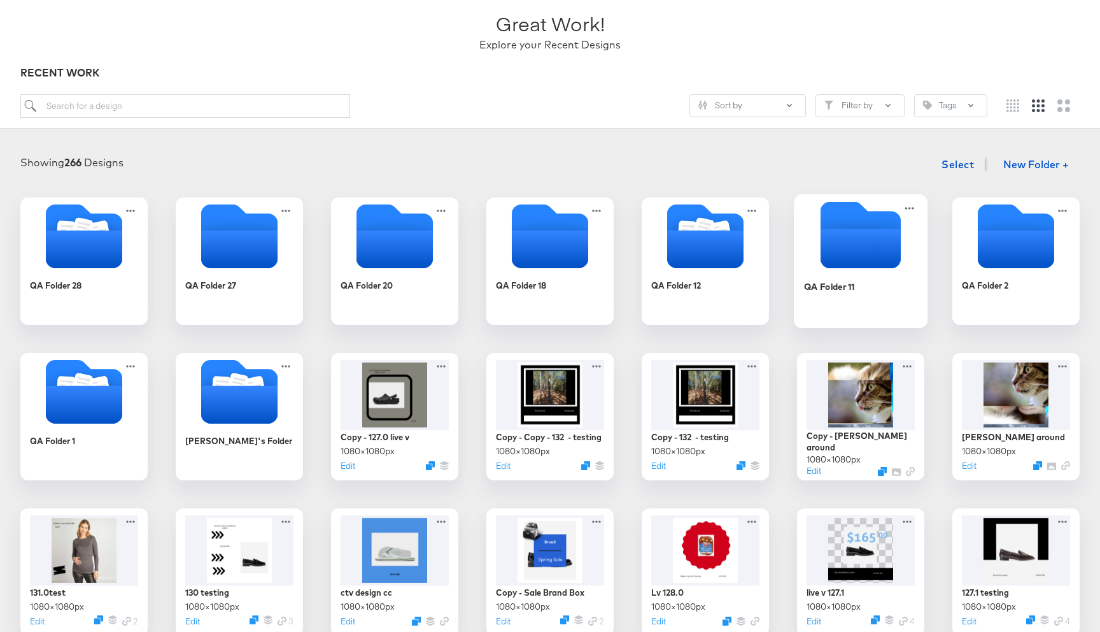
scroll to position [0, 0]
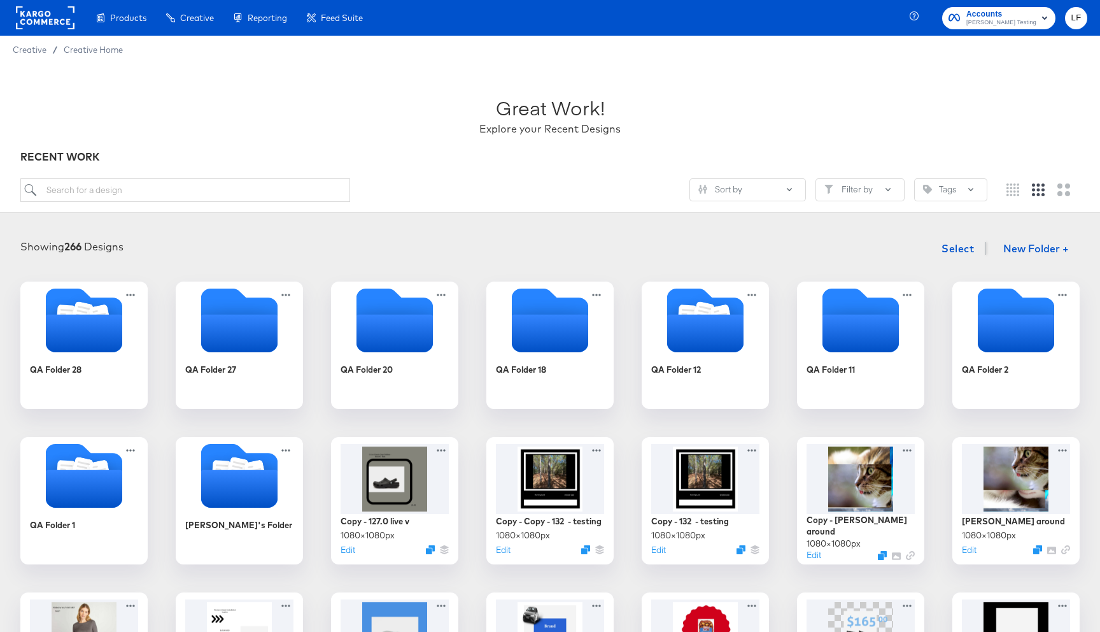
click at [1044, 18] on rect "button" at bounding box center [1044, 17] width 15 height 15
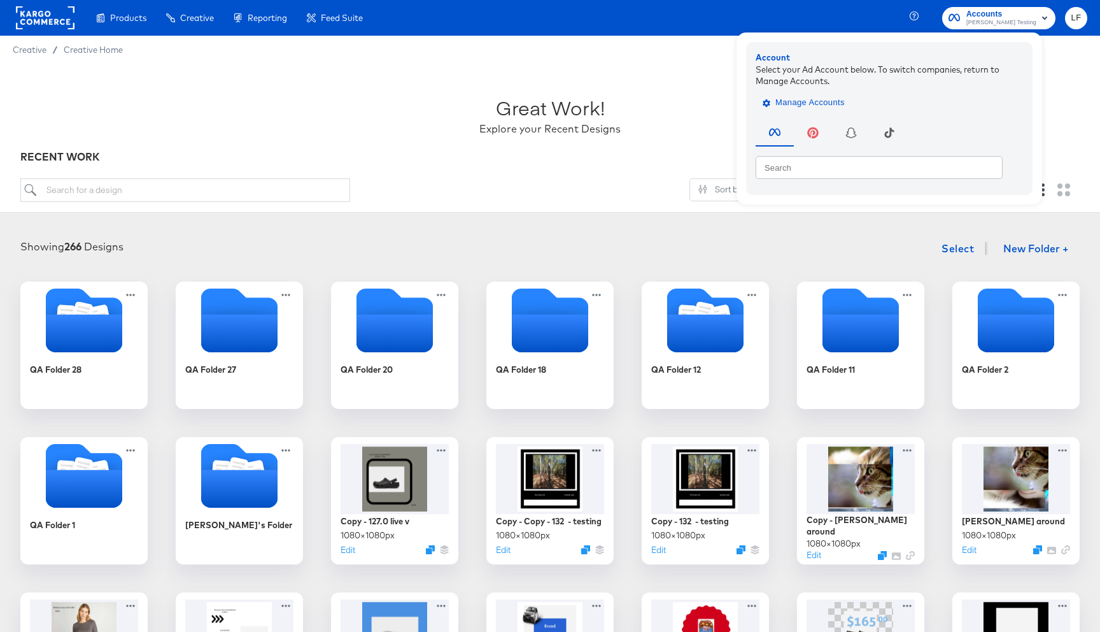
click at [826, 103] on span "Manage Accounts" at bounding box center [805, 103] width 80 height 15
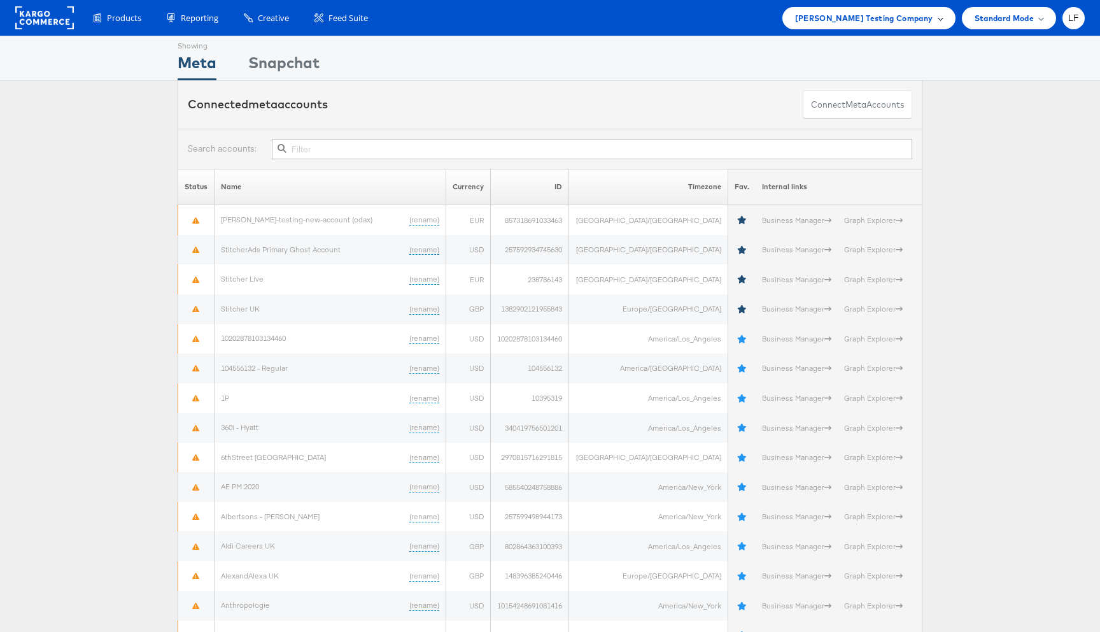
click at [946, 17] on div "Colin Clarke Testing Company" at bounding box center [869, 18] width 173 height 22
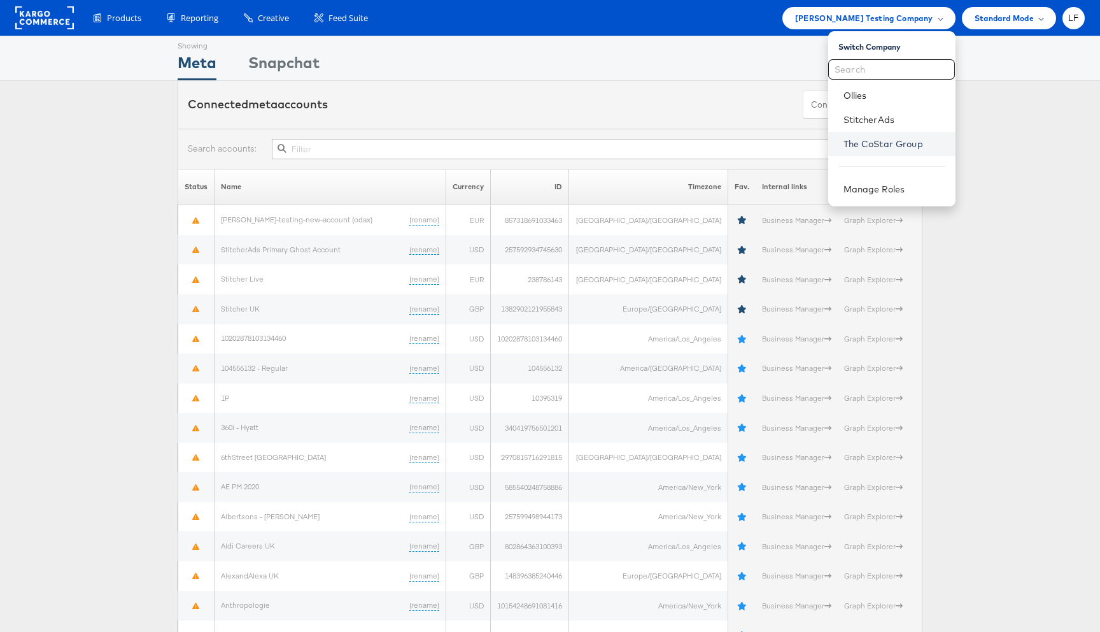
click at [872, 146] on link "The CoStar Group" at bounding box center [895, 144] width 102 height 13
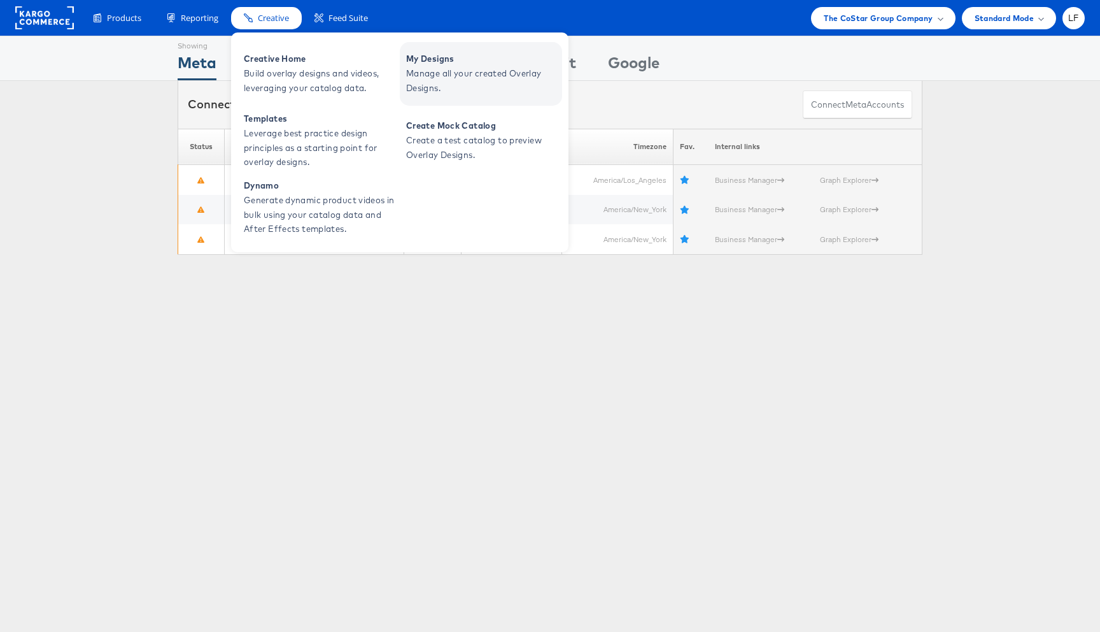
click at [462, 75] on span "Manage all your created Overlay Designs." at bounding box center [482, 80] width 153 height 29
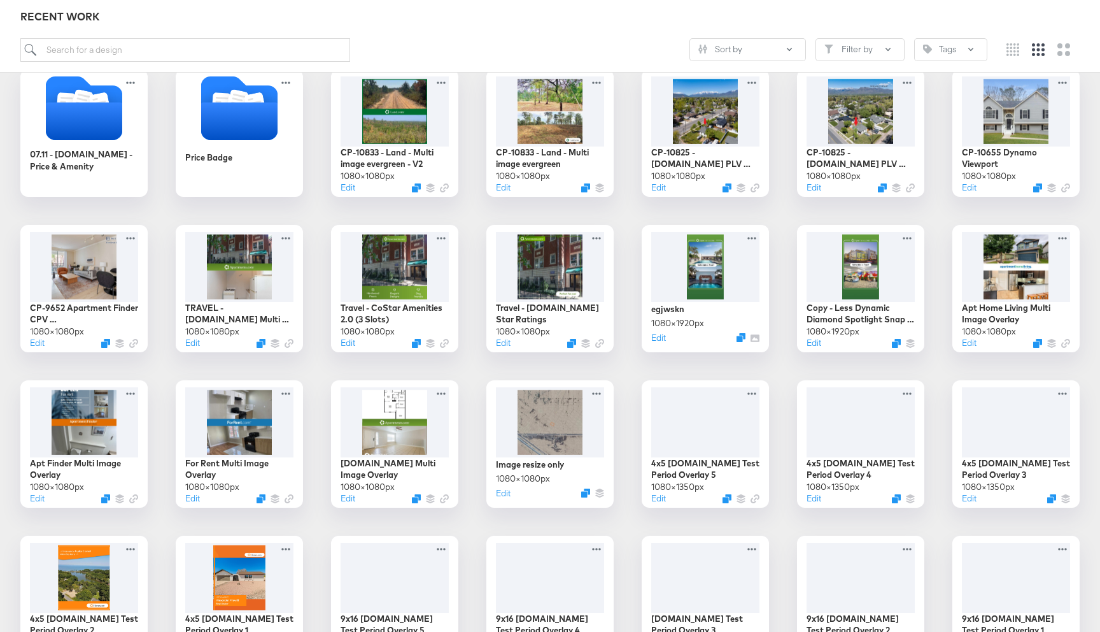
scroll to position [148, 0]
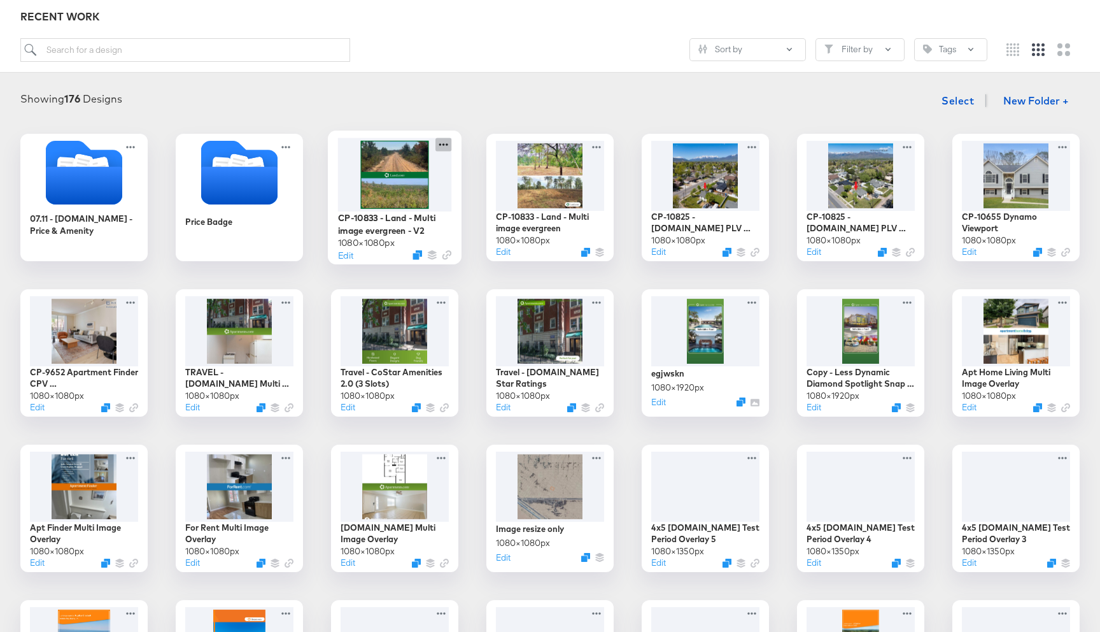
click at [443, 139] on icon at bounding box center [444, 144] width 16 height 13
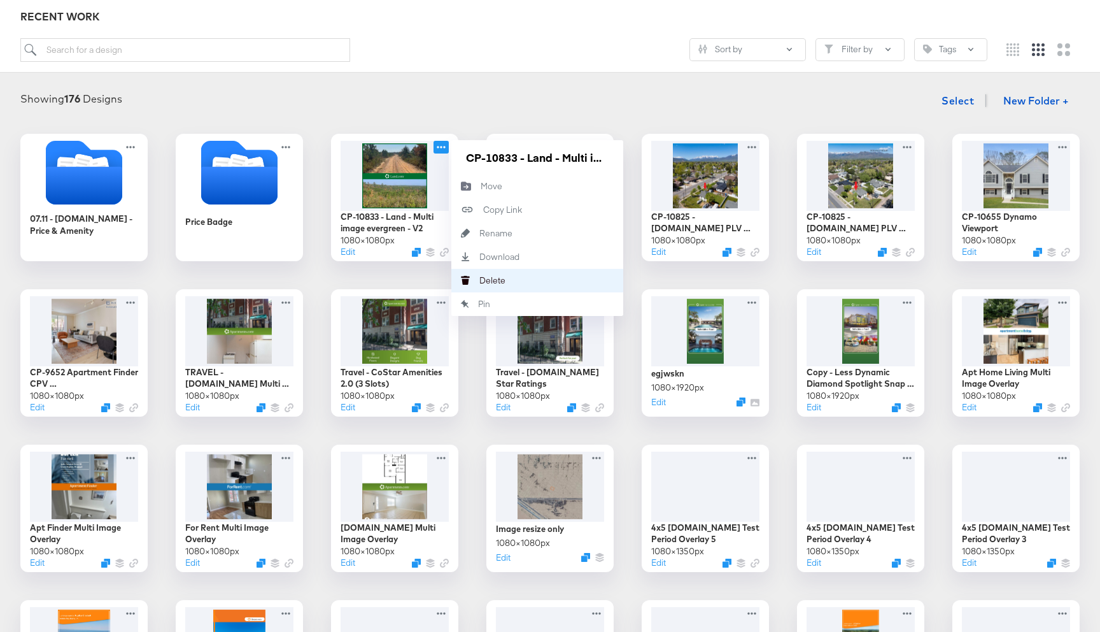
click at [480, 280] on div "Delete Delete" at bounding box center [480, 280] width 0 height 0
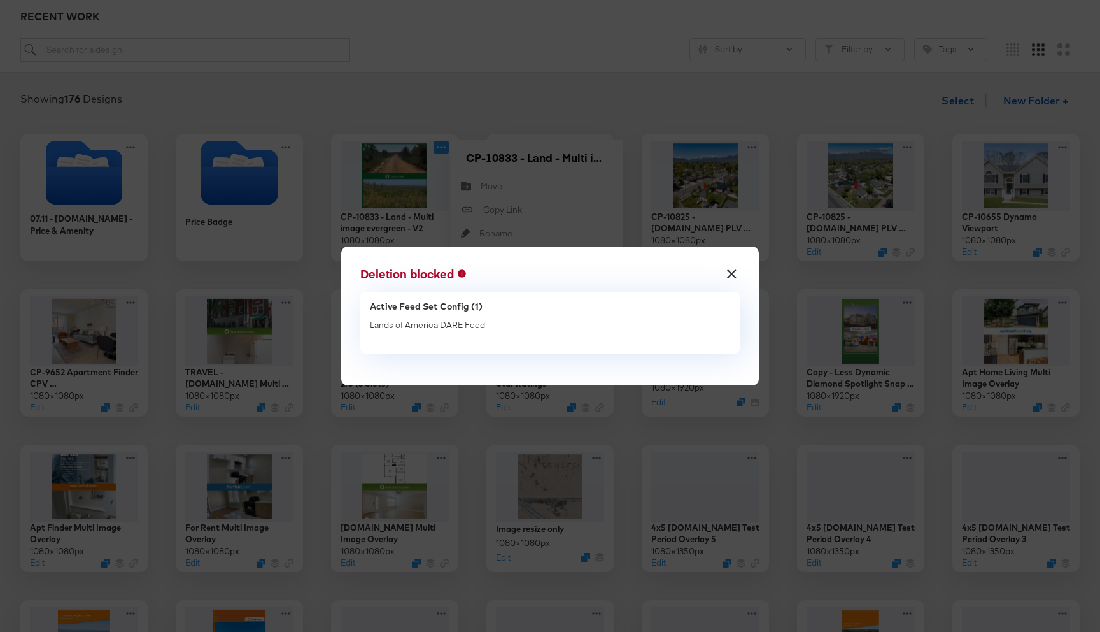
click at [731, 271] on button "×" at bounding box center [731, 270] width 23 height 23
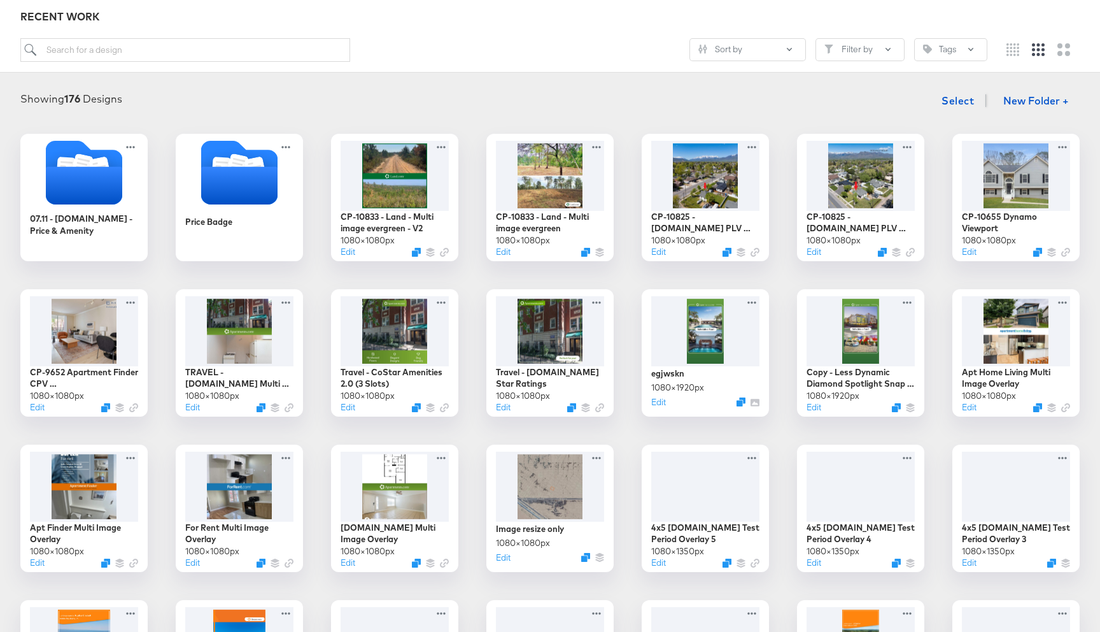
click at [904, 103] on div "Showing 176 Designs Select New Folder +" at bounding box center [550, 101] width 1075 height 26
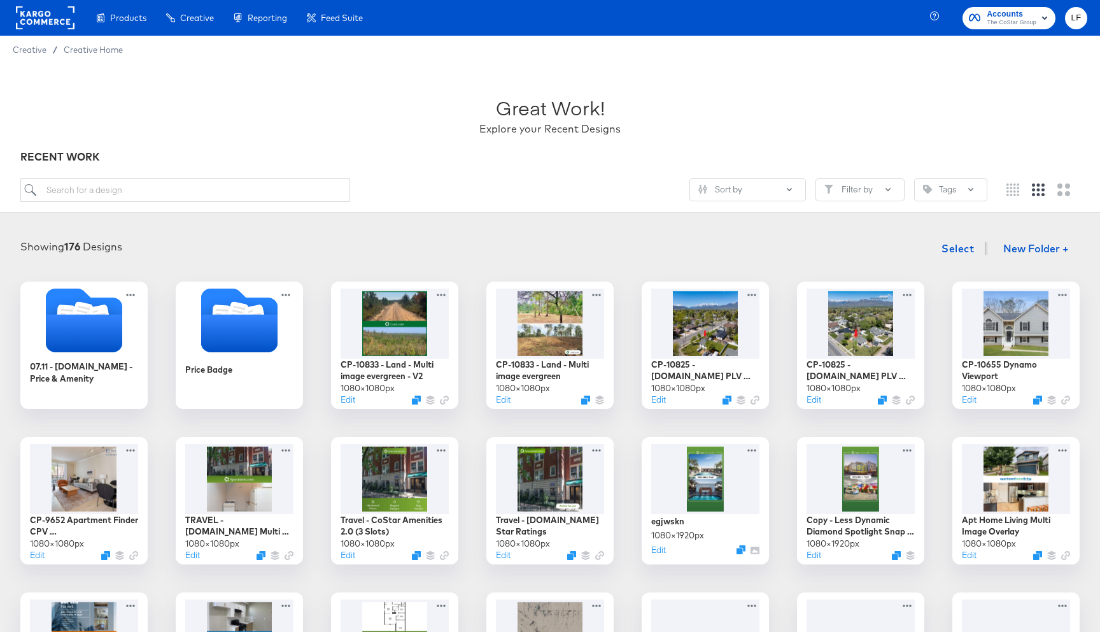
click at [1044, 22] on rect "button" at bounding box center [1044, 17] width 15 height 15
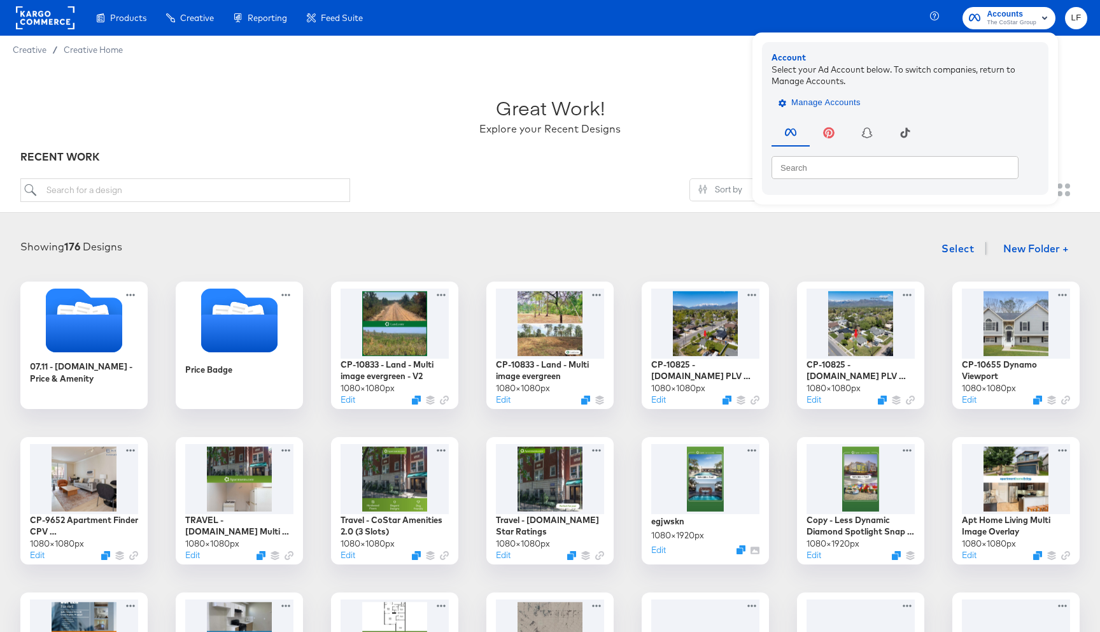
click at [841, 96] on span "Manage Accounts" at bounding box center [821, 103] width 80 height 15
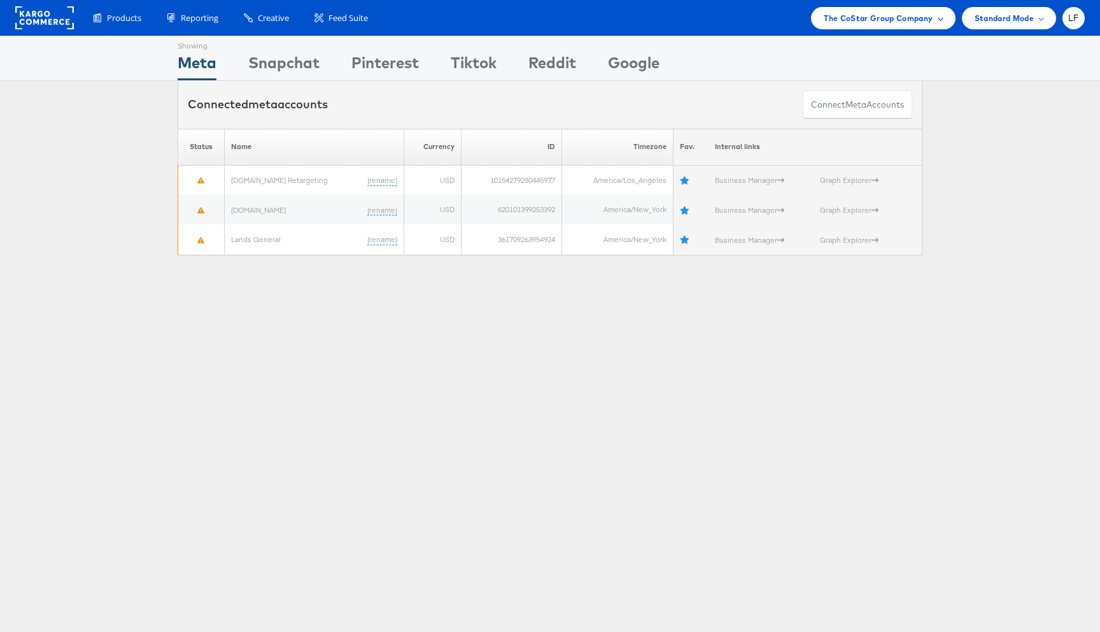
click at [942, 18] on div "The CoStar Group Company" at bounding box center [883, 18] width 144 height 22
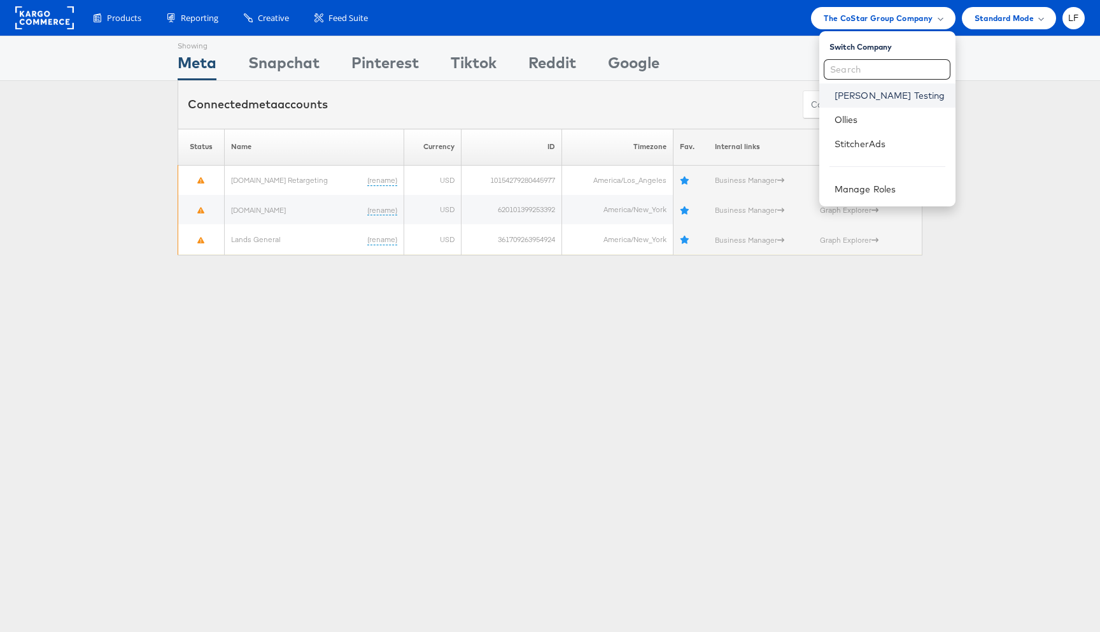
click at [879, 97] on link "Colin Clarke Testing" at bounding box center [890, 95] width 111 height 13
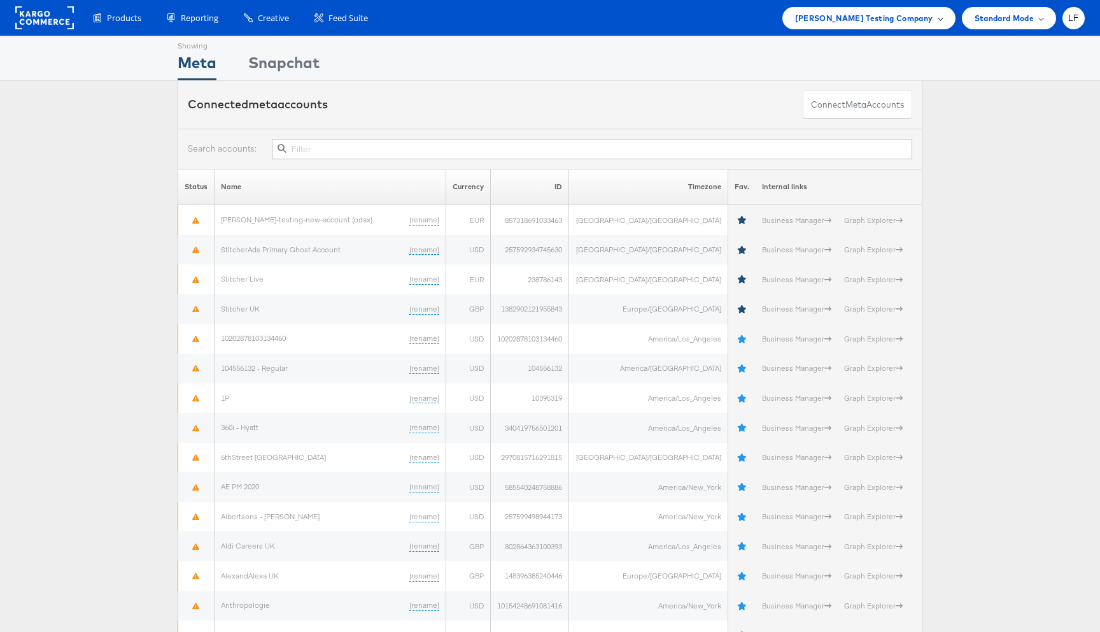
click at [937, 22] on div "Colin Clarke Testing Company" at bounding box center [869, 17] width 148 height 13
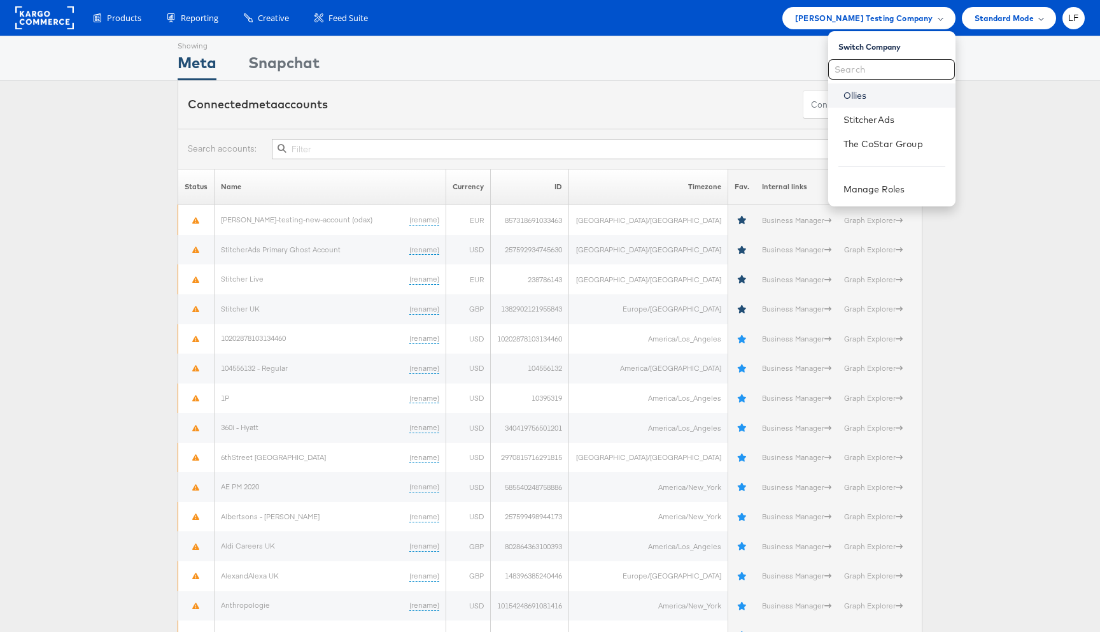
click at [881, 95] on link "Ollies" at bounding box center [895, 95] width 102 height 13
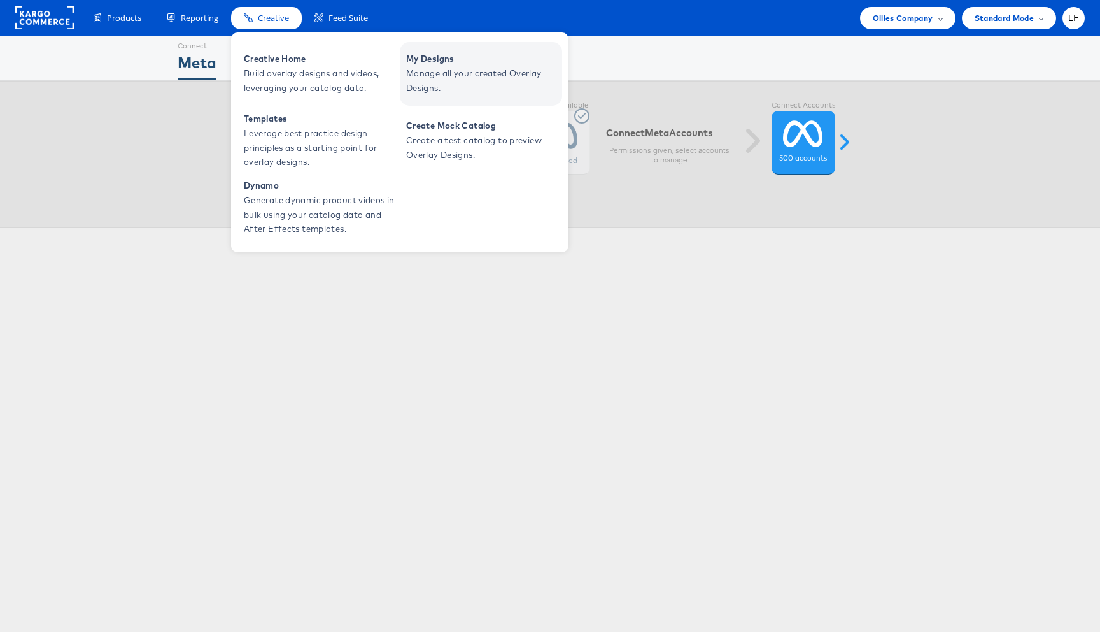
click at [476, 72] on span "Manage all your created Overlay Designs." at bounding box center [482, 80] width 153 height 29
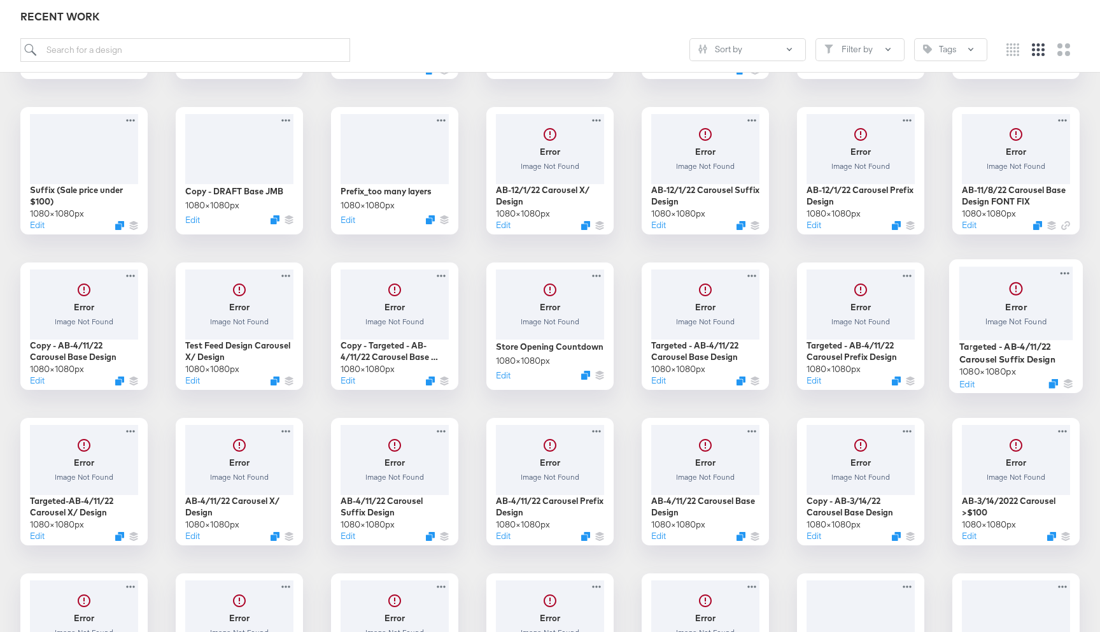
scroll to position [482, 0]
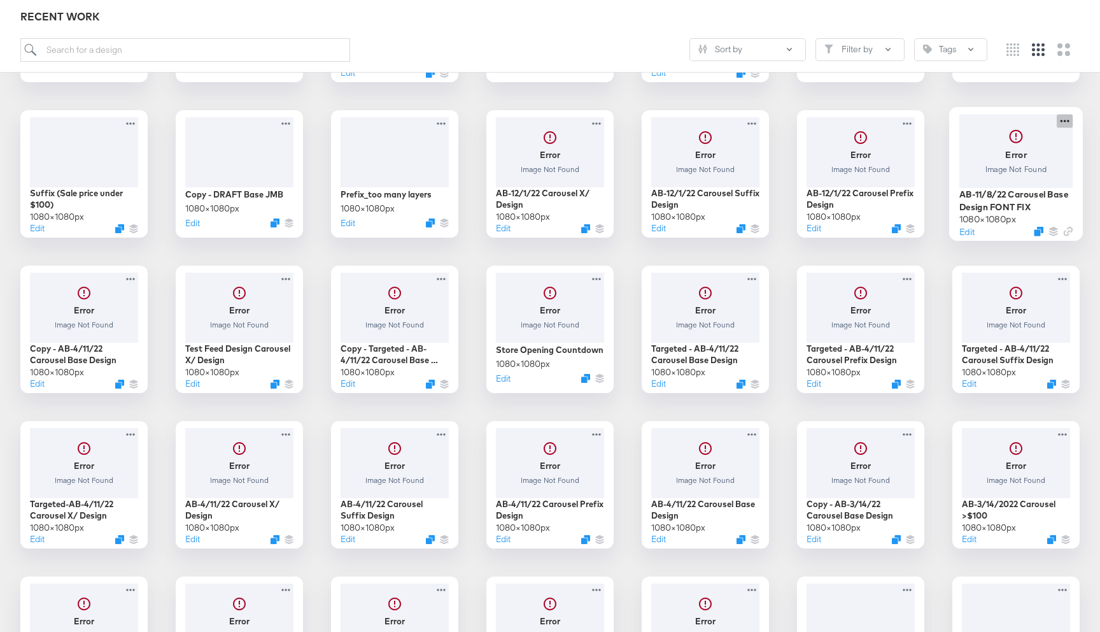
click at [1068, 117] on icon at bounding box center [1065, 120] width 16 height 13
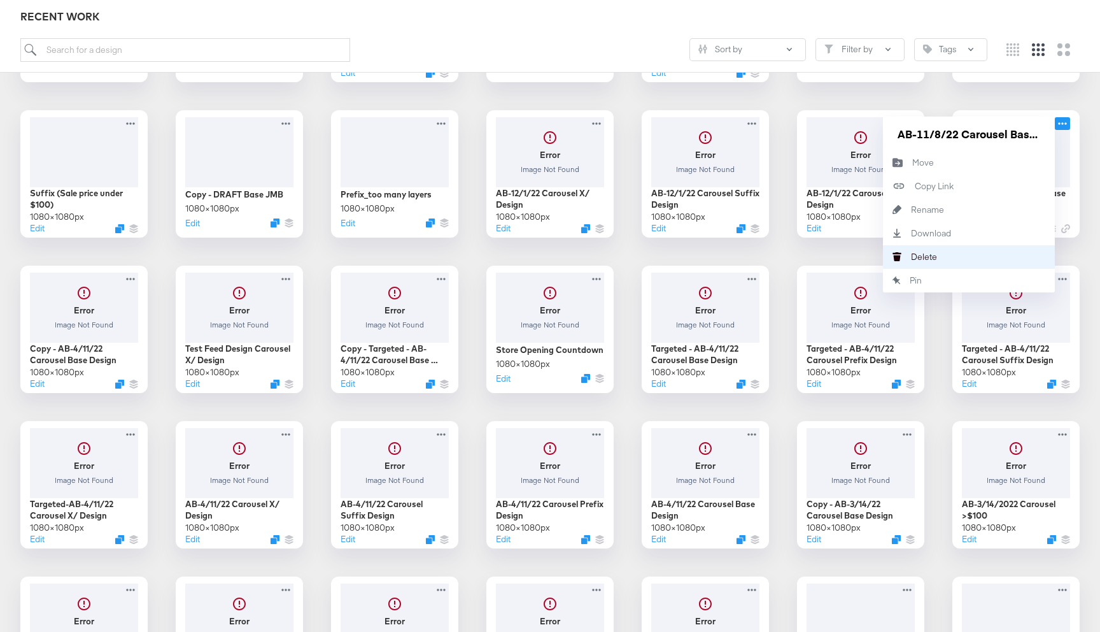
click at [898, 247] on div "[PERSON_NAME]" at bounding box center [897, 257] width 28 height 24
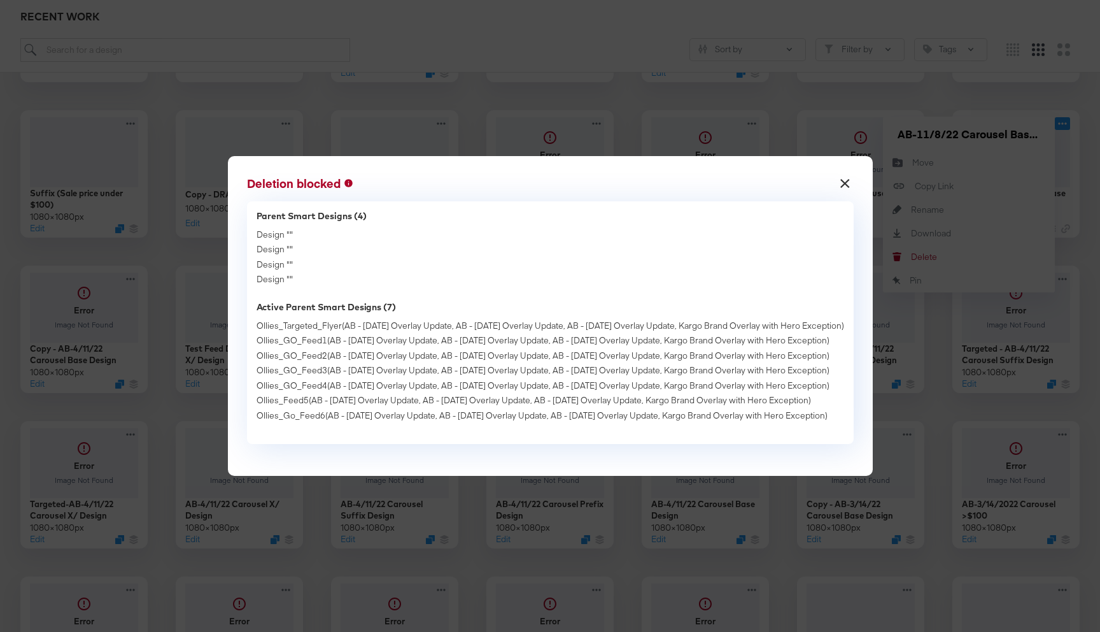
click at [857, 183] on button "×" at bounding box center [845, 180] width 23 height 23
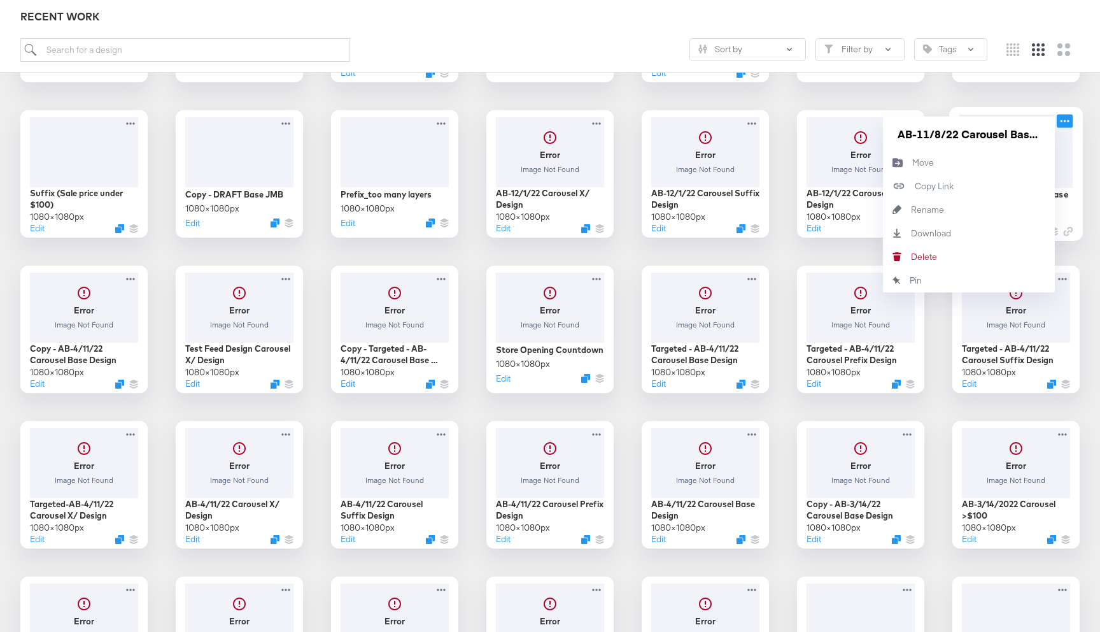
click at [1066, 121] on icon at bounding box center [1065, 120] width 16 height 13
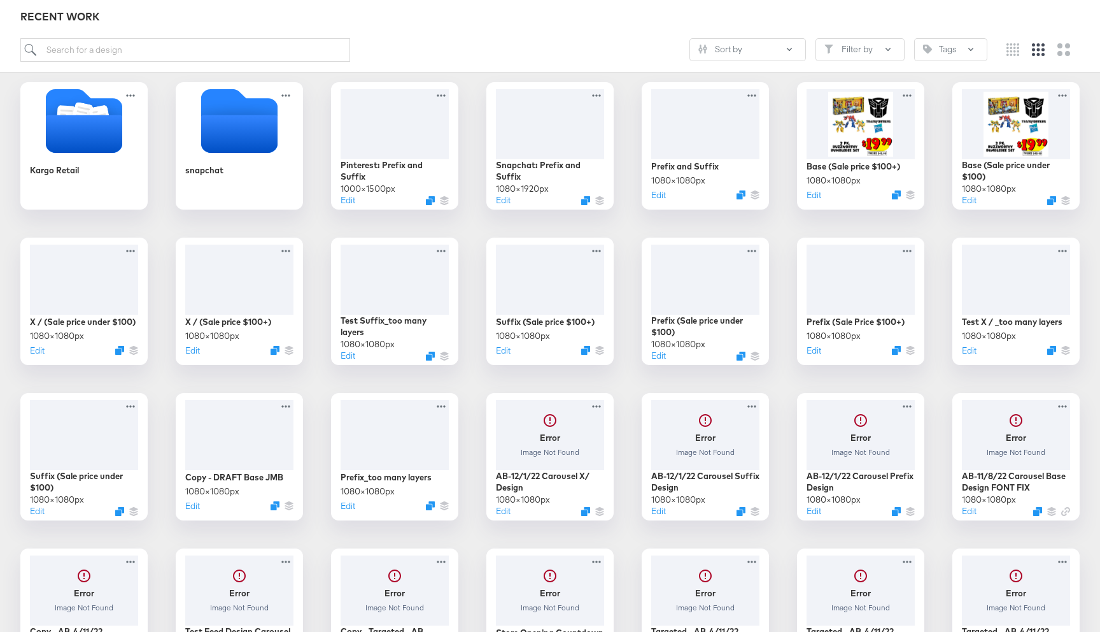
scroll to position [0, 0]
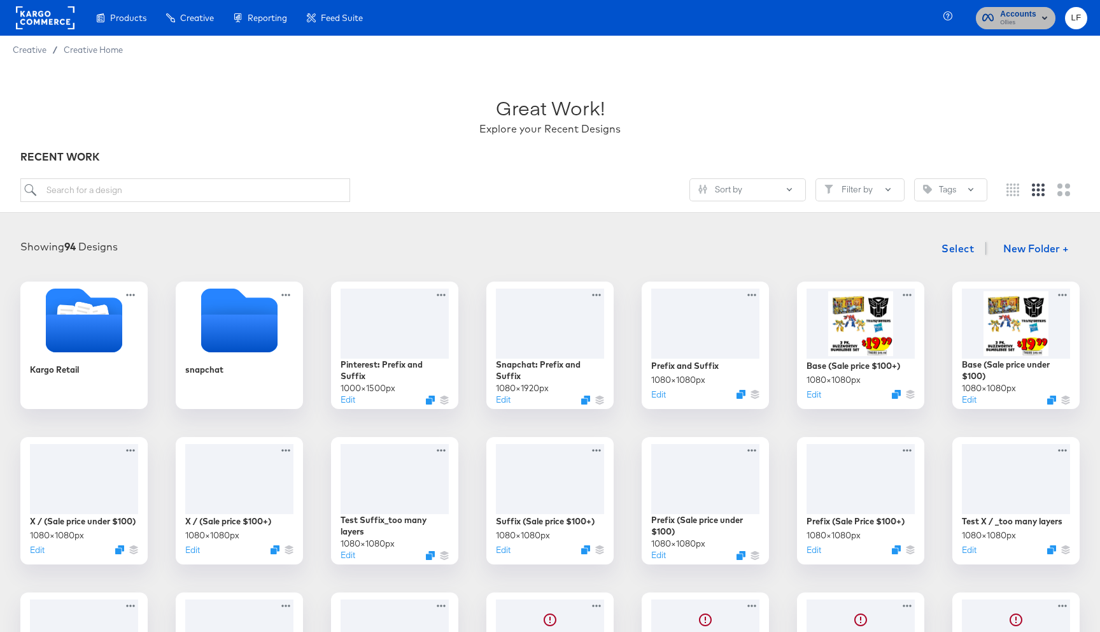
click at [1042, 19] on rect "button" at bounding box center [1044, 17] width 15 height 15
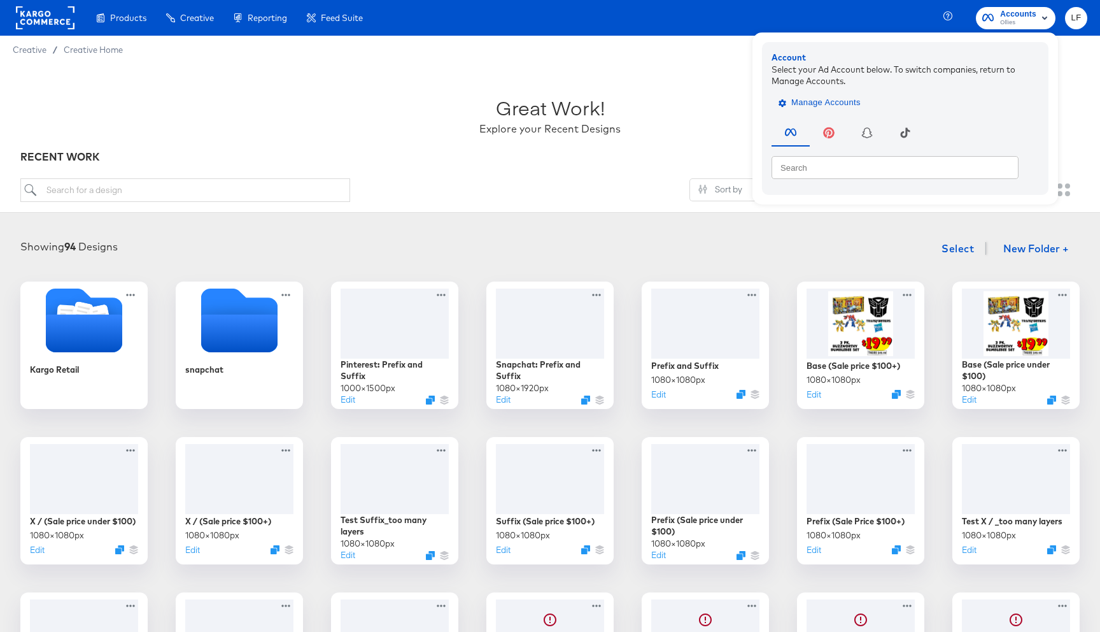
click at [827, 107] on span "Manage Accounts" at bounding box center [821, 103] width 80 height 15
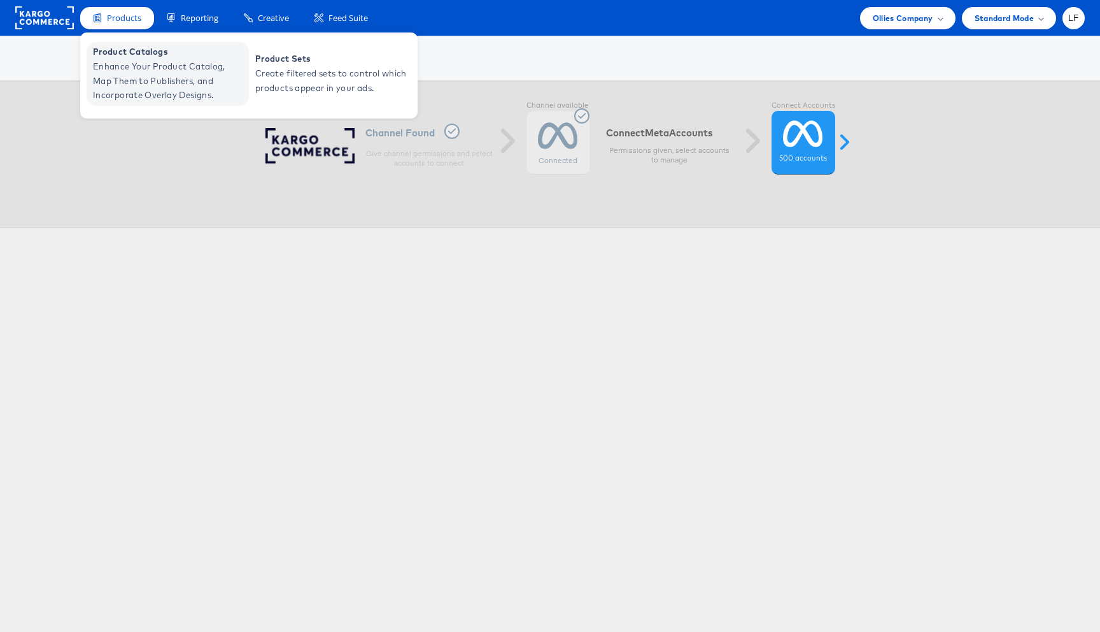
click at [196, 69] on span "Enhance Your Product Catalog, Map Them to Publishers, and Incorporate Overlay D…" at bounding box center [169, 80] width 153 height 43
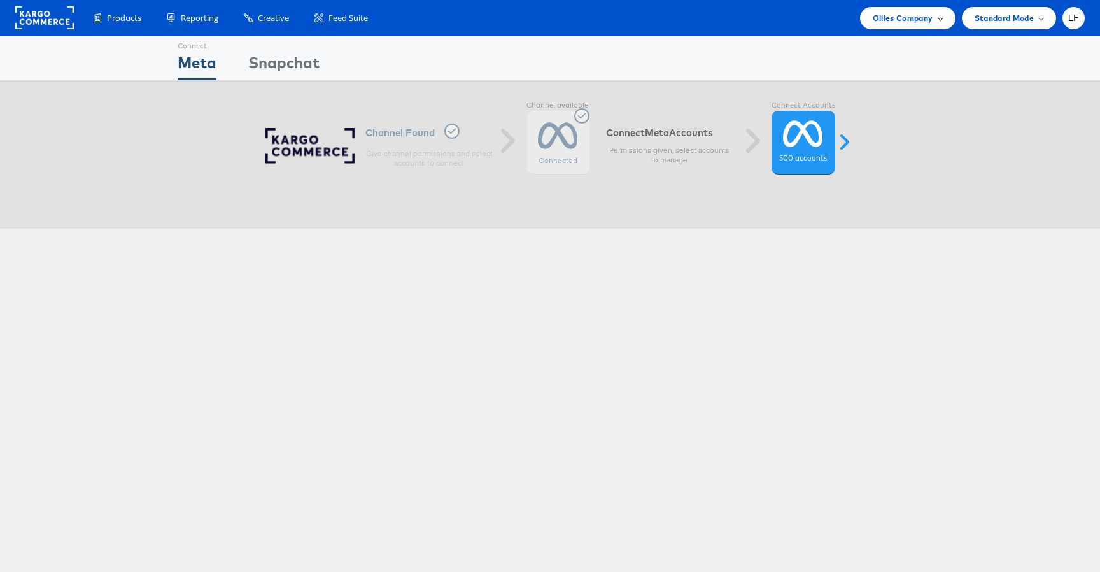
click at [947, 20] on div "Ollies Company" at bounding box center [908, 18] width 96 height 22
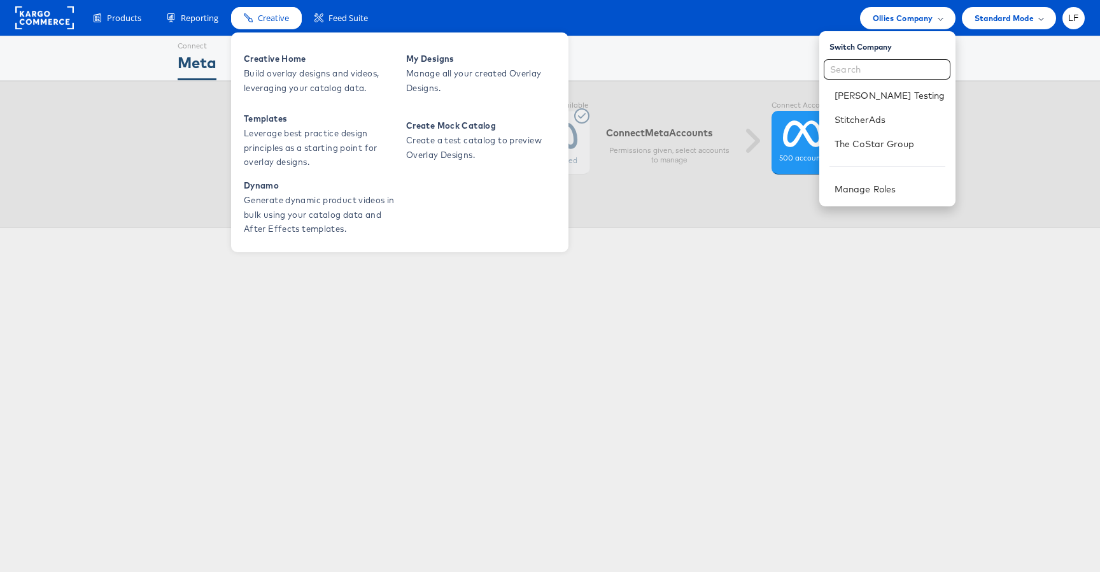
click at [279, 18] on span "Creative" at bounding box center [273, 18] width 31 height 12
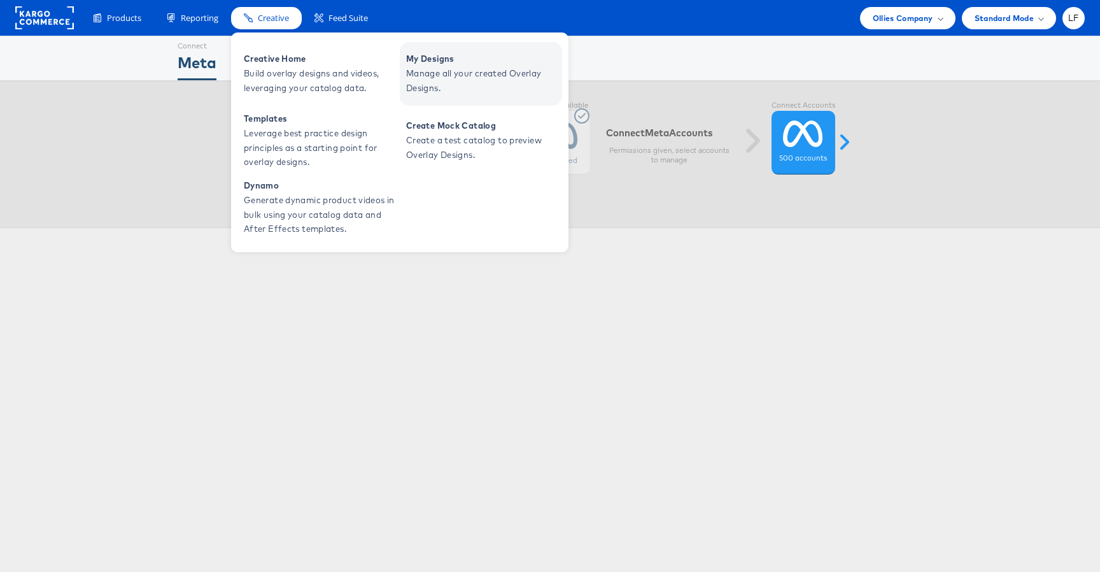
click at [448, 56] on span "My Designs" at bounding box center [482, 59] width 153 height 15
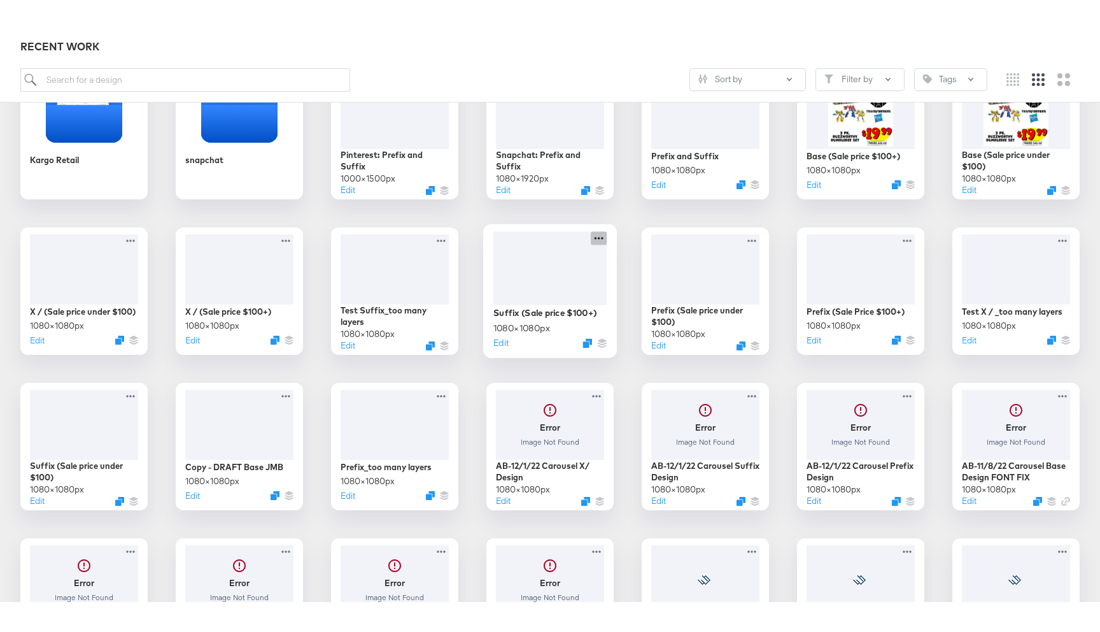
scroll to position [281, 0]
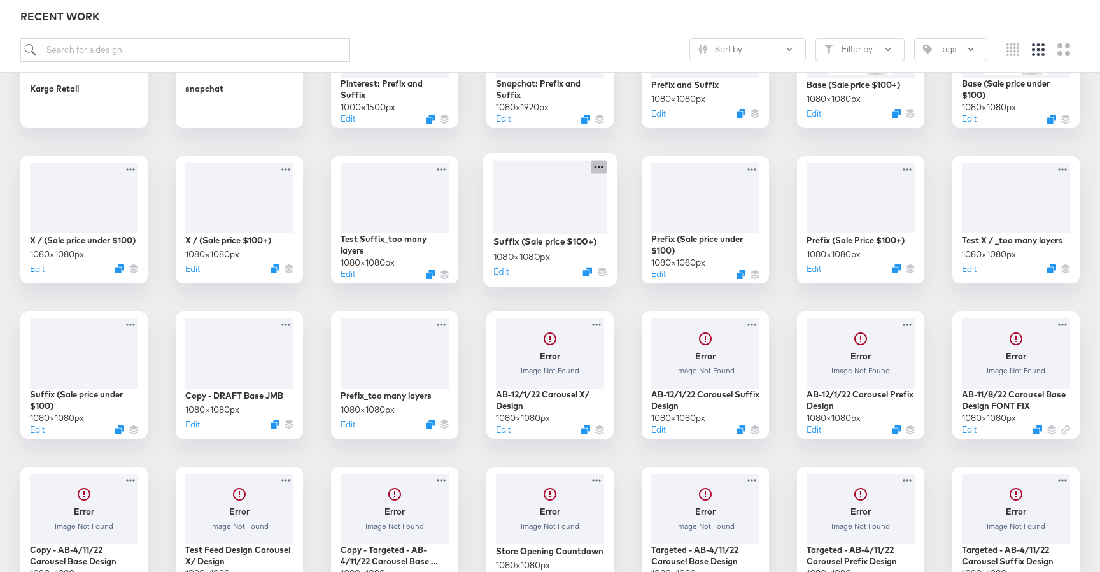
click at [599, 169] on icon at bounding box center [599, 166] width 16 height 13
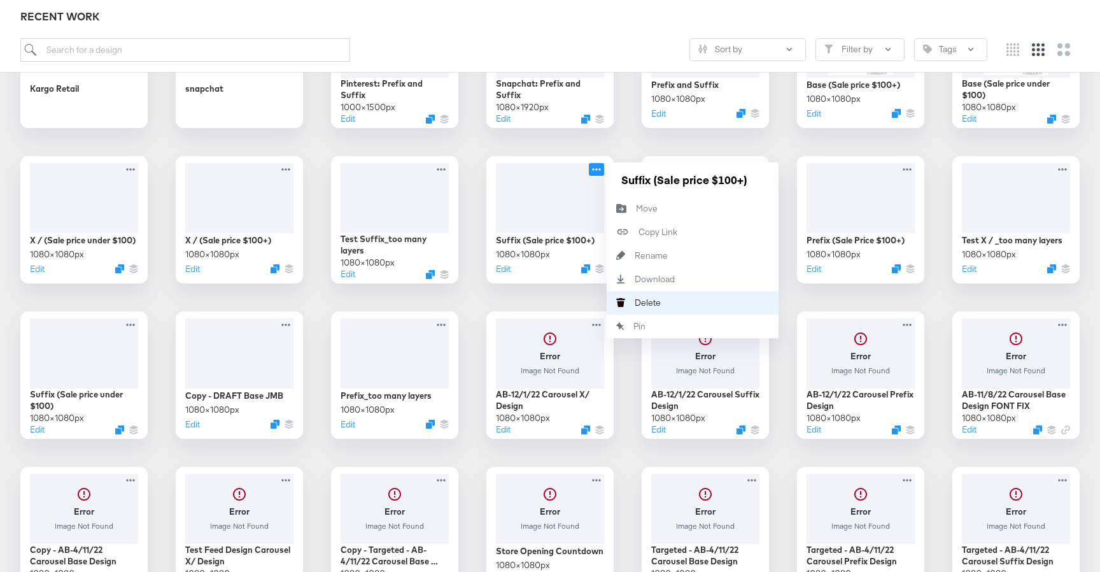
click at [635, 302] on div "[PERSON_NAME]" at bounding box center [635, 302] width 0 height 0
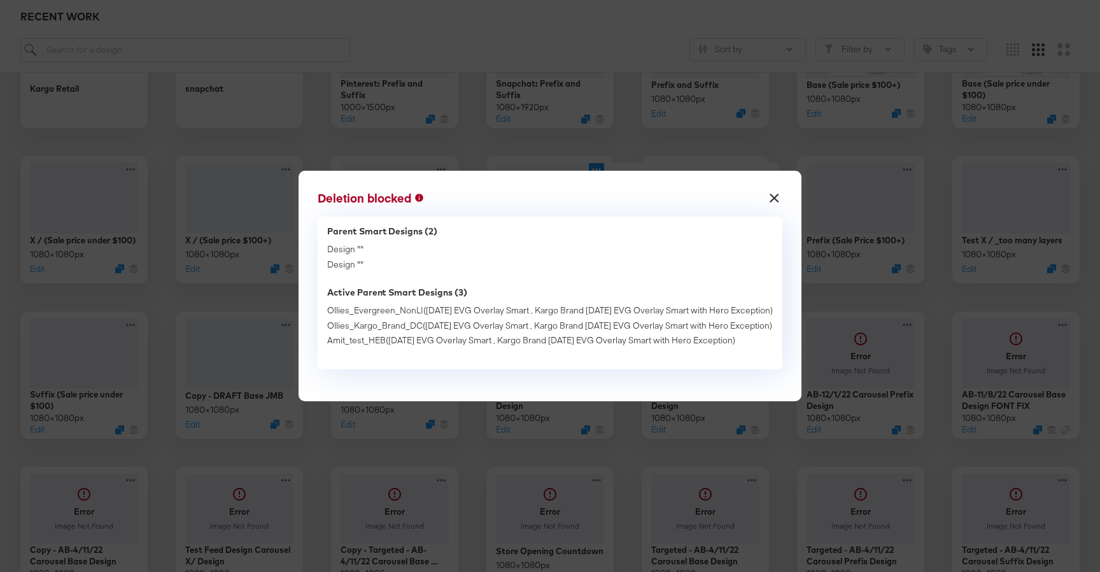
click at [786, 194] on button "×" at bounding box center [774, 194] width 23 height 23
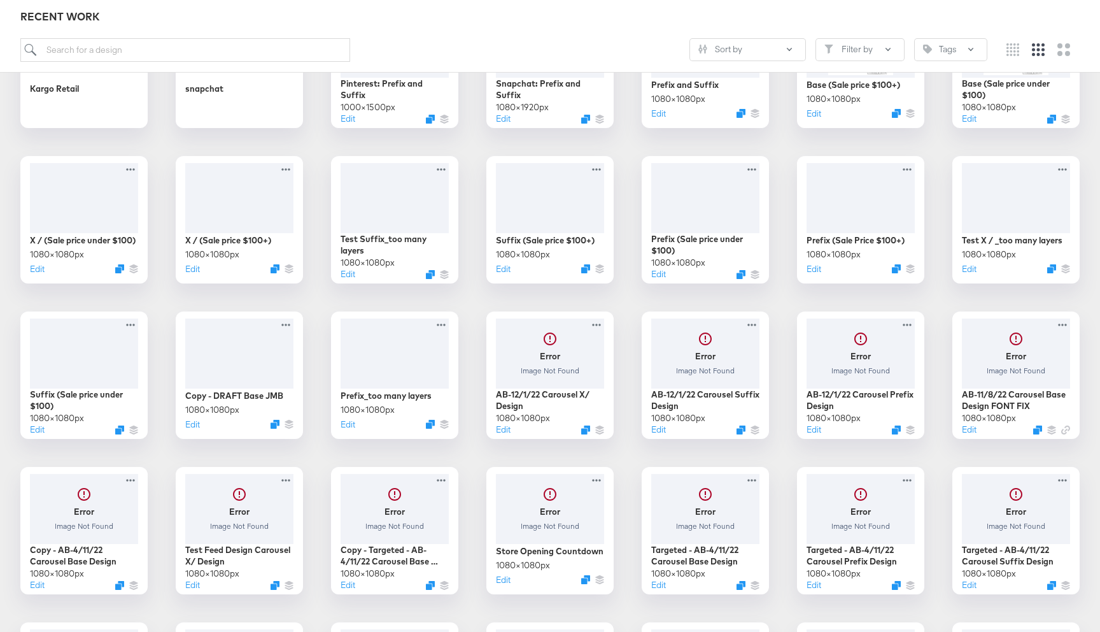
scroll to position [0, 0]
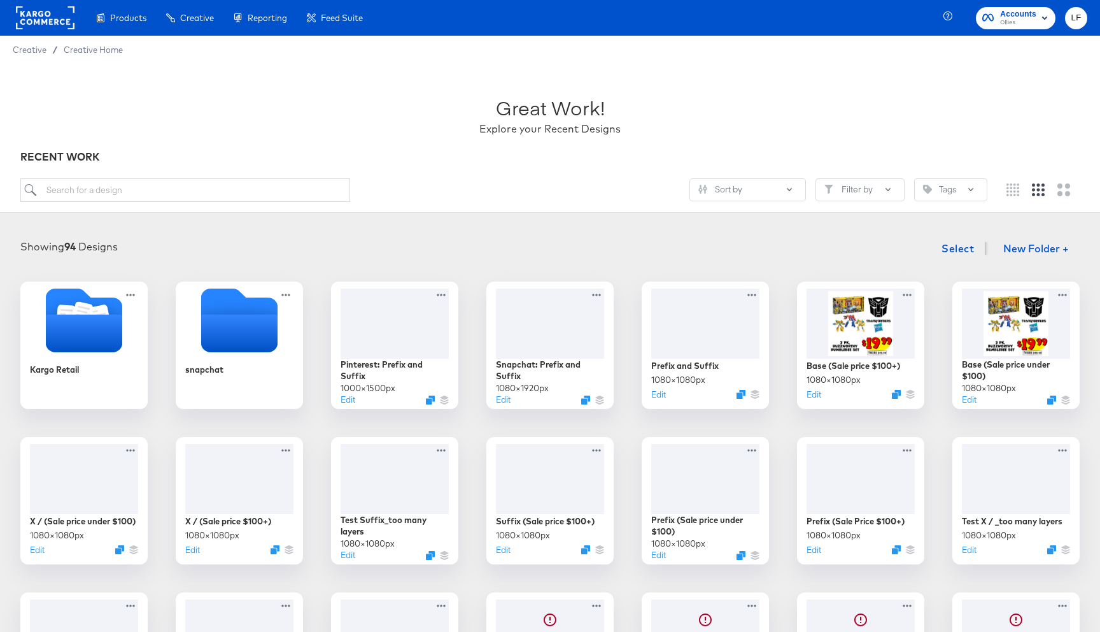
click at [1011, 14] on span "Accounts" at bounding box center [1018, 14] width 36 height 13
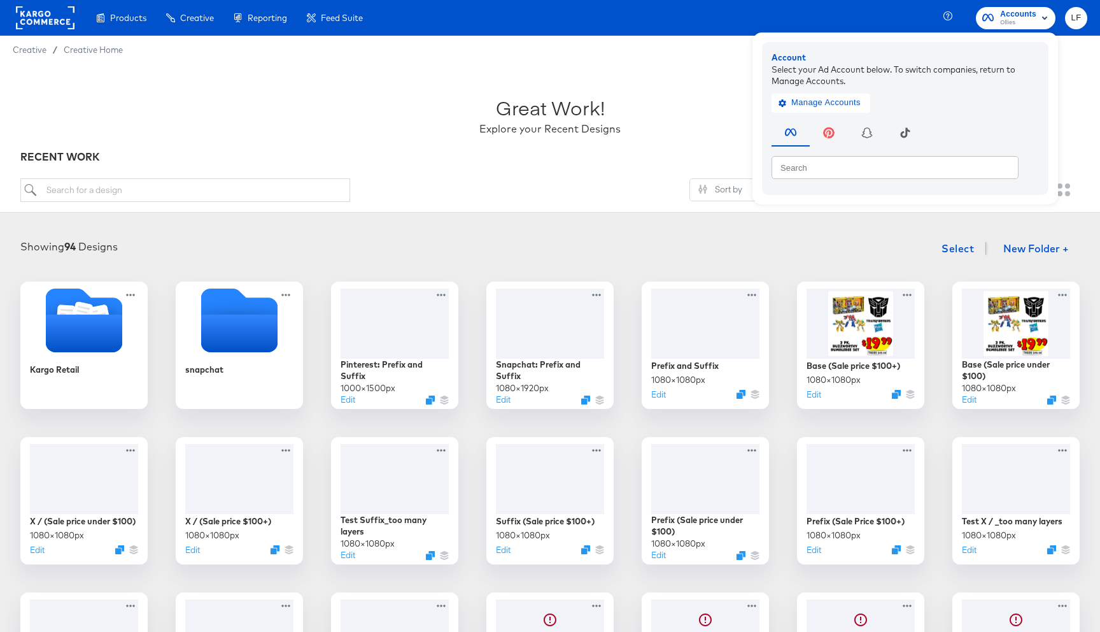
click at [612, 74] on div "Great Work! Explore your Recent Designs" at bounding box center [550, 110] width 1060 height 80
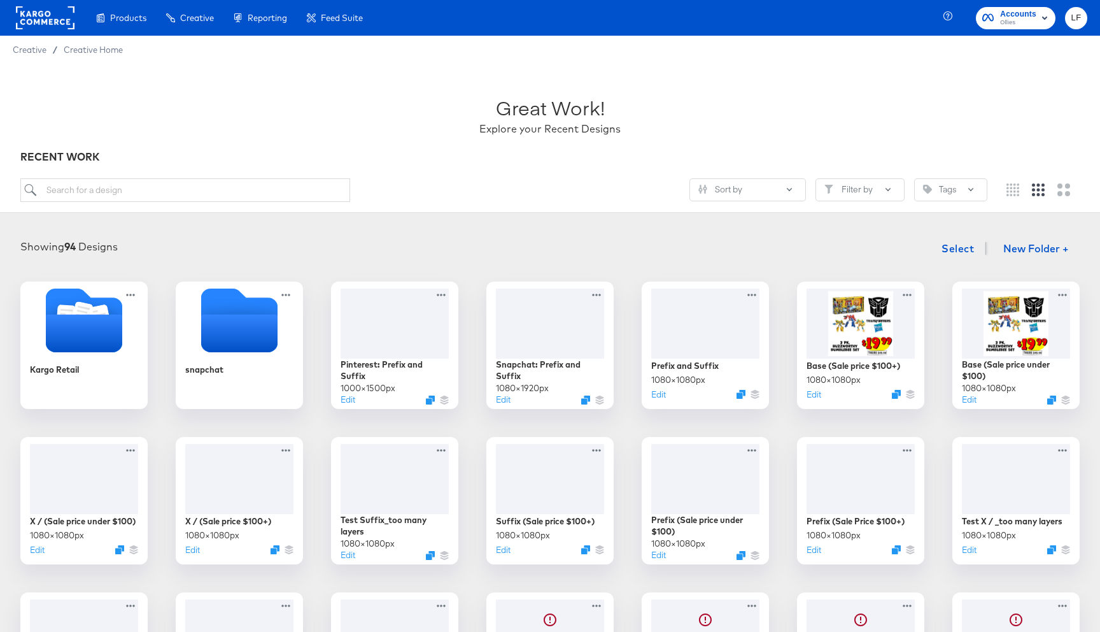
click at [1045, 18] on icon "button" at bounding box center [1044, 18] width 5 height 3
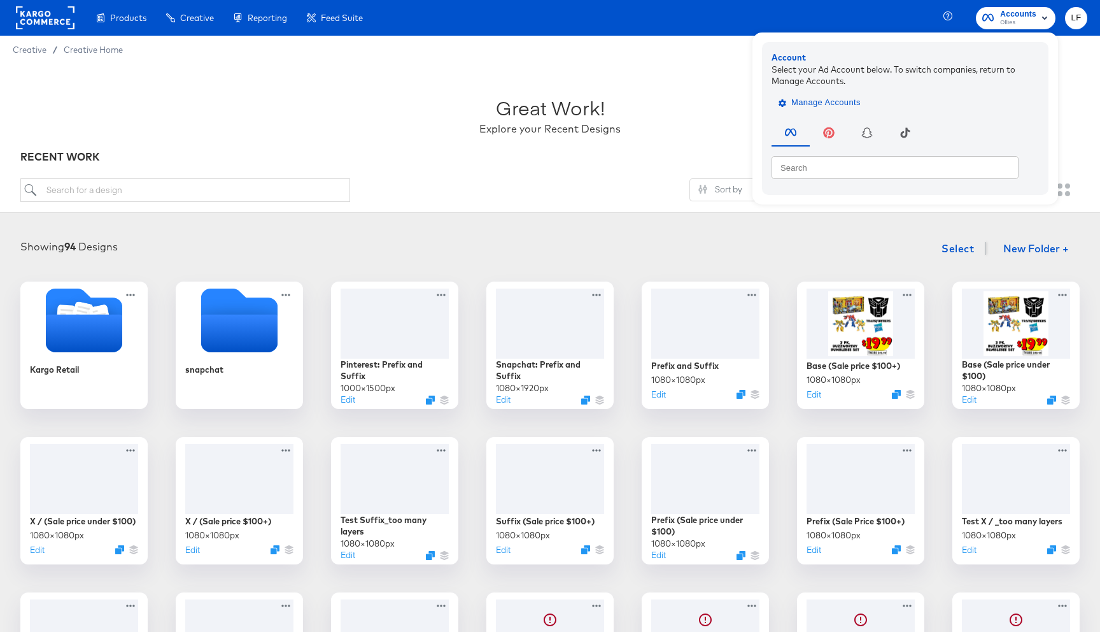
click at [819, 108] on span "Manage Accounts" at bounding box center [821, 103] width 80 height 15
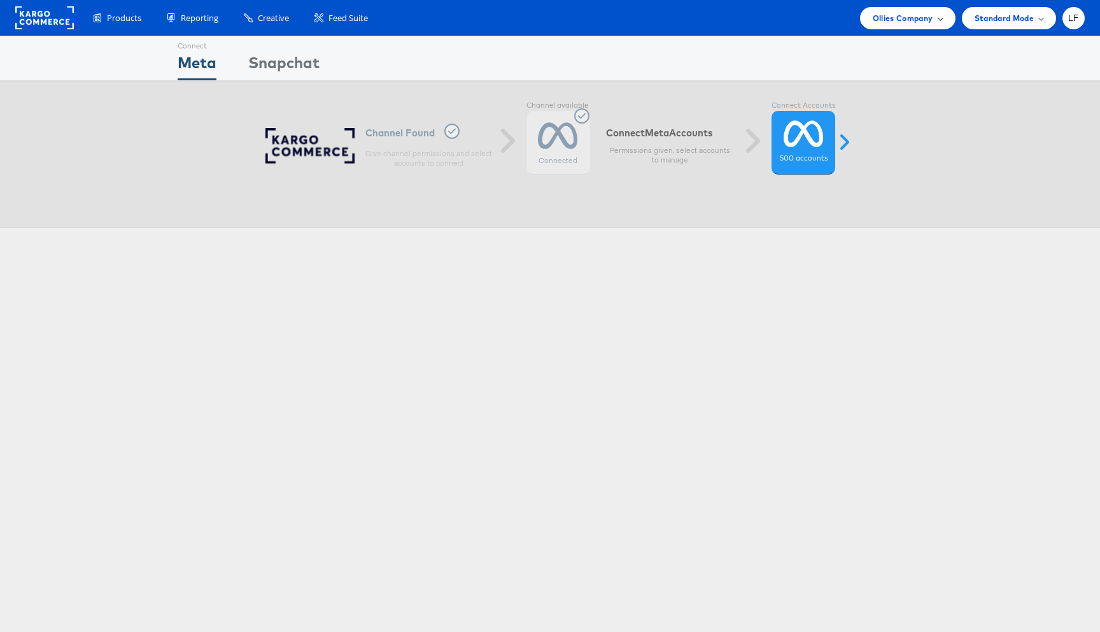
click at [939, 20] on span at bounding box center [940, 18] width 6 height 6
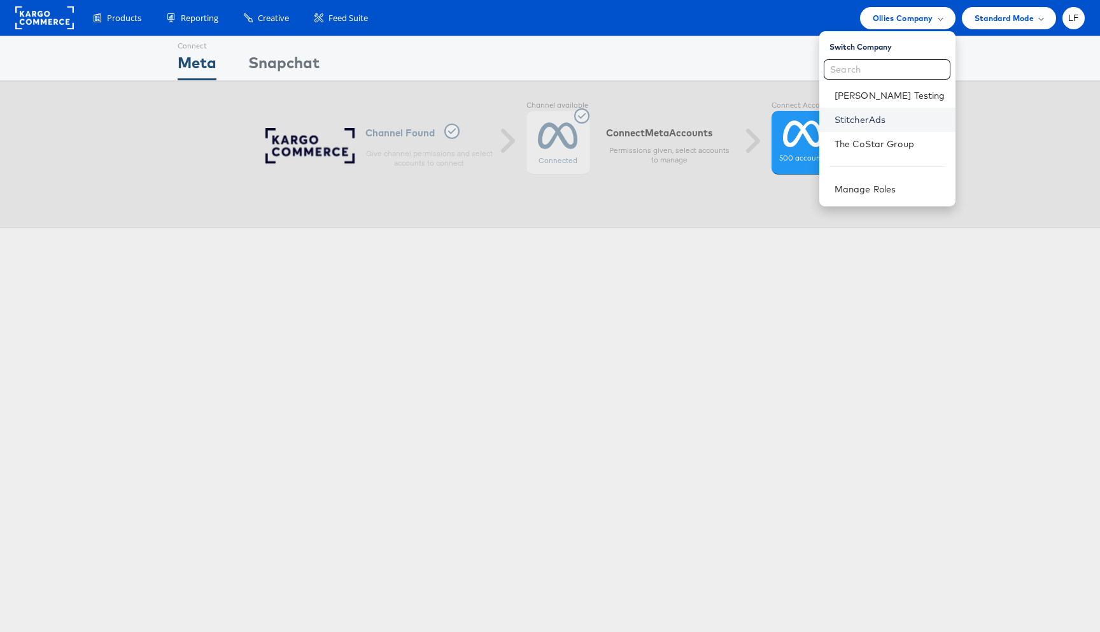
click at [886, 117] on link "StitcherAds" at bounding box center [890, 119] width 111 height 13
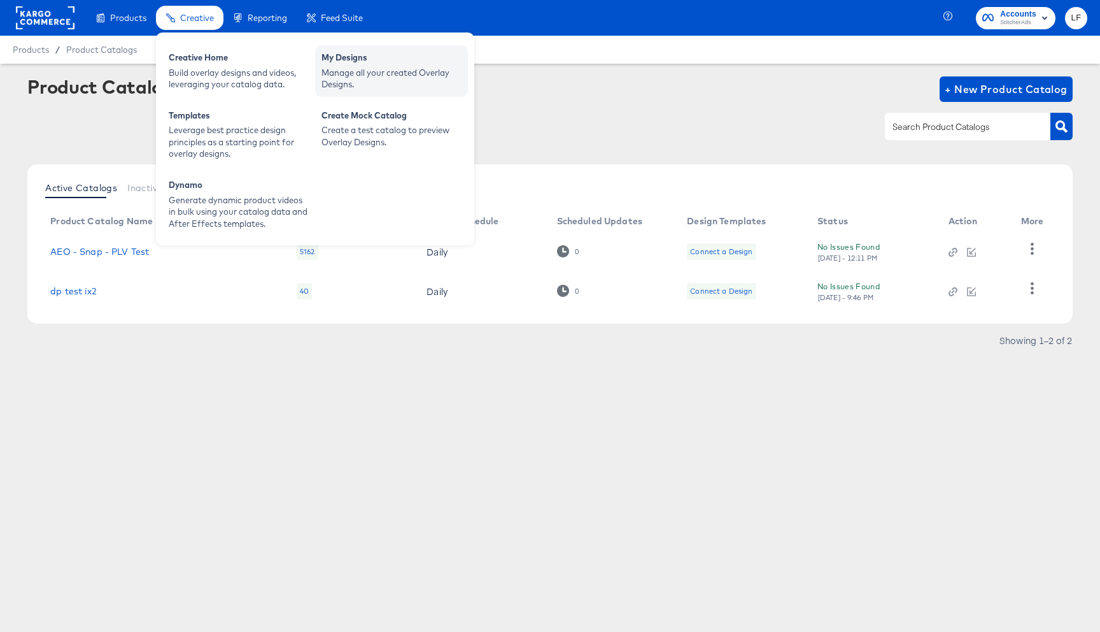
click at [366, 64] on div "My Designs" at bounding box center [392, 59] width 140 height 15
